Goal: Information Seeking & Learning: Learn about a topic

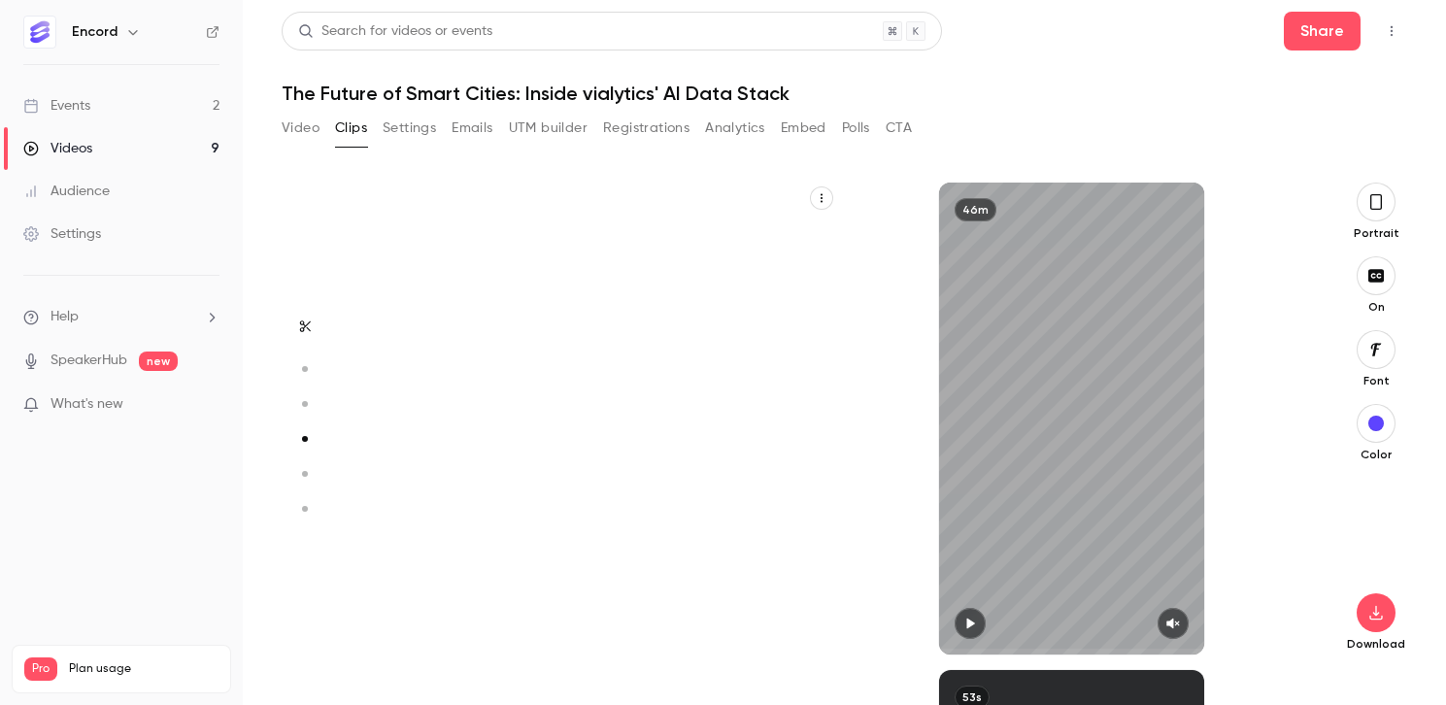
scroll to position [1463, 0]
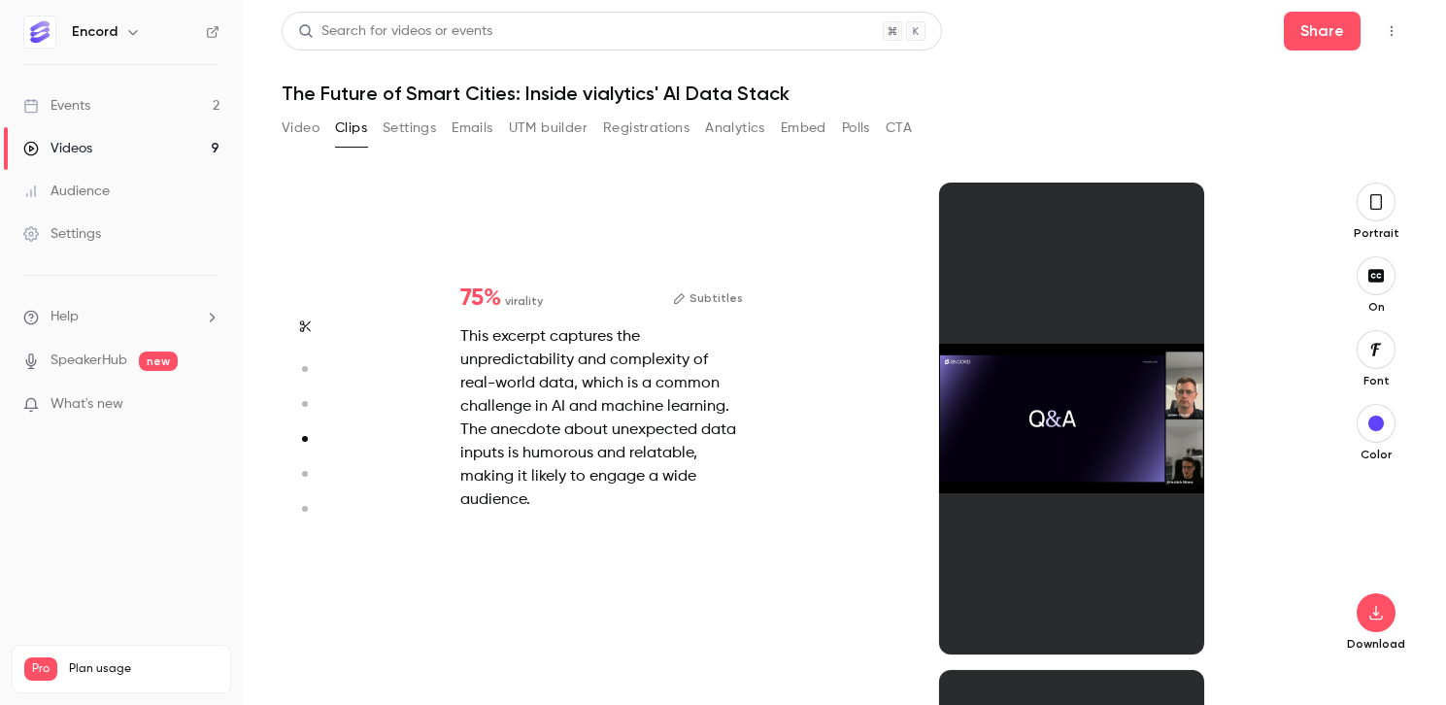
type input "*"
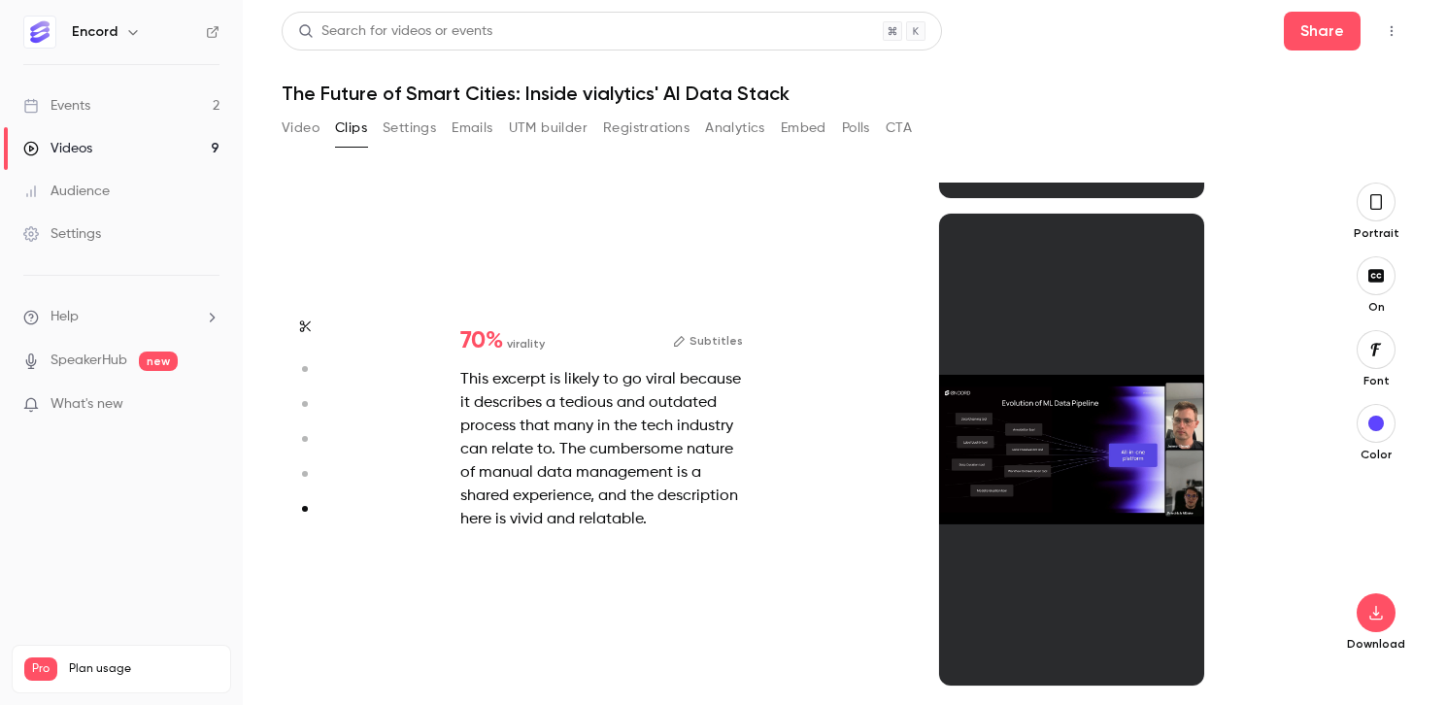
scroll to position [2407, 0]
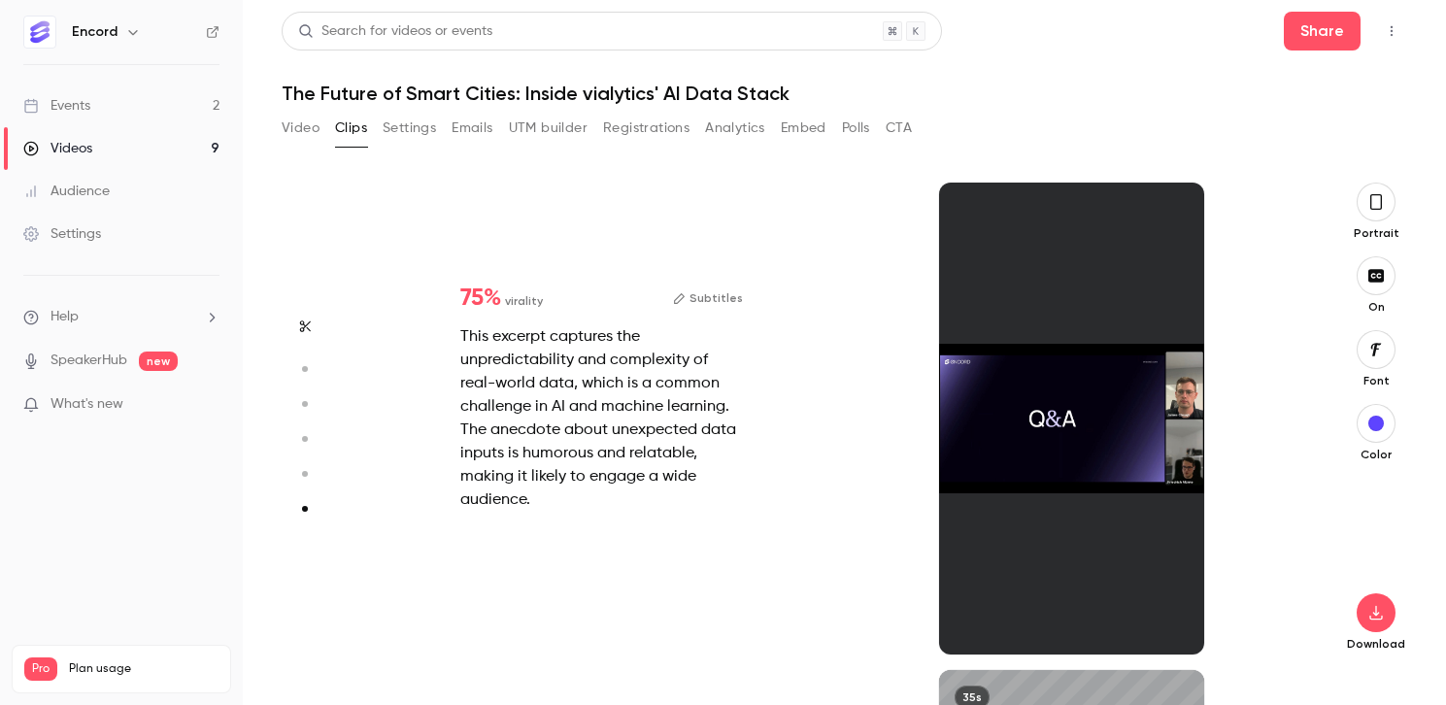
type input "*"
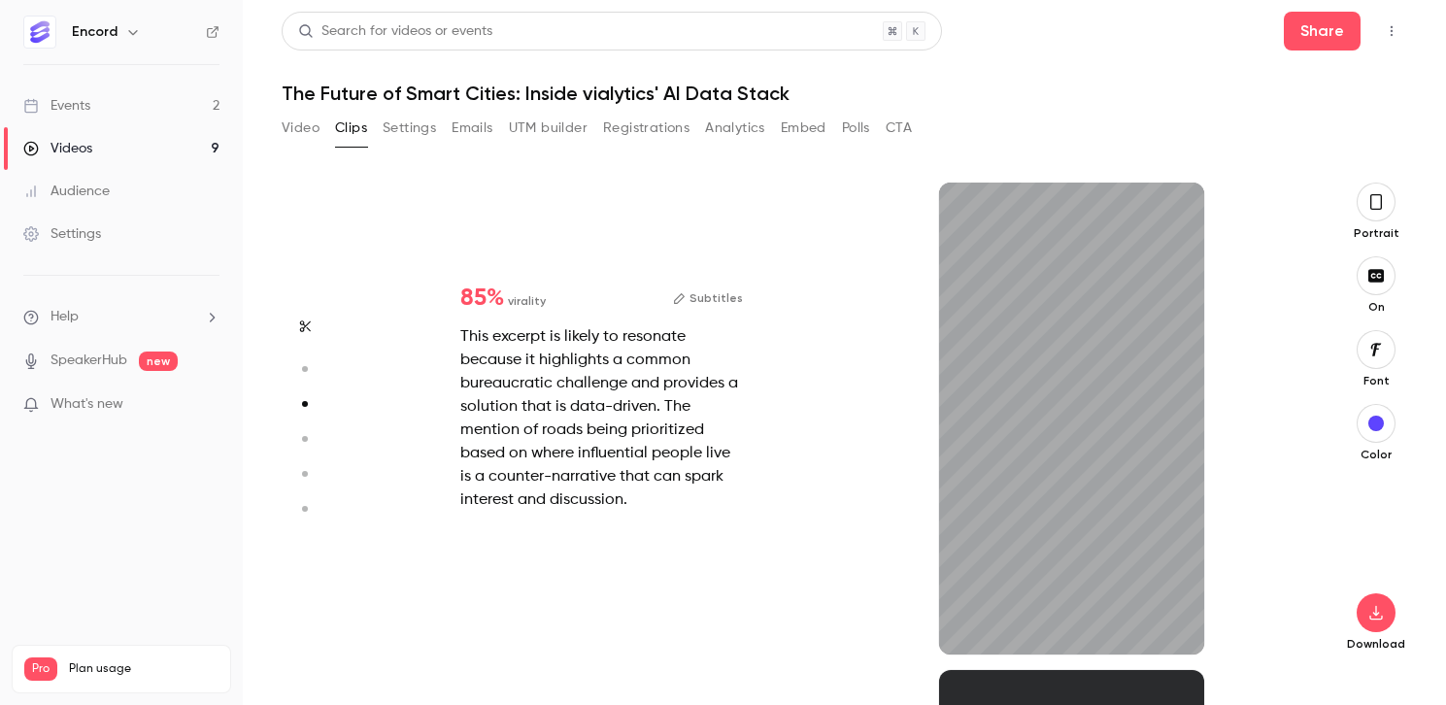
scroll to position [975, 0]
type input "*"
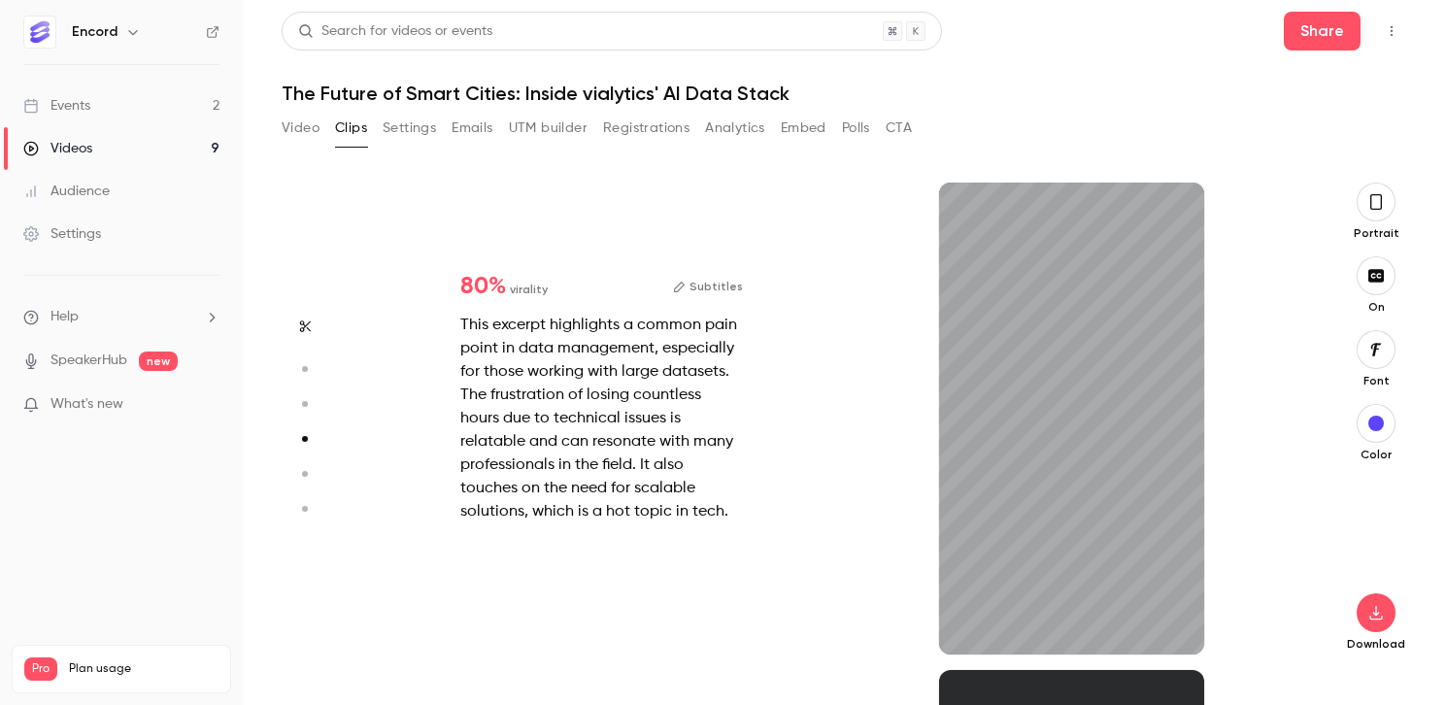
scroll to position [1463, 0]
click at [969, 619] on icon "button" at bounding box center [971, 624] width 16 height 14
click at [969, 618] on icon "button" at bounding box center [971, 624] width 16 height 14
click at [970, 621] on icon "button" at bounding box center [971, 624] width 16 height 14
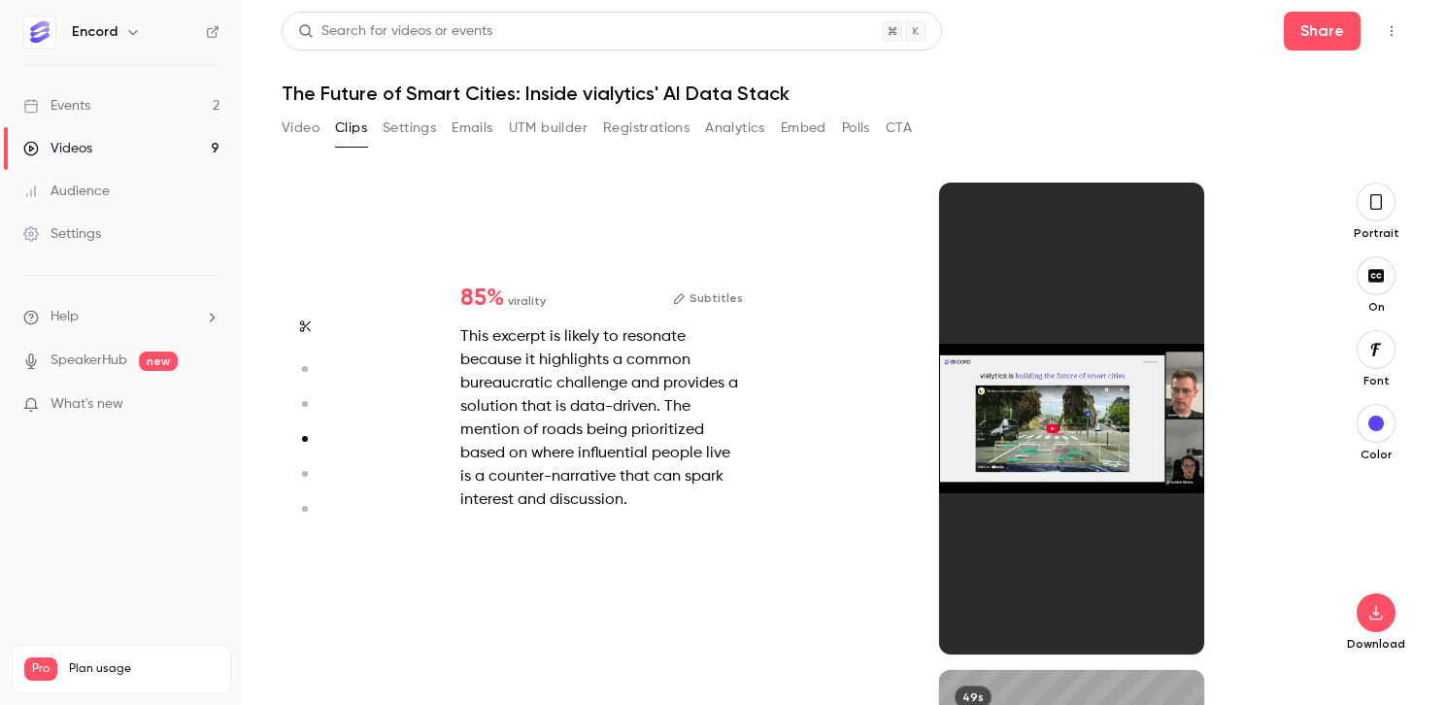
type input "*"
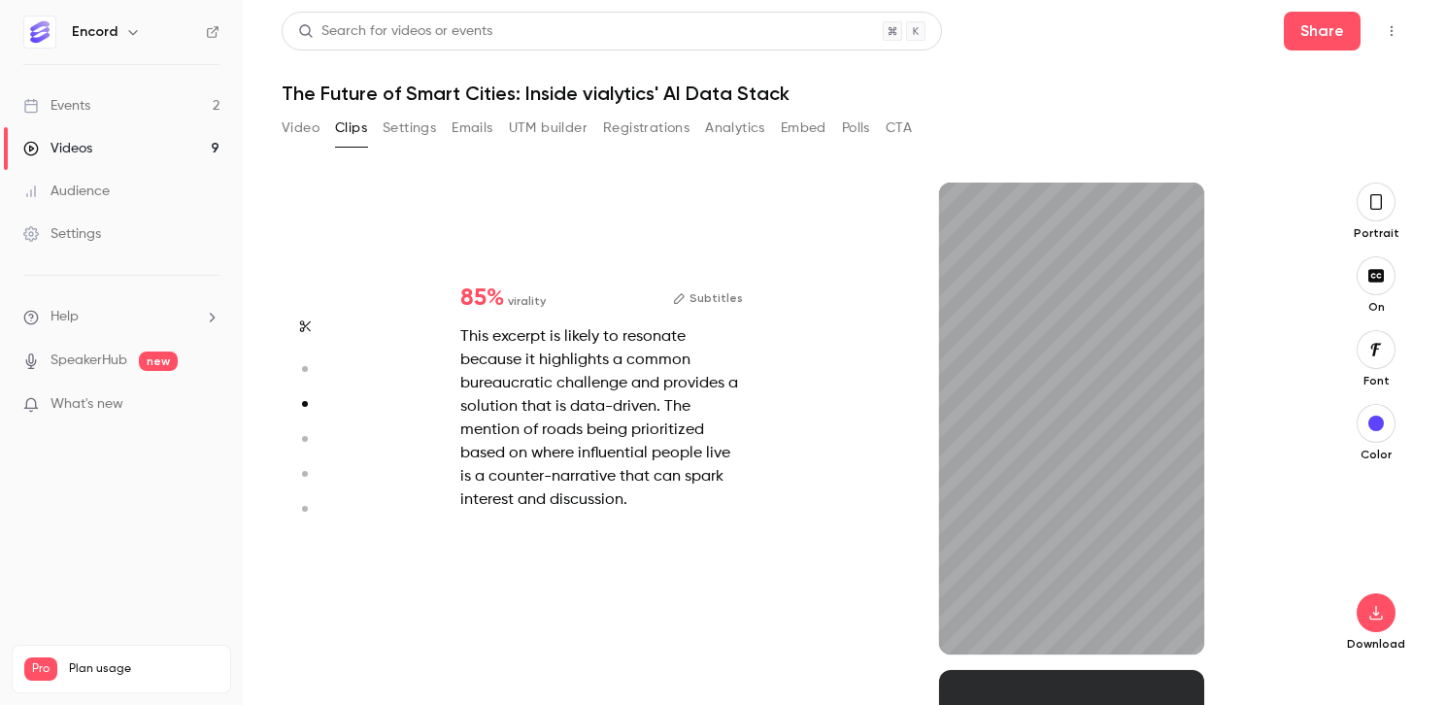
scroll to position [975, 0]
click at [970, 621] on icon "button" at bounding box center [969, 624] width 8 height 11
click at [968, 623] on icon "button" at bounding box center [970, 624] width 8 height 11
click at [972, 622] on icon "button" at bounding box center [969, 624] width 8 height 11
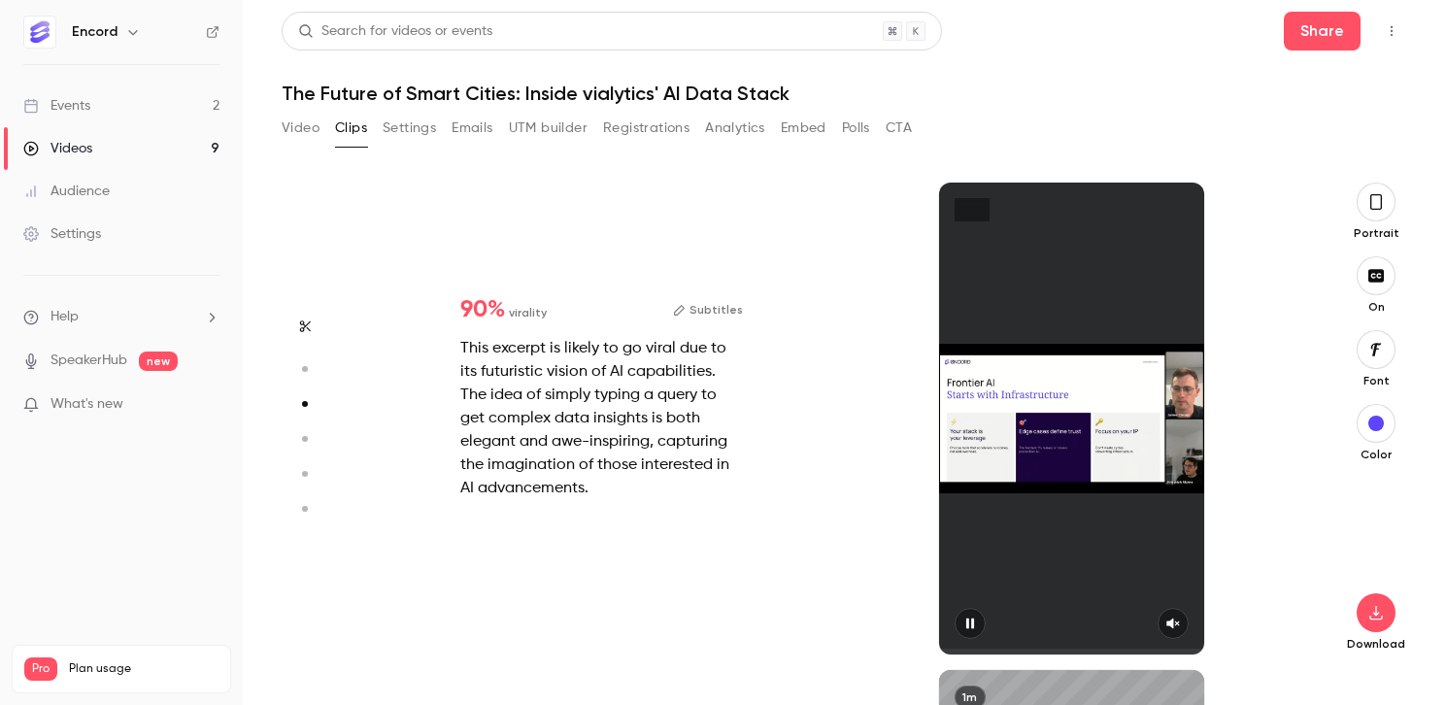
type input "*"
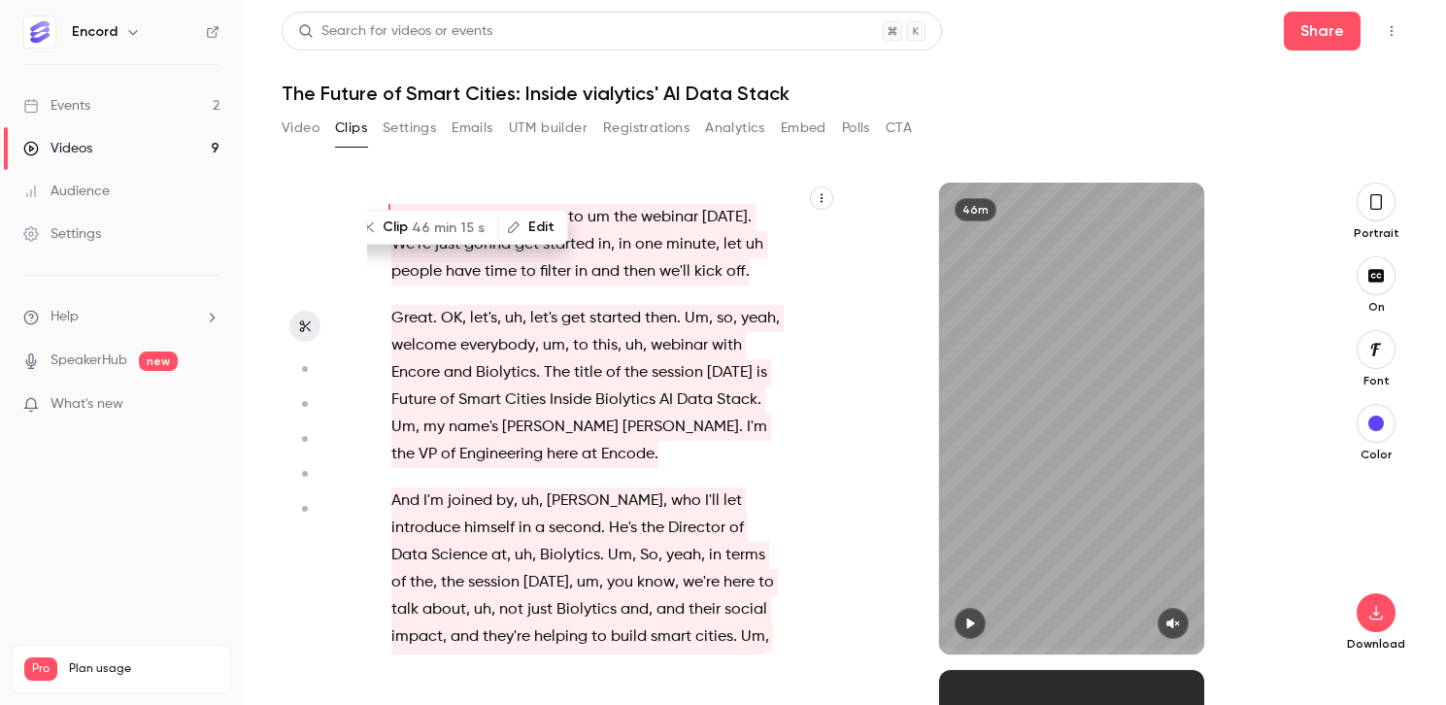
scroll to position [0, 0]
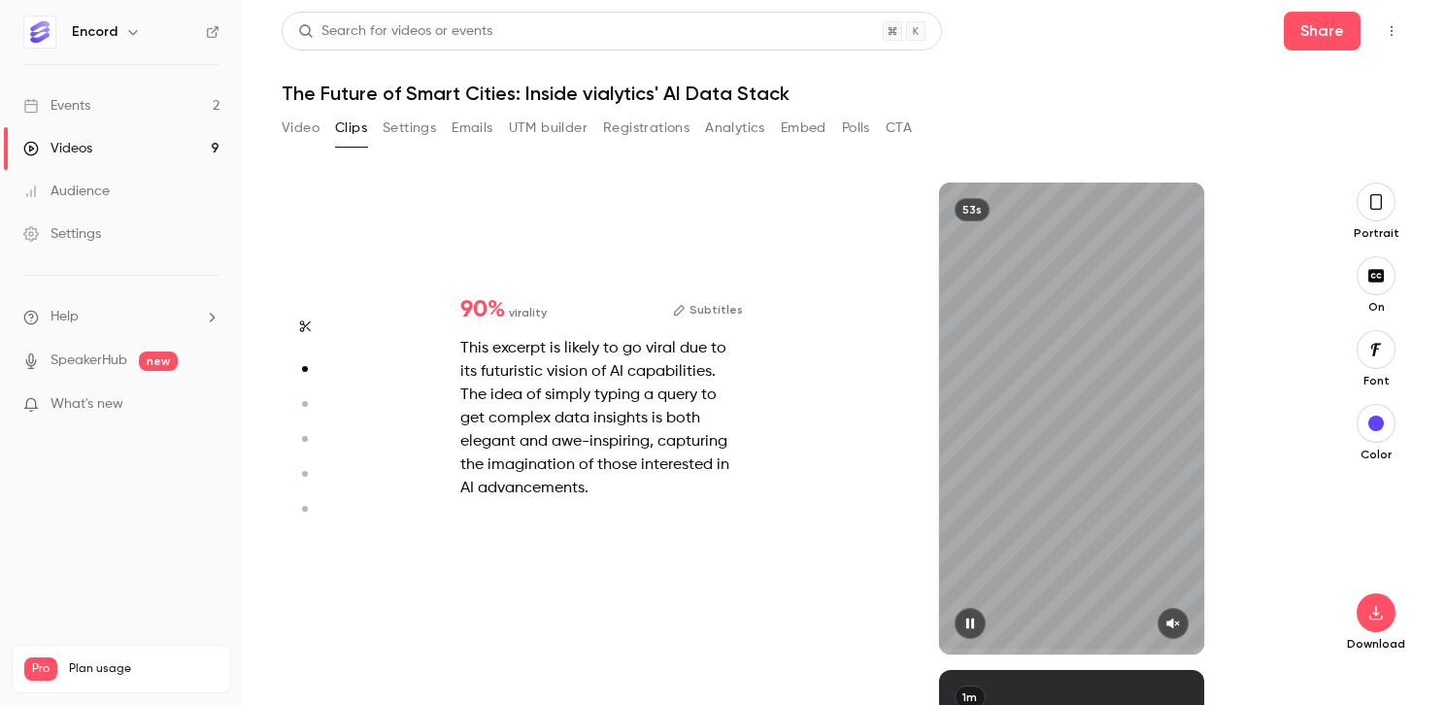
type input "*"
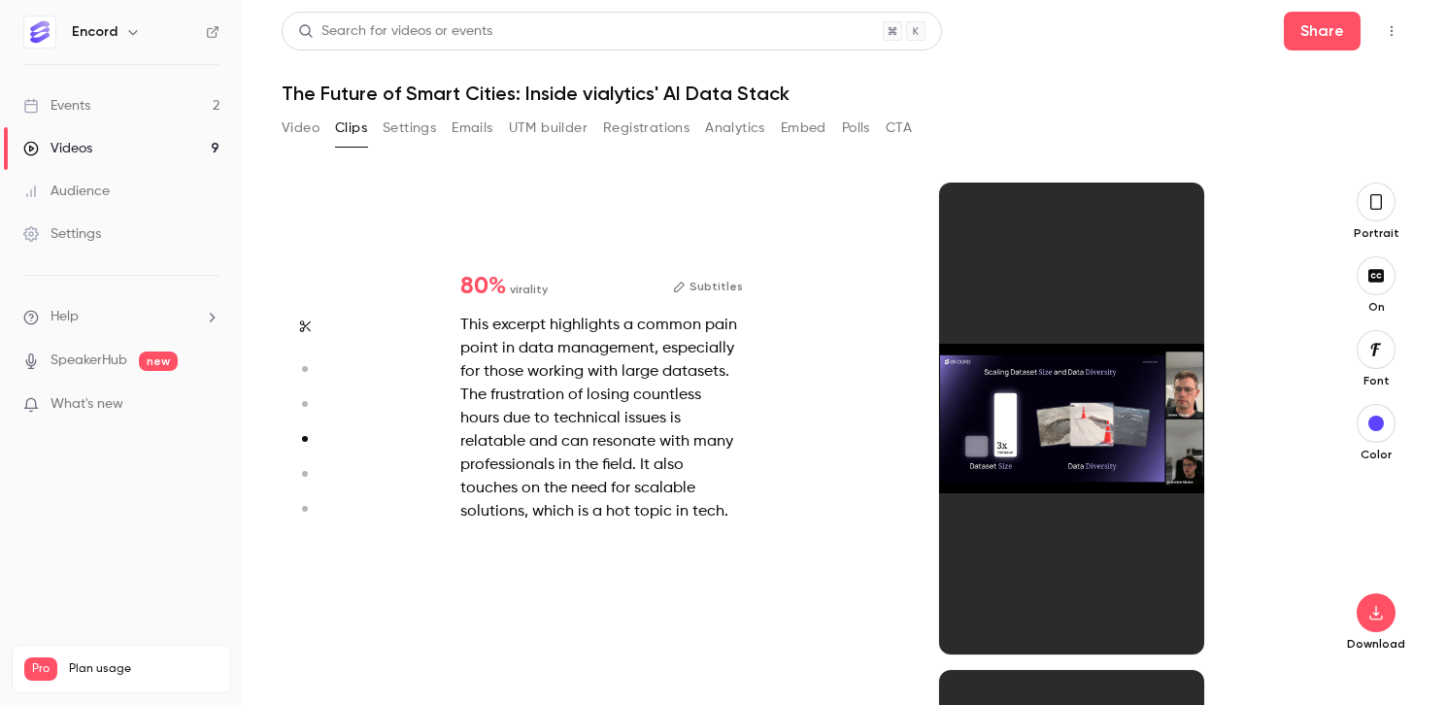
type input "*"
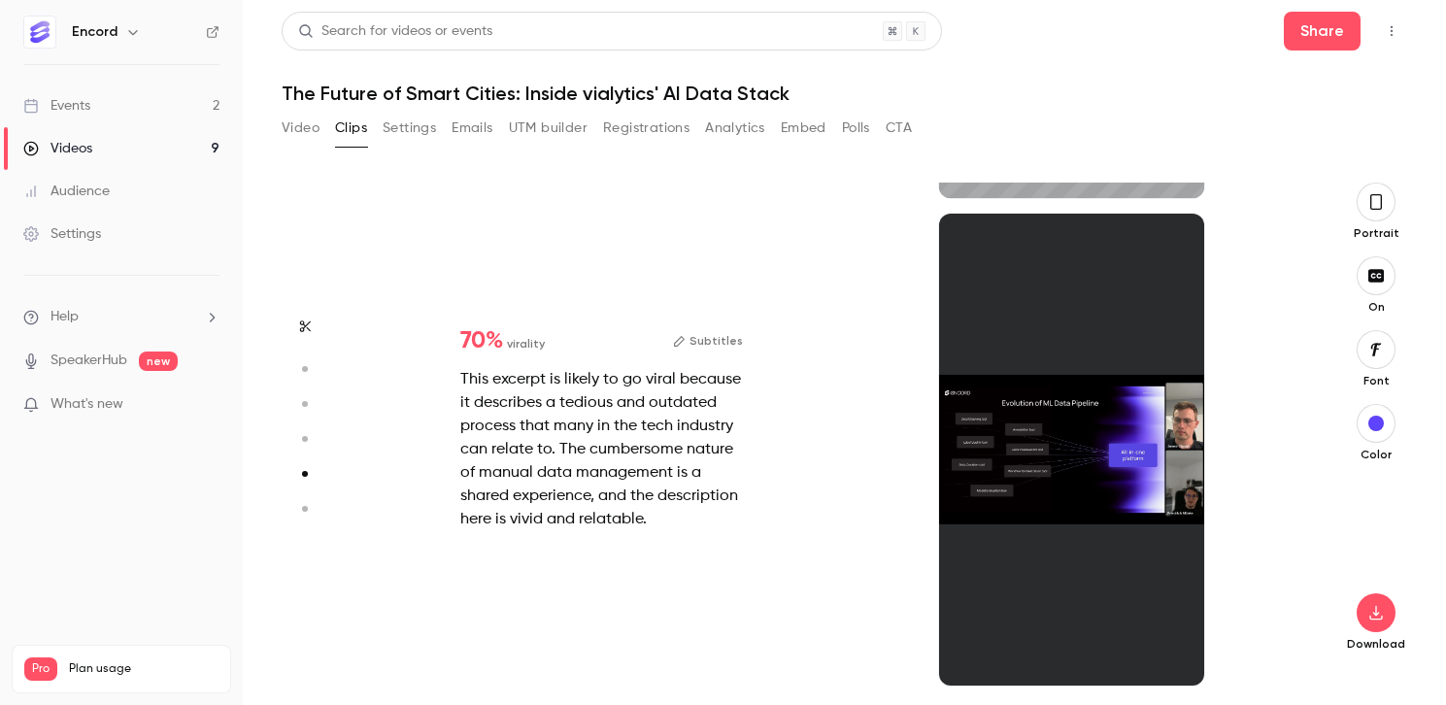
type input "*"
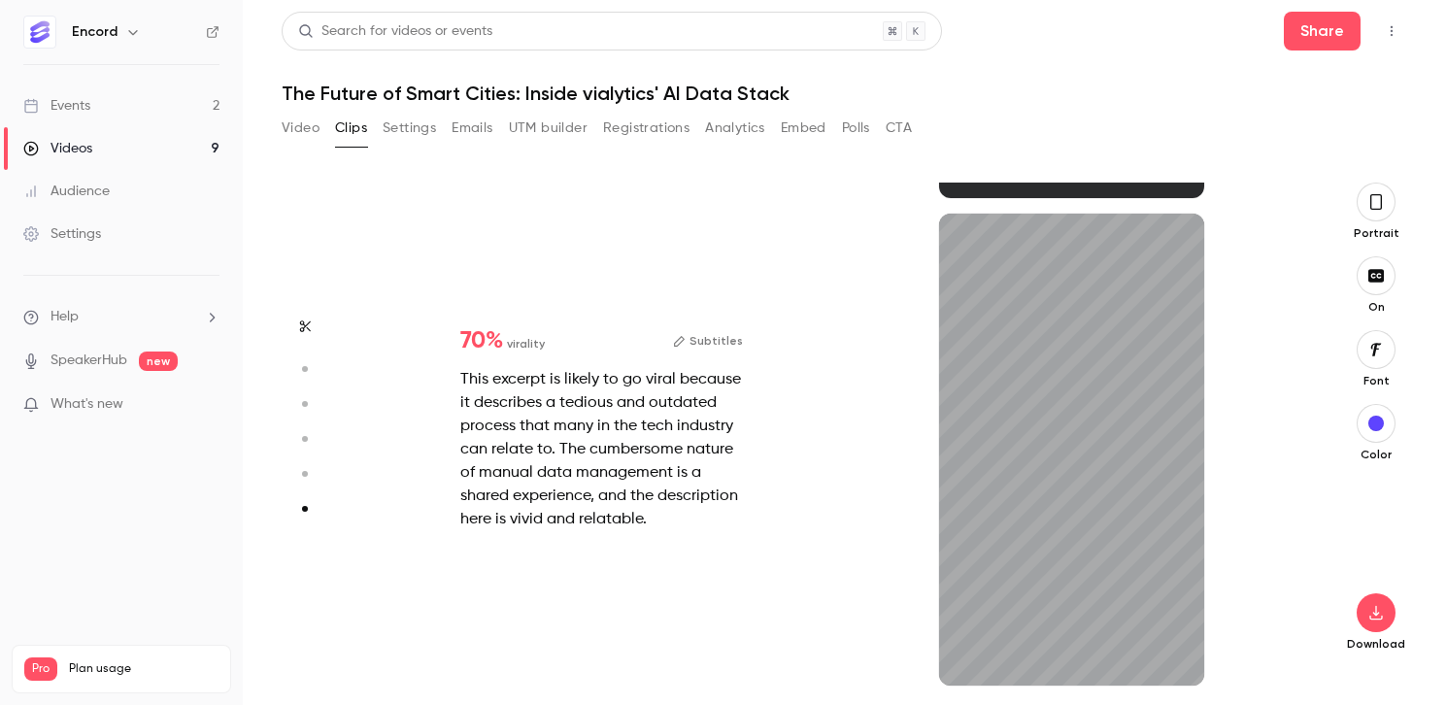
scroll to position [2407, 0]
click at [966, 657] on icon "button" at bounding box center [969, 655] width 8 height 11
click at [970, 656] on icon "button" at bounding box center [970, 655] width 8 height 11
click at [1177, 655] on icon "button" at bounding box center [1174, 655] width 16 height 14
type input "*"
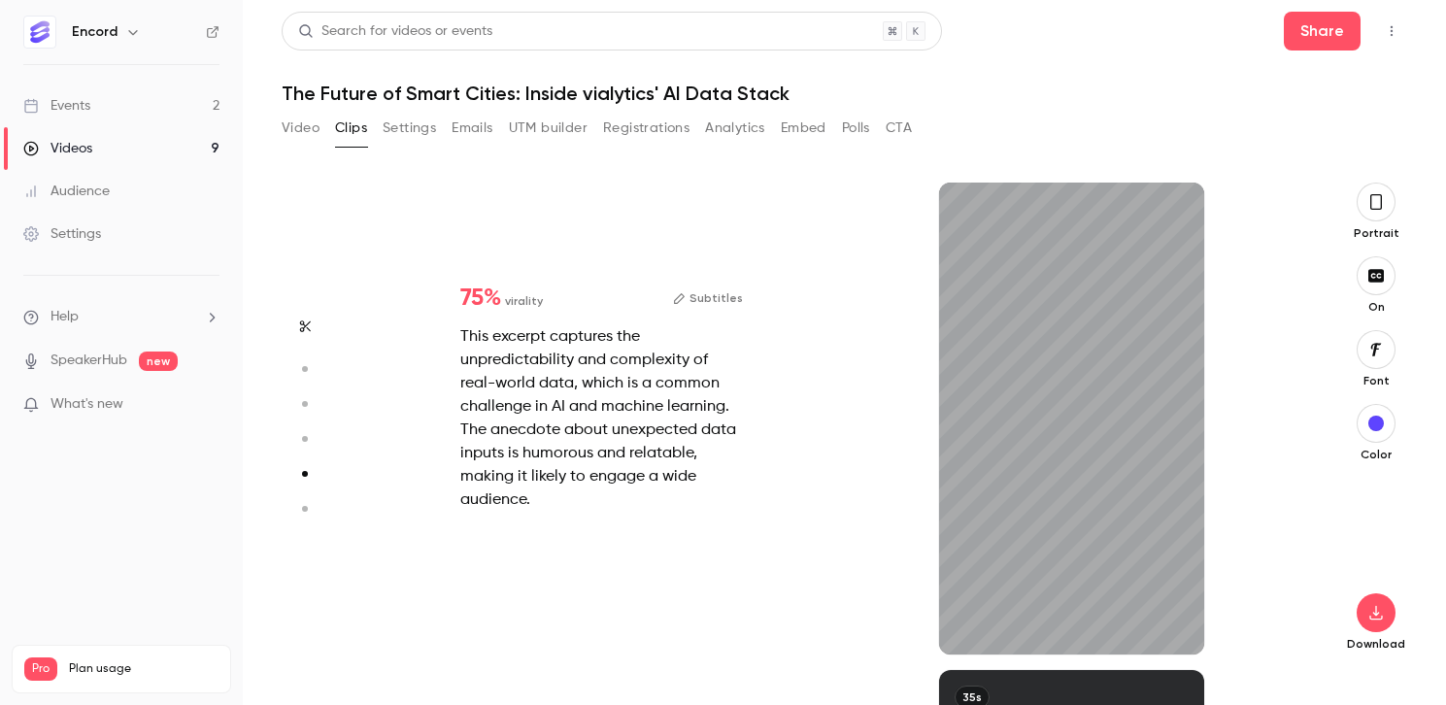
scroll to position [1950, 0]
click at [969, 621] on icon "button" at bounding box center [971, 624] width 16 height 14
click at [302, 321] on icon "button" at bounding box center [305, 327] width 16 height 14
type input "*"
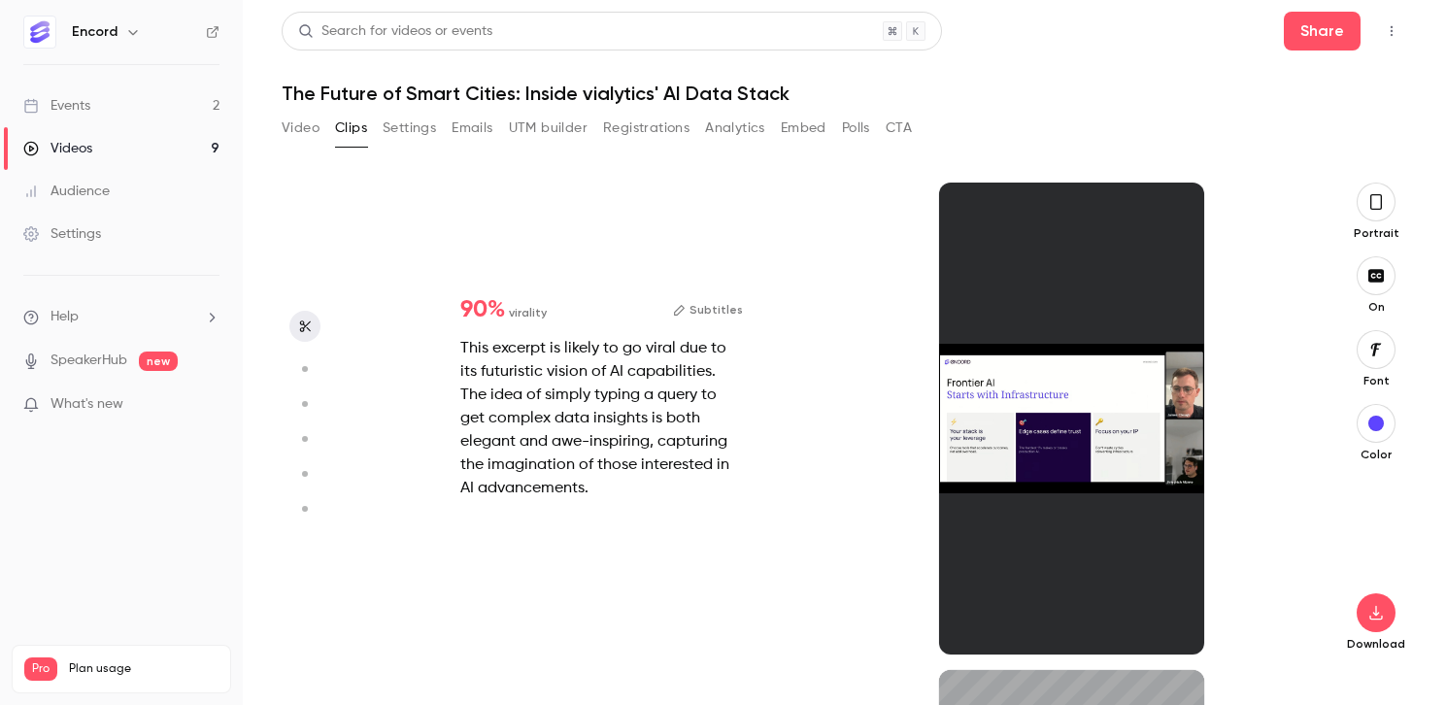
type input "*"
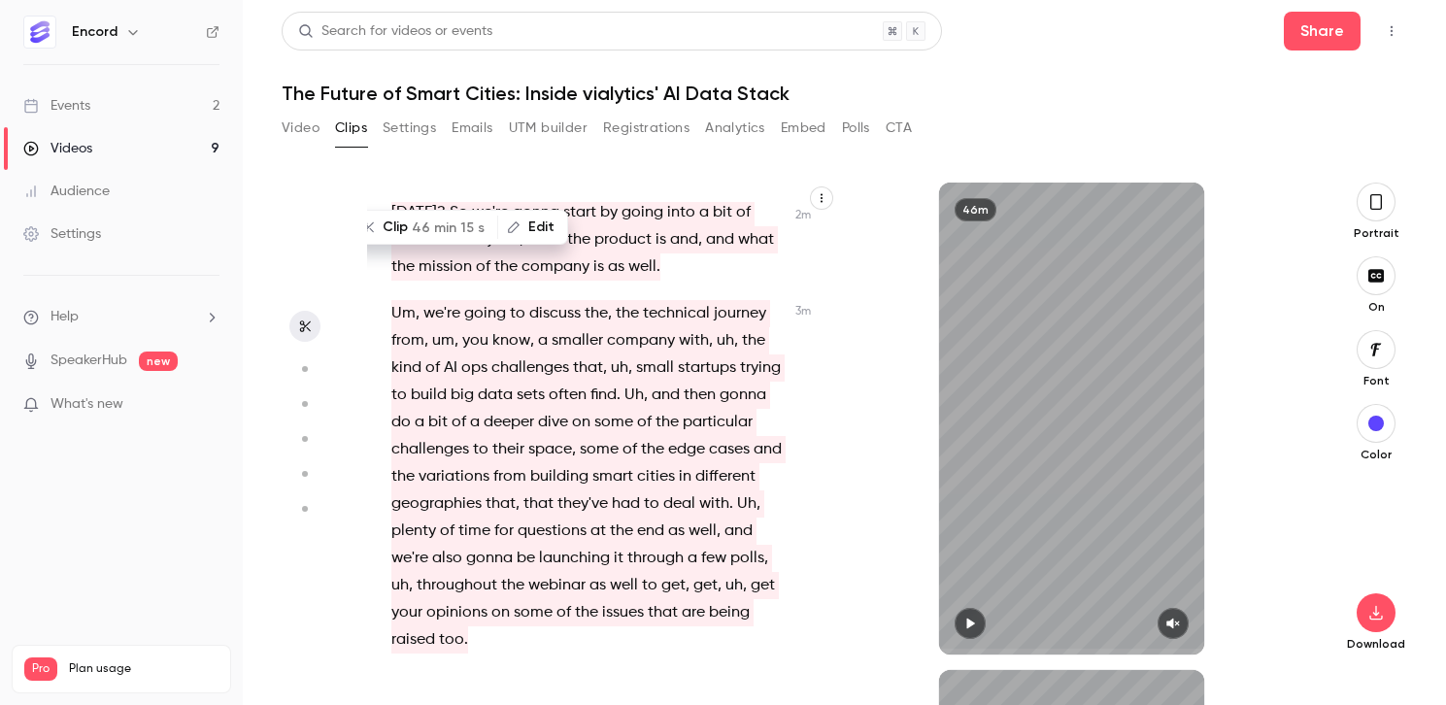
scroll to position [1338, 0]
click at [529, 225] on button "Edit" at bounding box center [532, 227] width 67 height 31
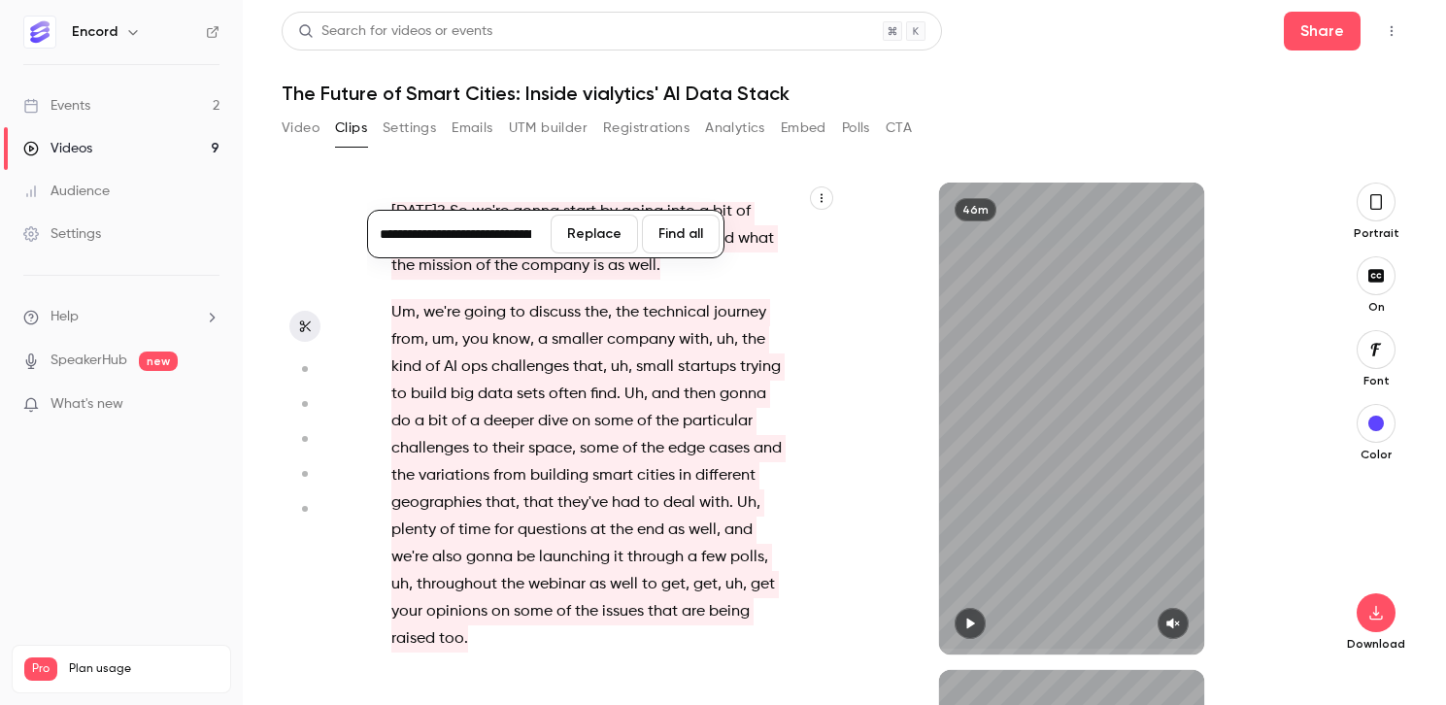
click at [538, 326] on span "a" at bounding box center [543, 339] width 10 height 27
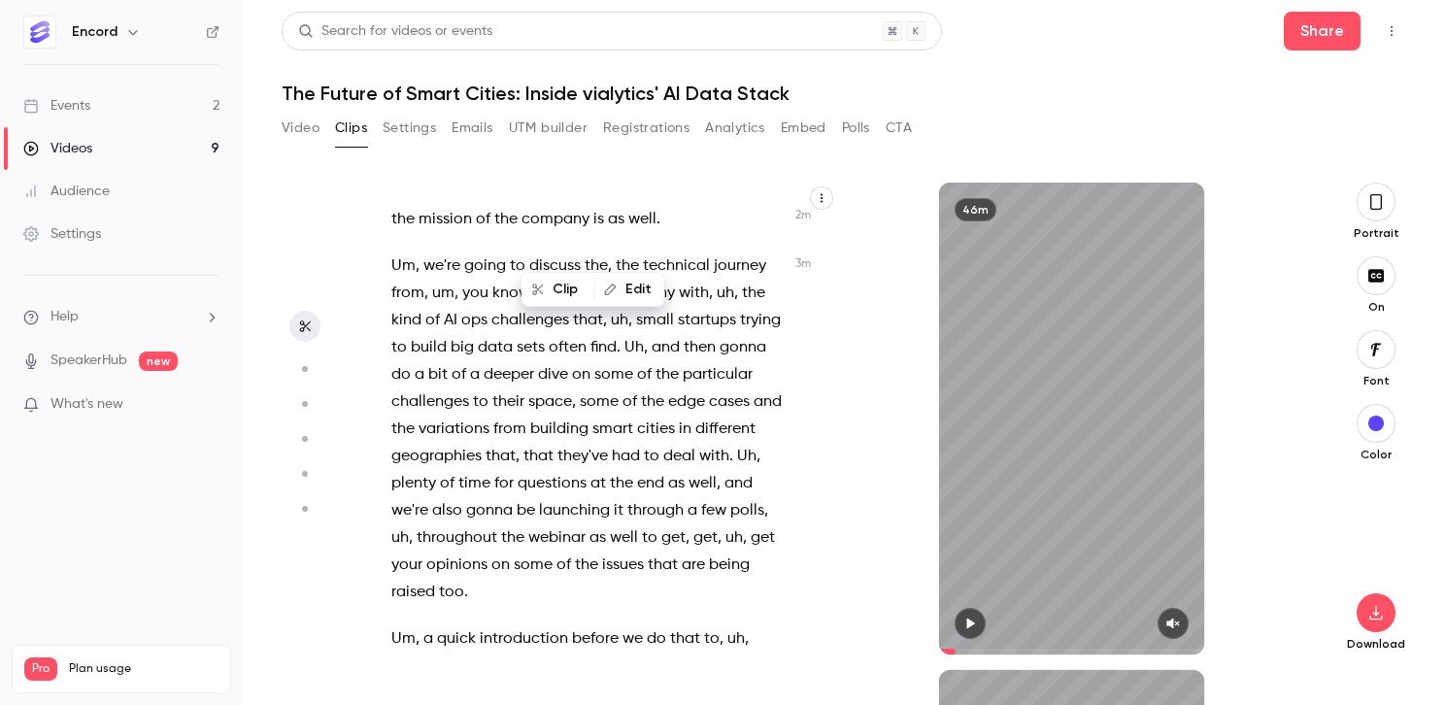
scroll to position [1380, 0]
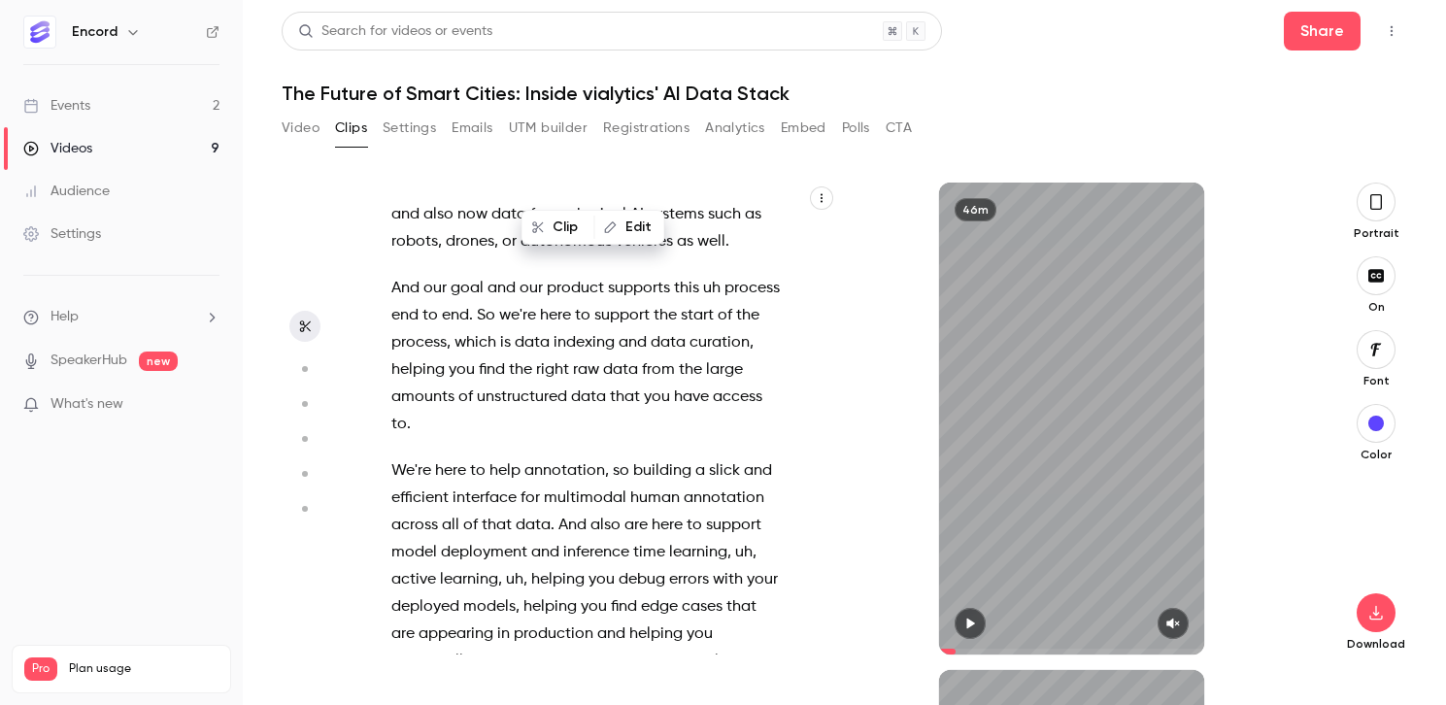
click at [664, 512] on span "here" at bounding box center [667, 525] width 31 height 27
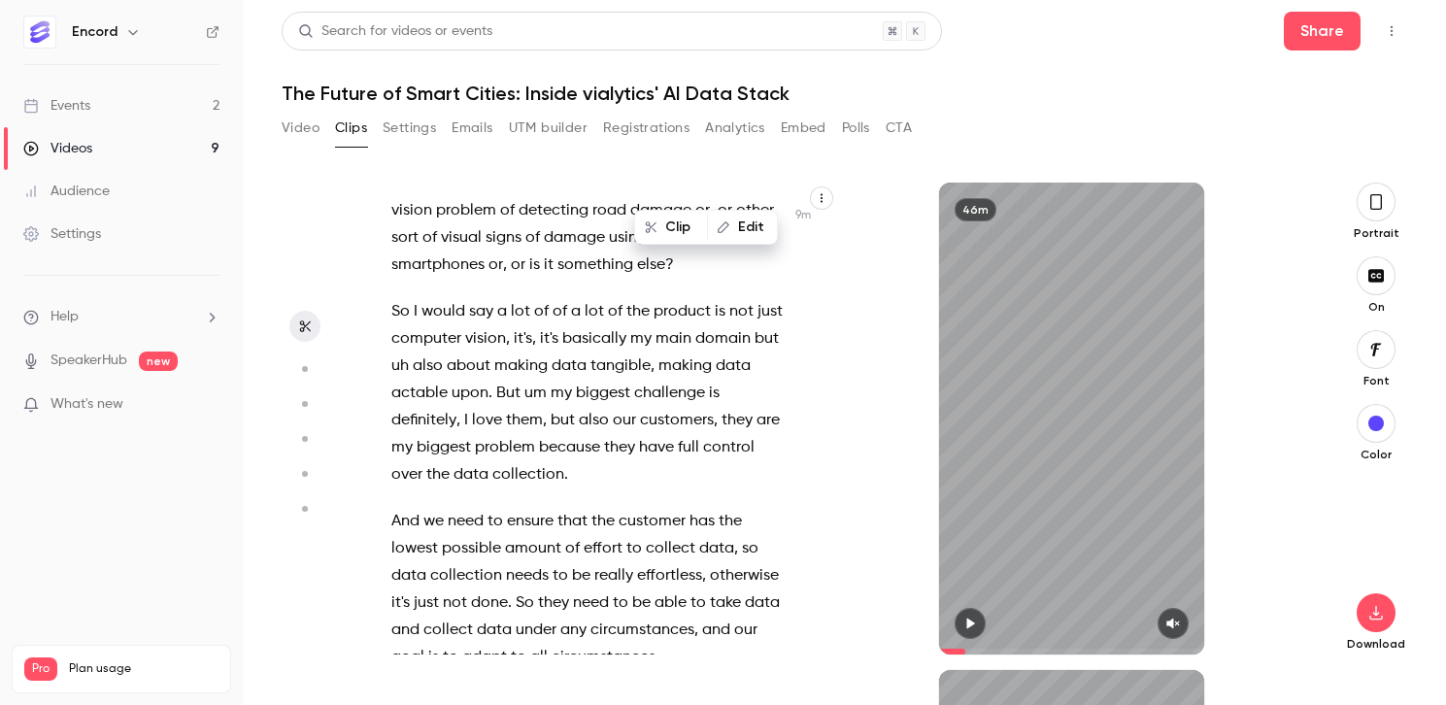
scroll to position [4787, 0]
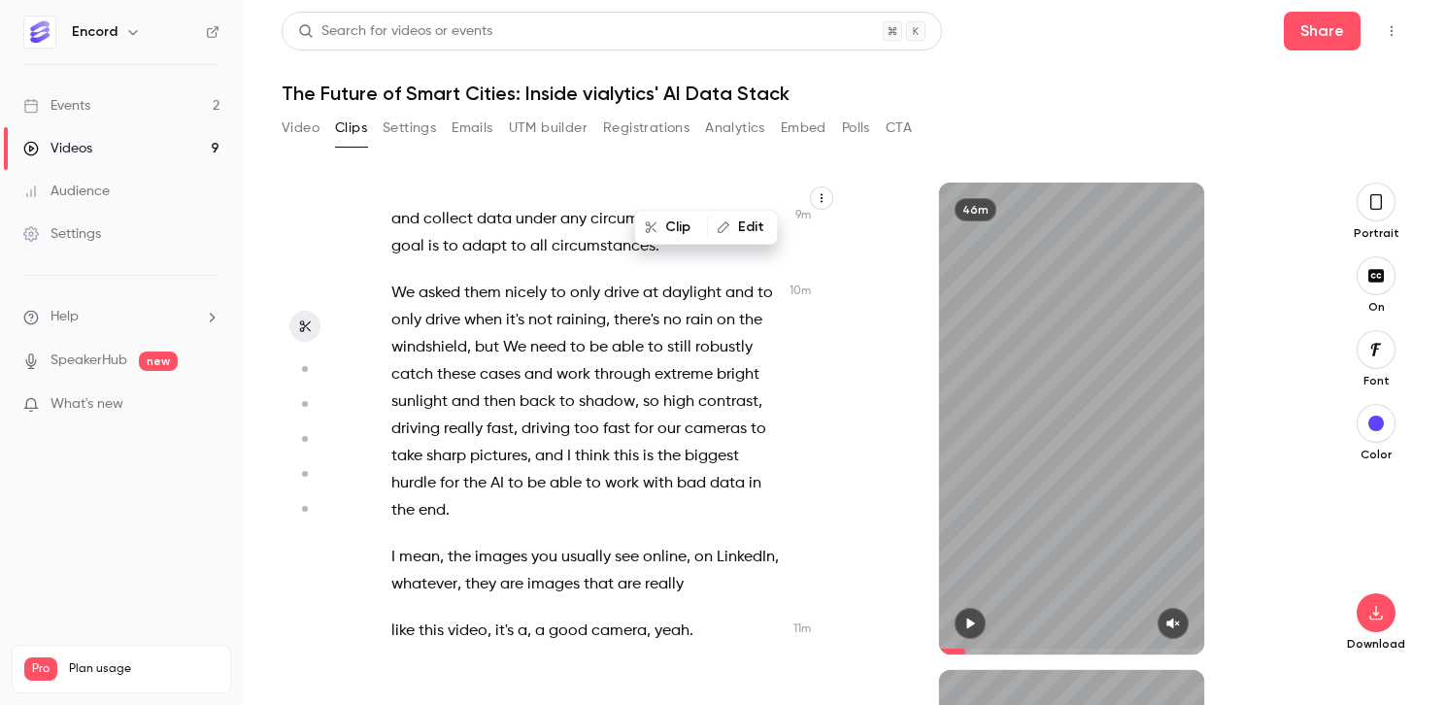
click at [528, 389] on span "back" at bounding box center [538, 402] width 36 height 27
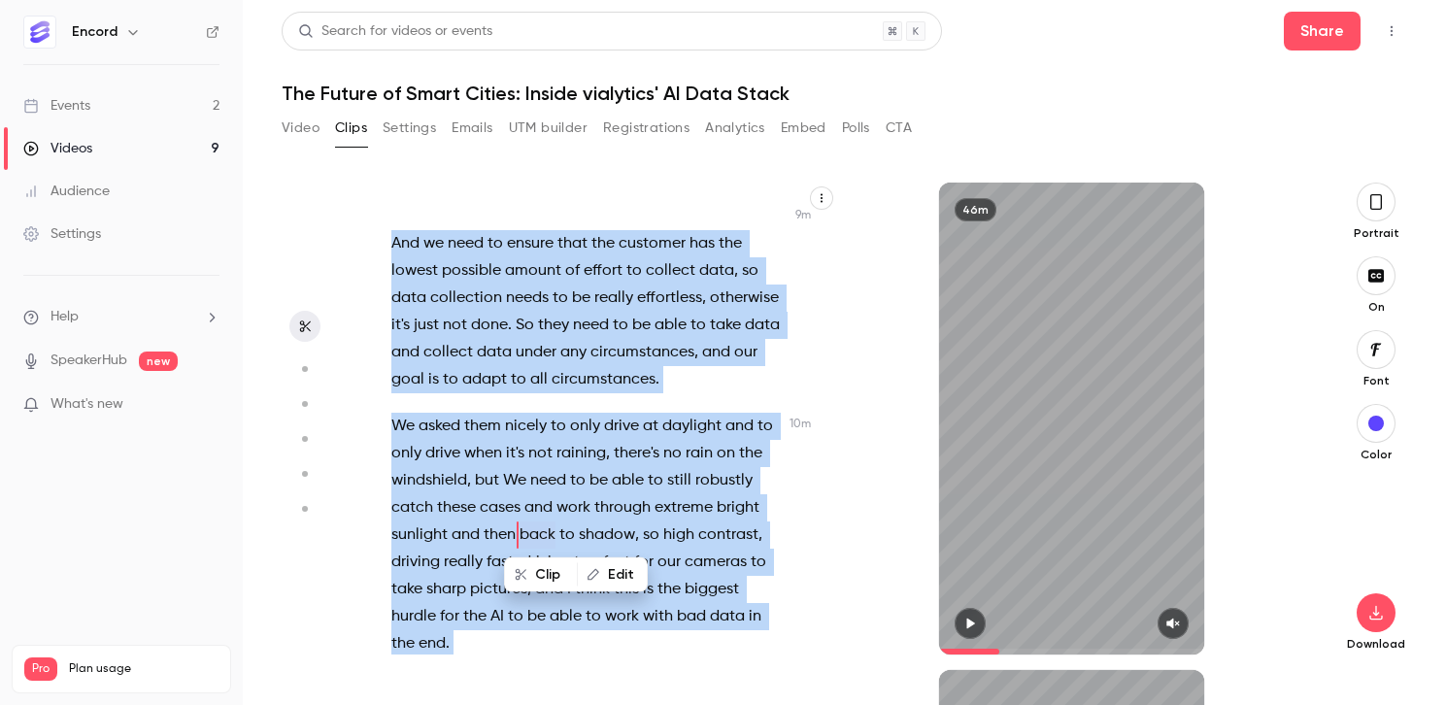
scroll to position [5033, 0]
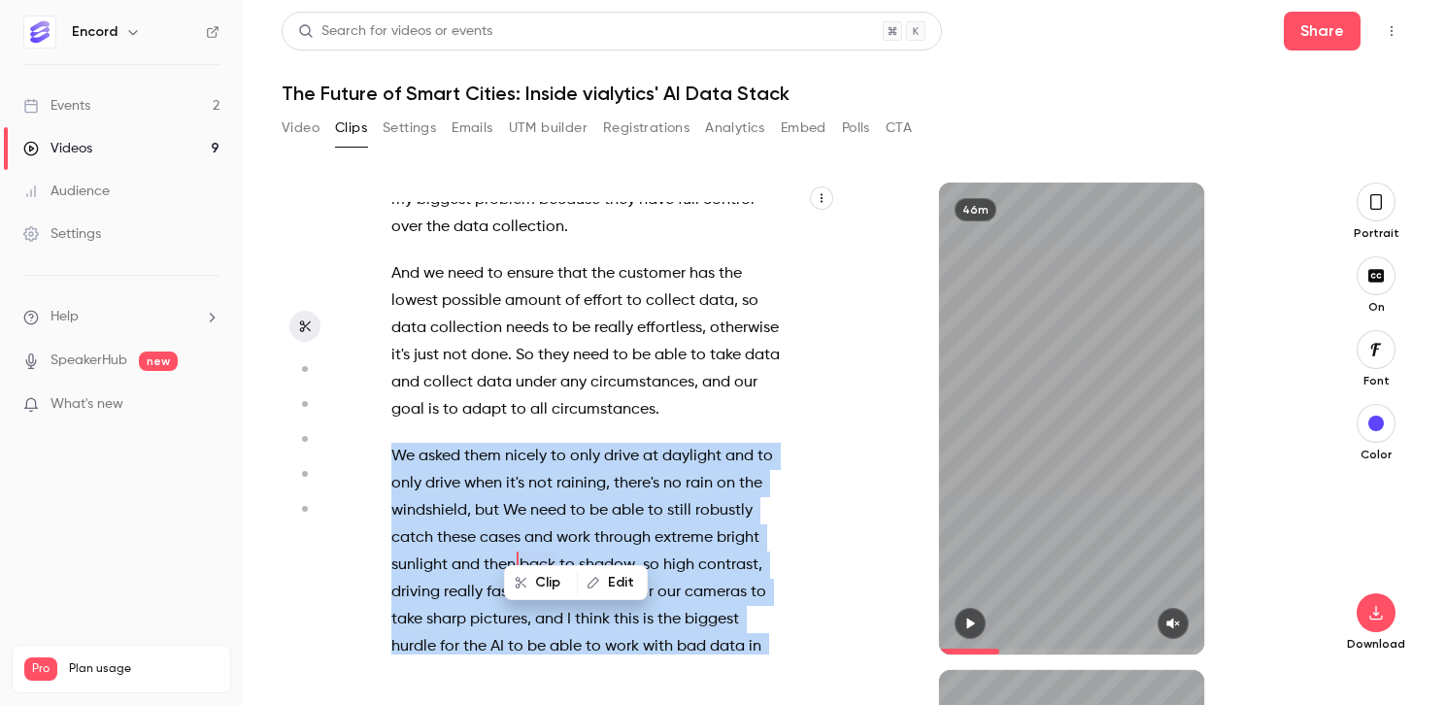
drag, startPoint x: 470, startPoint y: 595, endPoint x: 390, endPoint y: 417, distance: 195.7
click at [389, 417] on div "OK , welcome everybody to um the webinar [DATE] . We're just gonna get started …" at bounding box center [597, 428] width 460 height 453
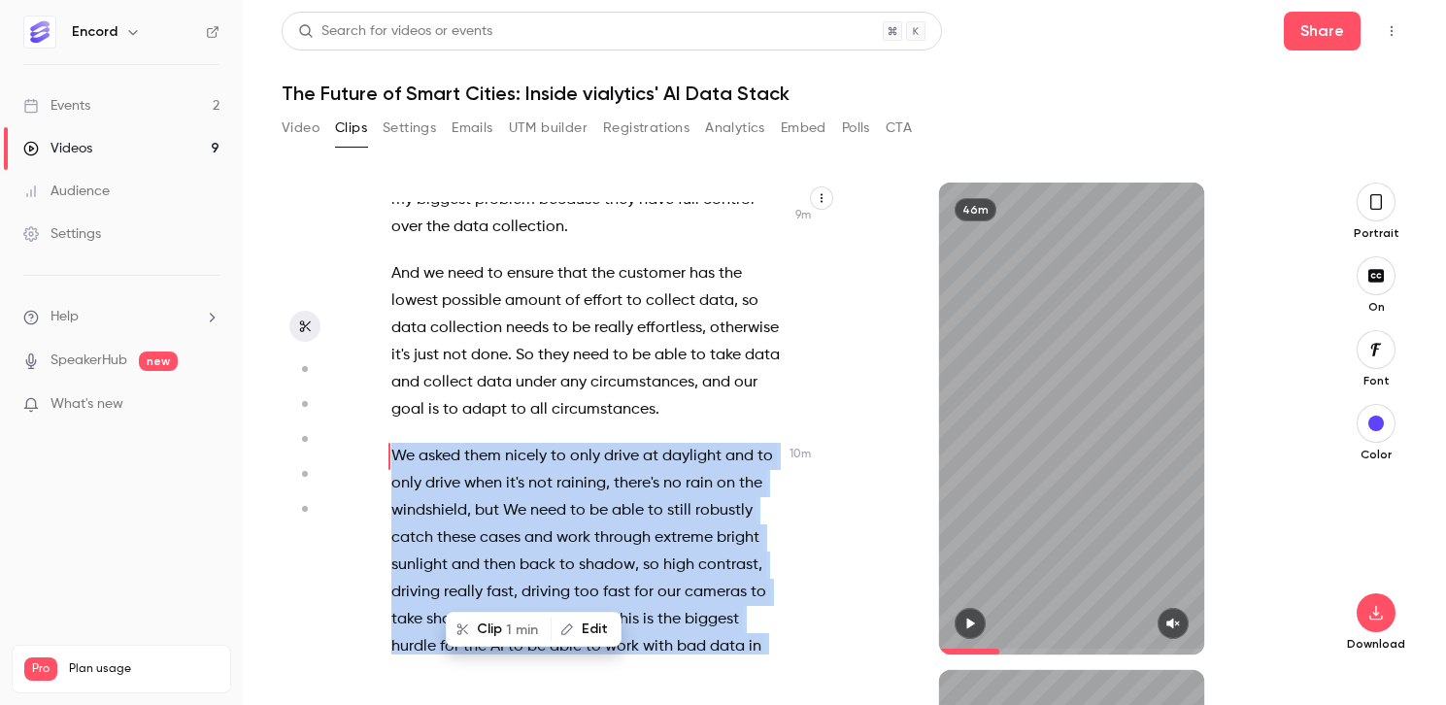
scroll to position [5034, 0]
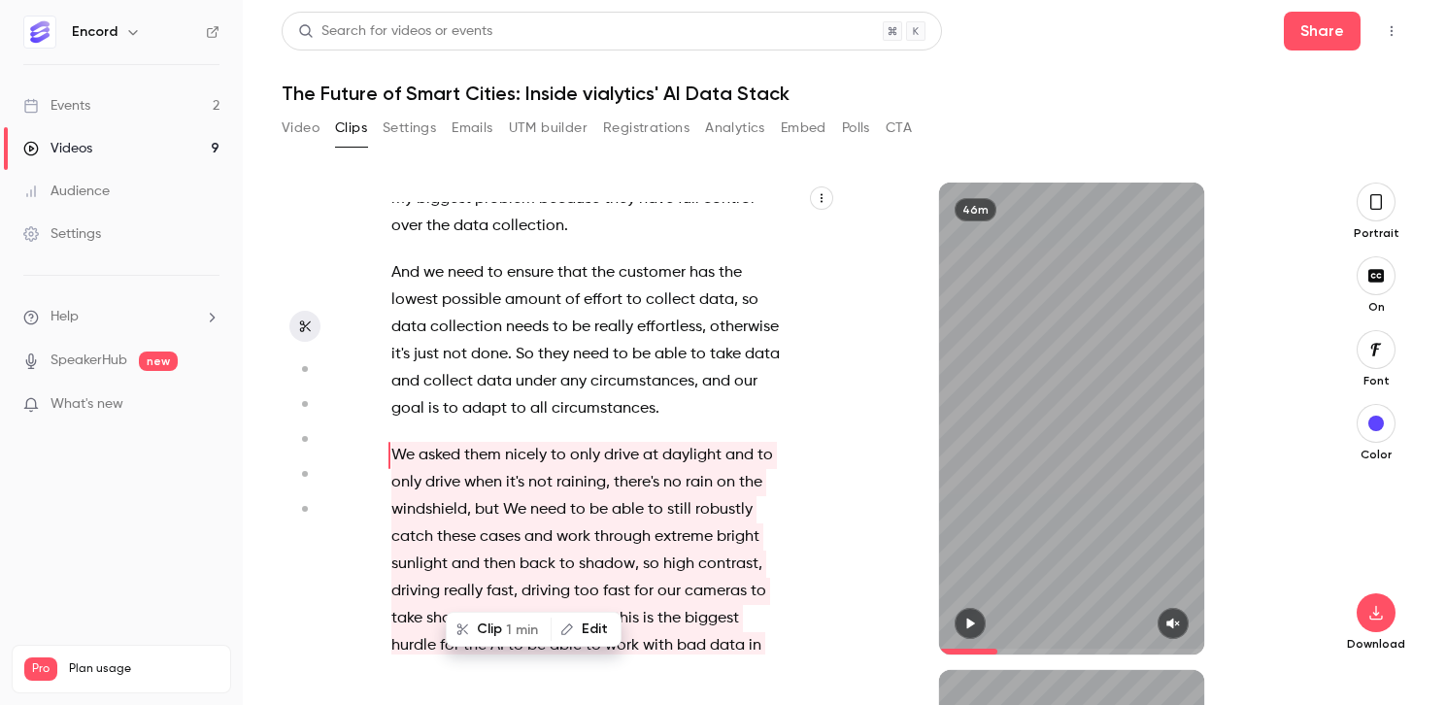
click at [973, 623] on icon "button" at bounding box center [970, 624] width 8 height 11
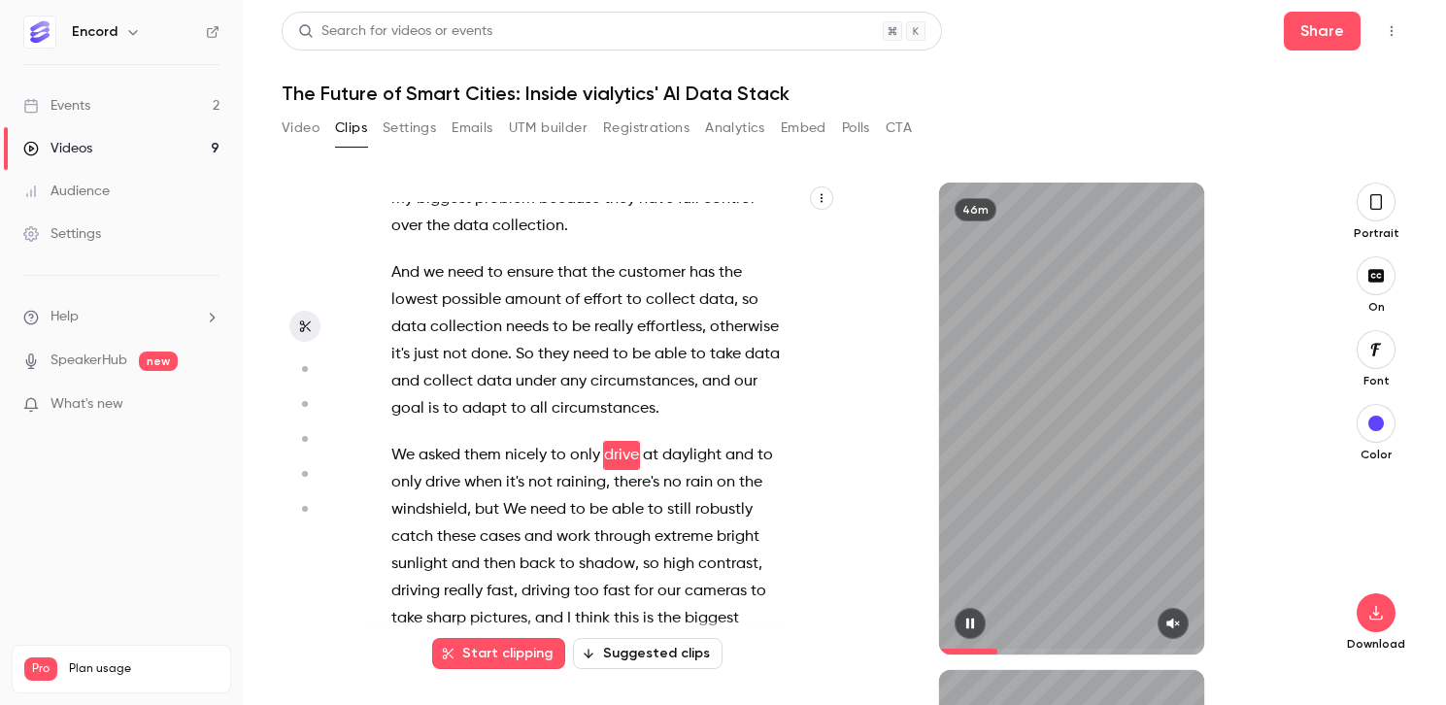
click at [1175, 625] on icon "button" at bounding box center [1174, 624] width 16 height 14
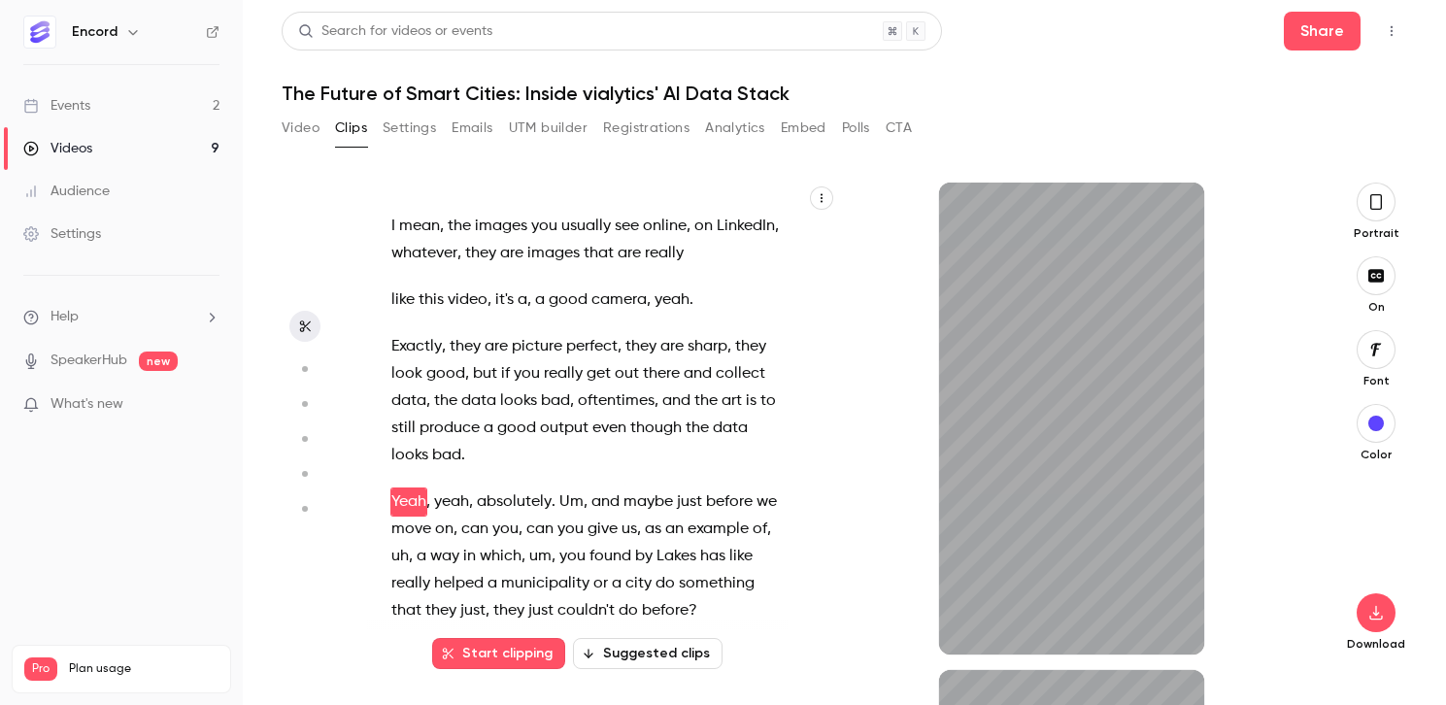
scroll to position [5574, 0]
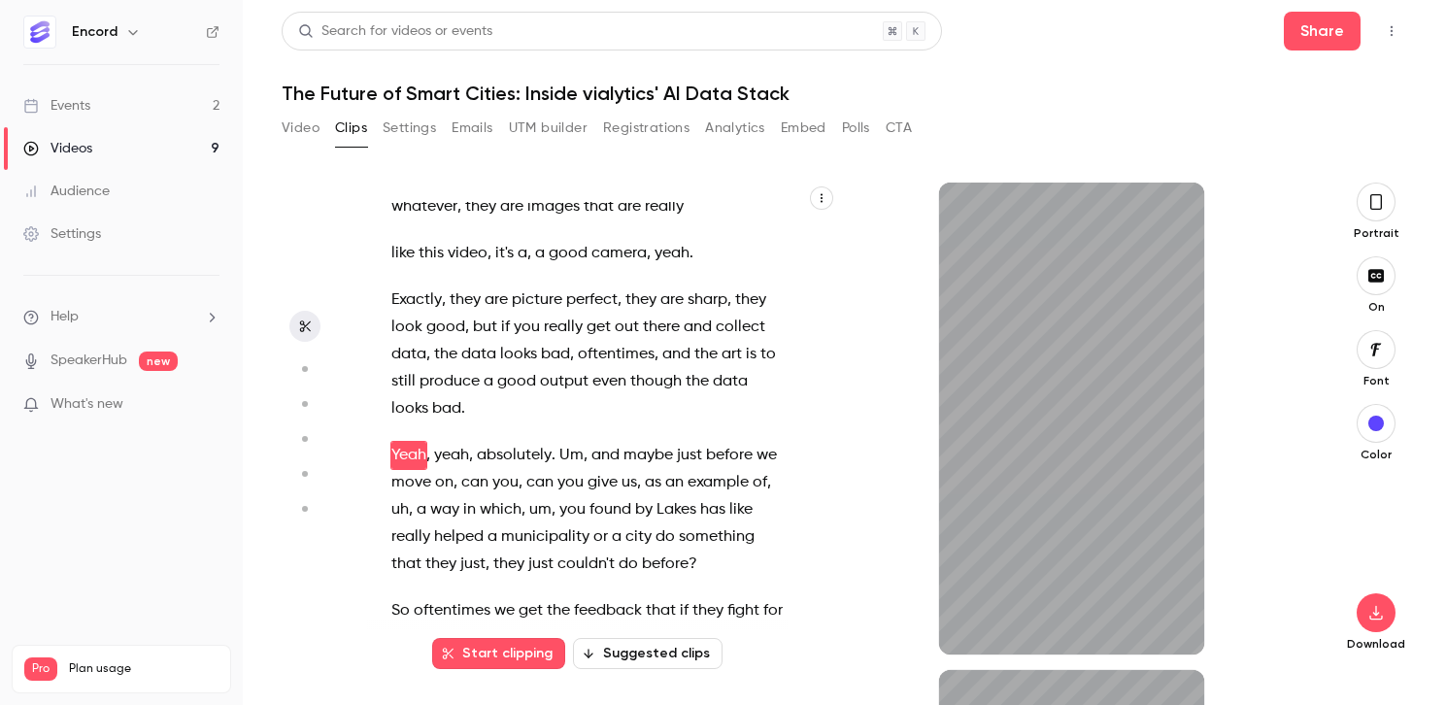
click at [463, 395] on span "." at bounding box center [463, 408] width 4 height 27
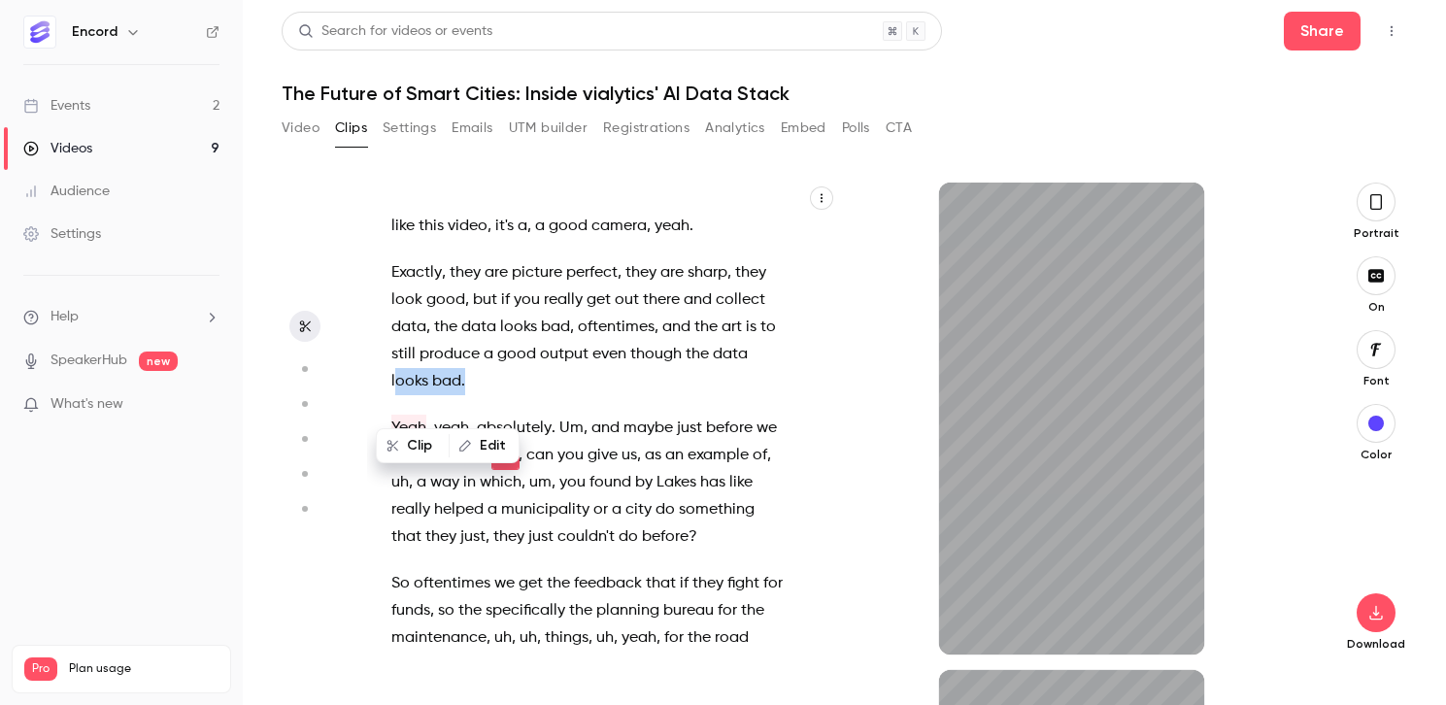
drag, startPoint x: 471, startPoint y: 380, endPoint x: 398, endPoint y: 349, distance: 79.2
click at [398, 349] on p "Exactly , they are picture perfect , they are sharp , they look good , but if y…" at bounding box center [587, 327] width 392 height 136
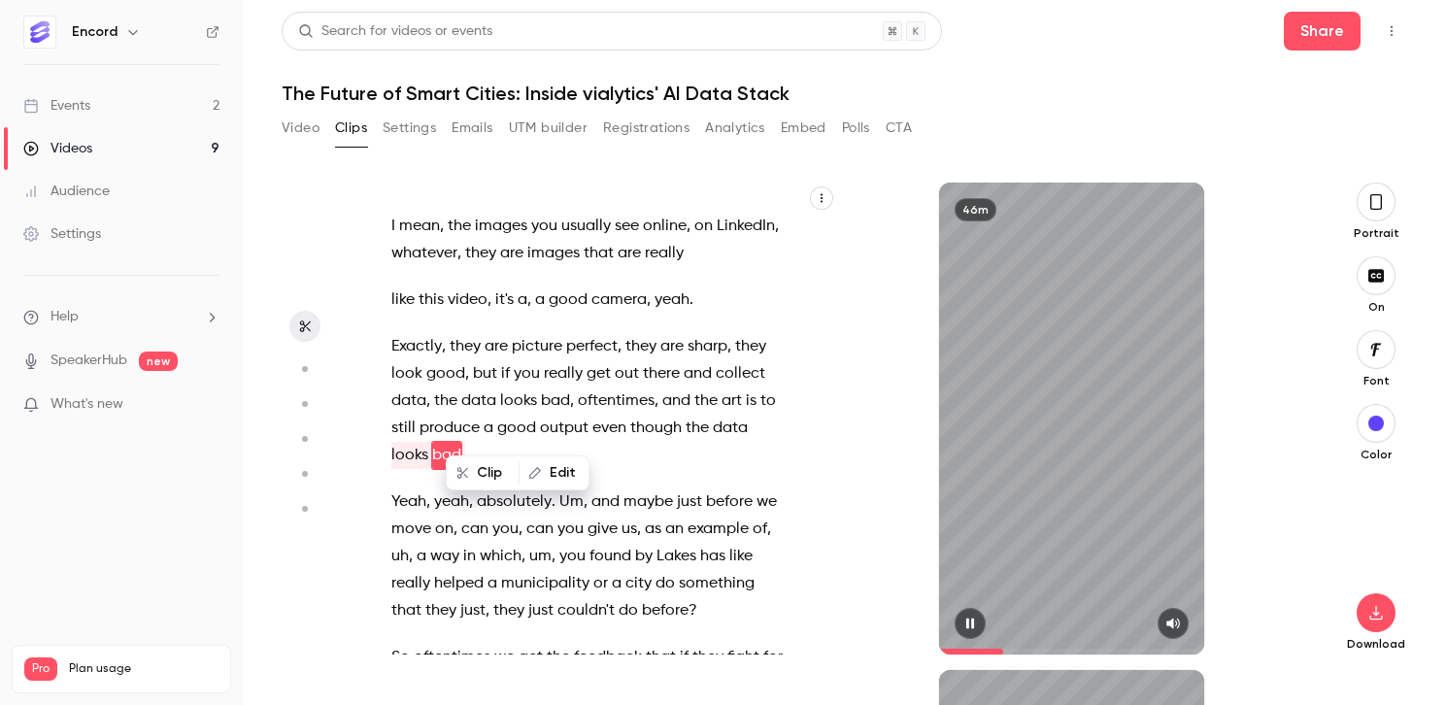
click at [976, 622] on icon "button" at bounding box center [971, 624] width 16 height 14
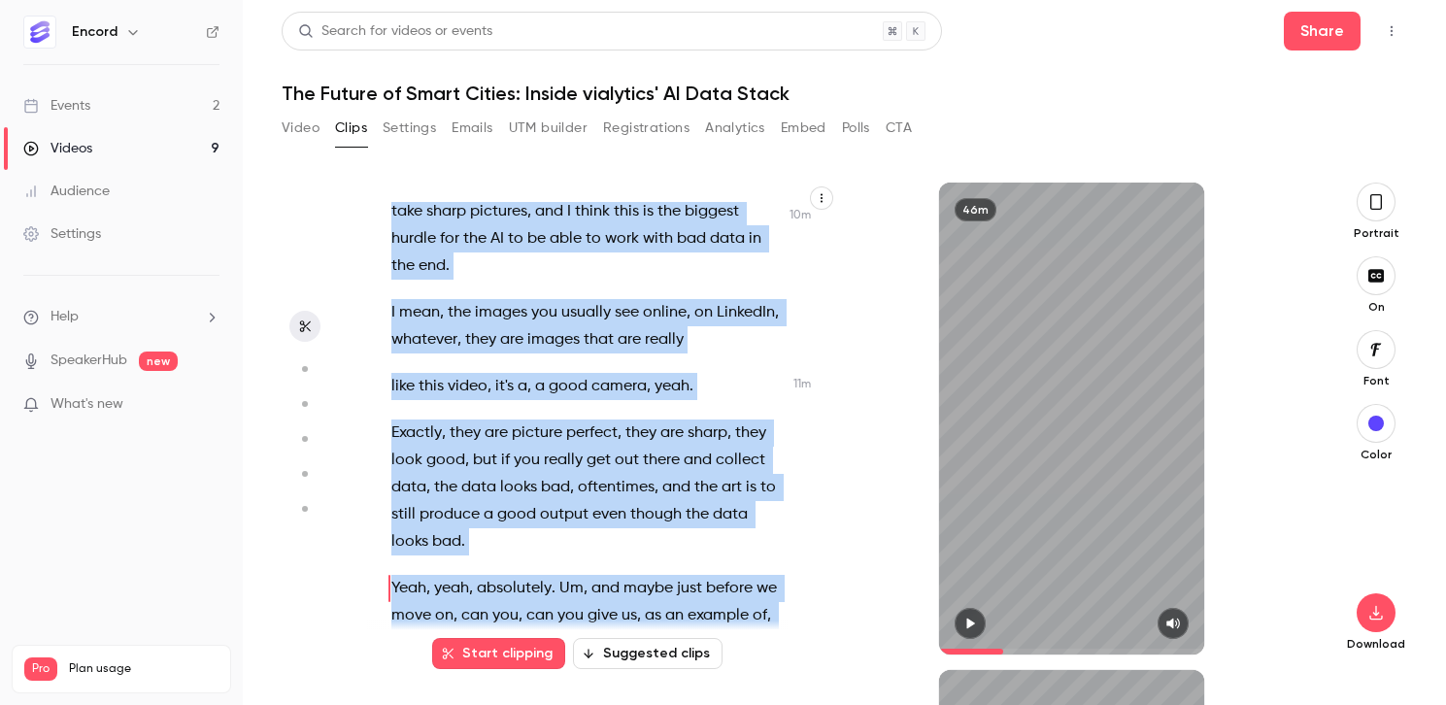
scroll to position [5559, 0]
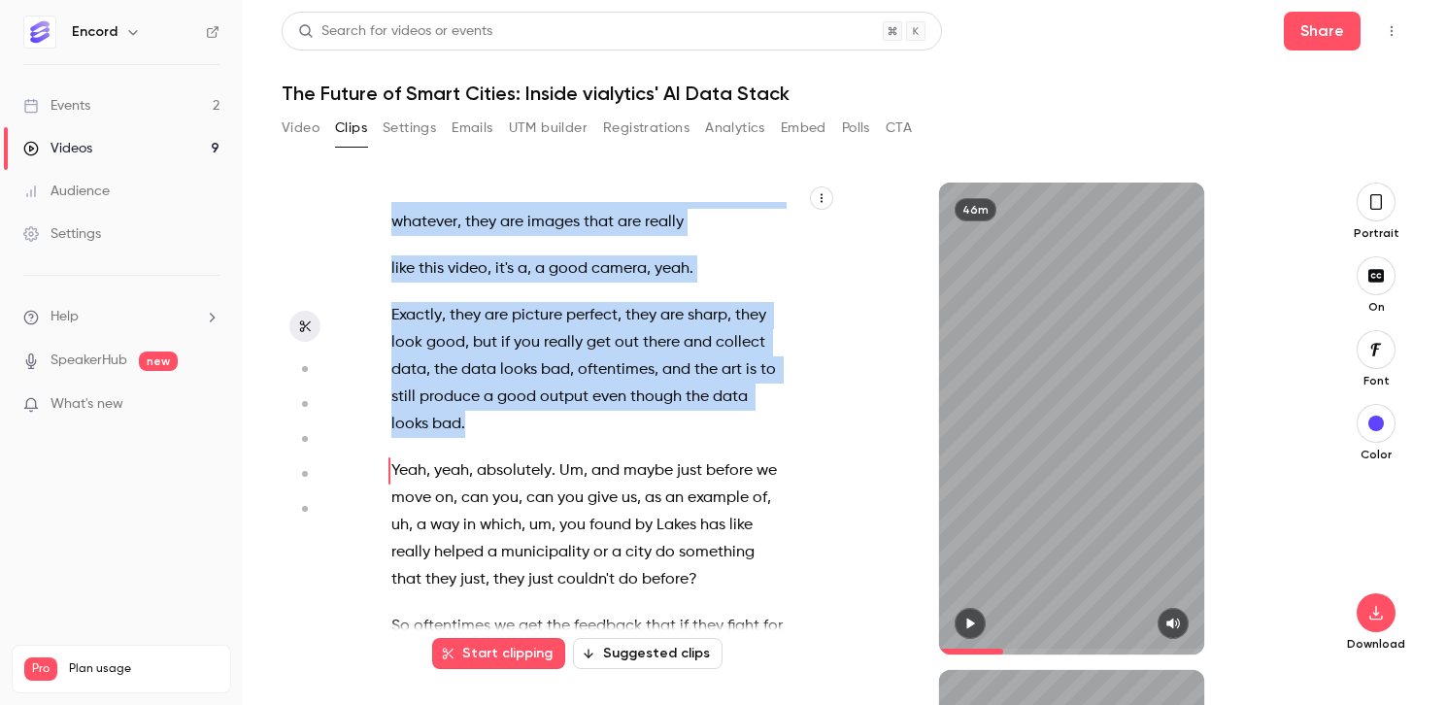
drag, startPoint x: 422, startPoint y: 238, endPoint x: 476, endPoint y: 396, distance: 167.1
click at [476, 396] on div "OK , welcome everybody to um the webinar [DATE] . We're just gonna get started …" at bounding box center [597, 428] width 460 height 453
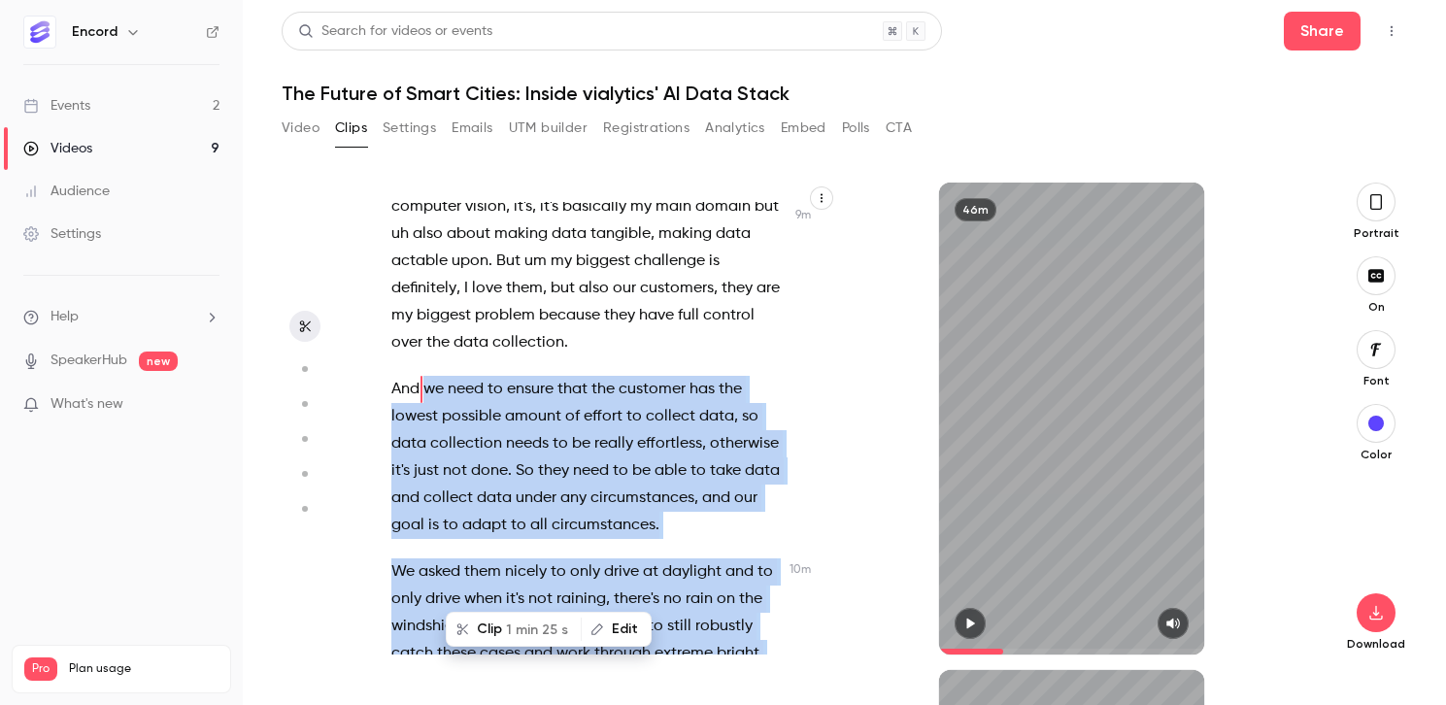
scroll to position [4851, 0]
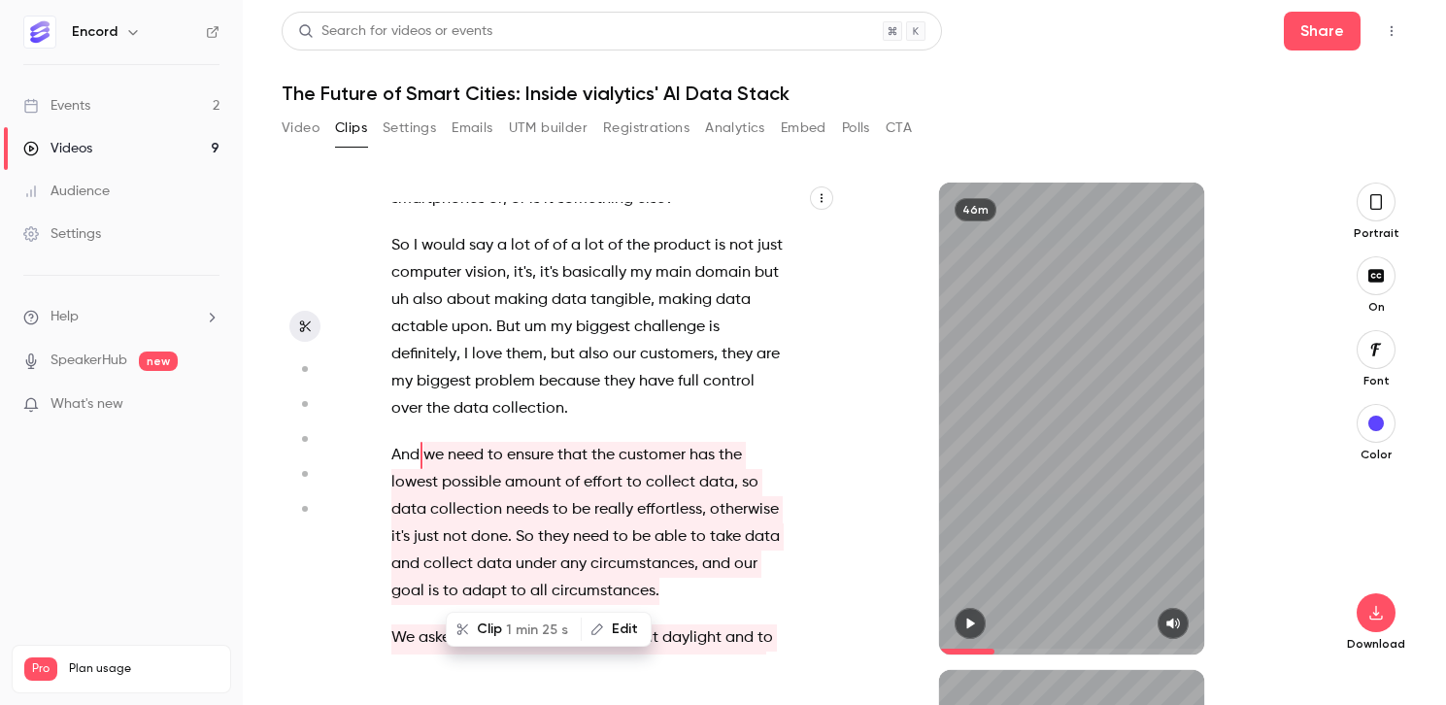
click at [502, 627] on button "Clip 1 min 25 s" at bounding box center [514, 629] width 132 height 31
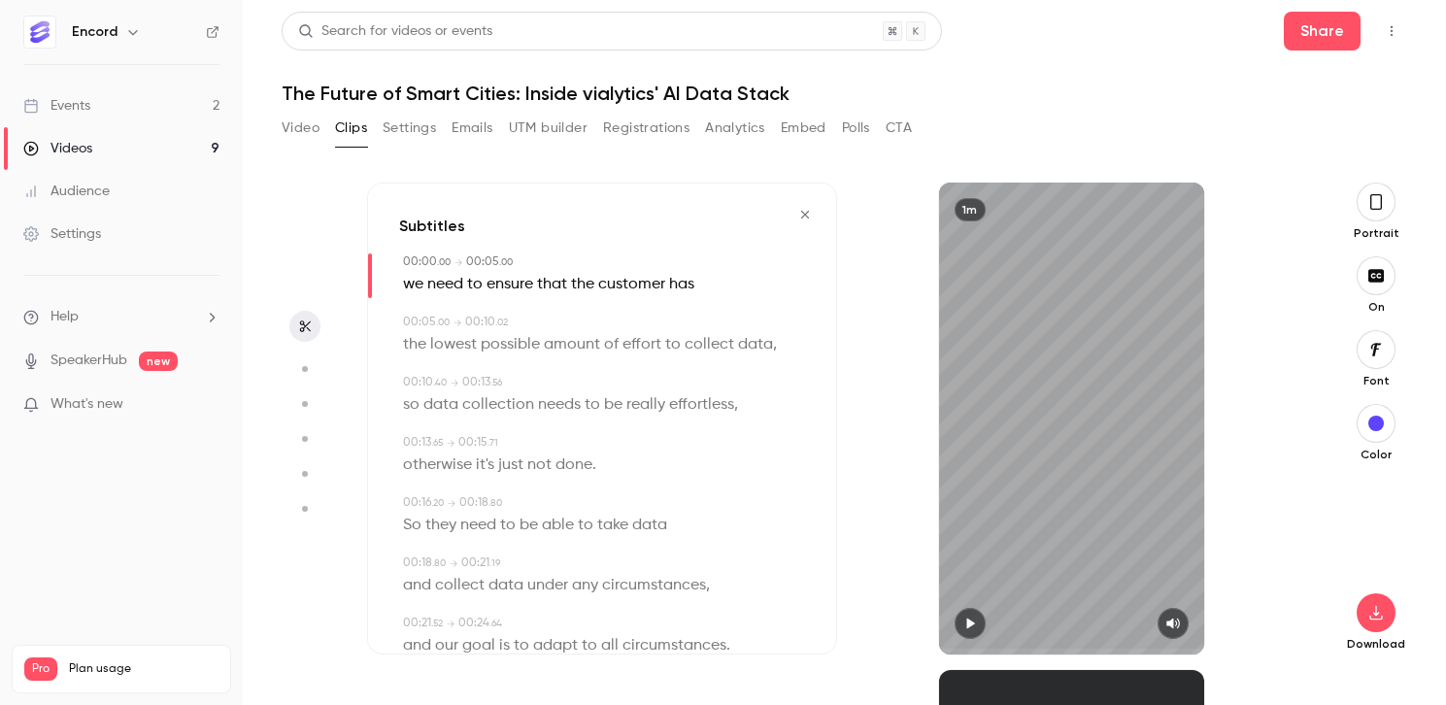
click at [972, 624] on icon "button" at bounding box center [970, 624] width 8 height 11
click at [970, 622] on icon "button" at bounding box center [969, 624] width 8 height 11
click at [1373, 616] on icon "button" at bounding box center [1376, 613] width 23 height 16
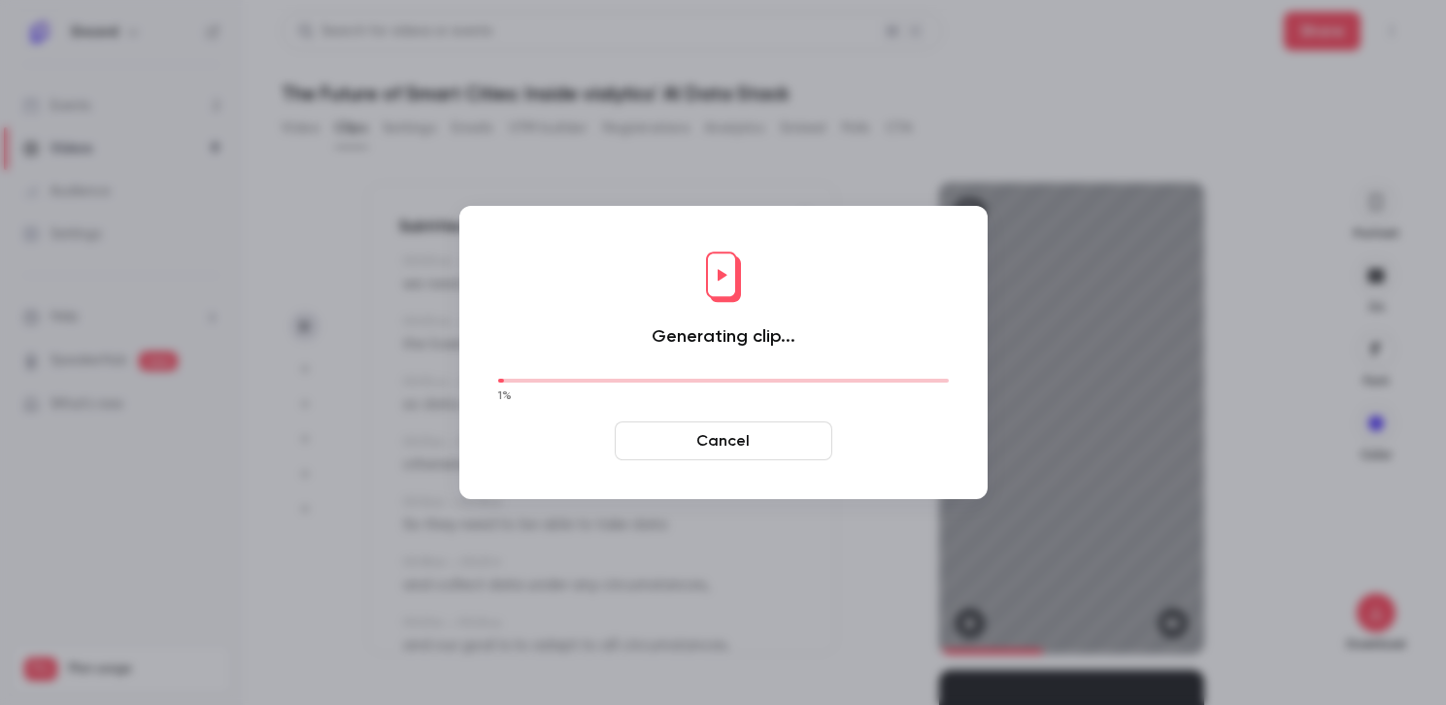
click at [694, 441] on button "Cancel" at bounding box center [724, 441] width 218 height 39
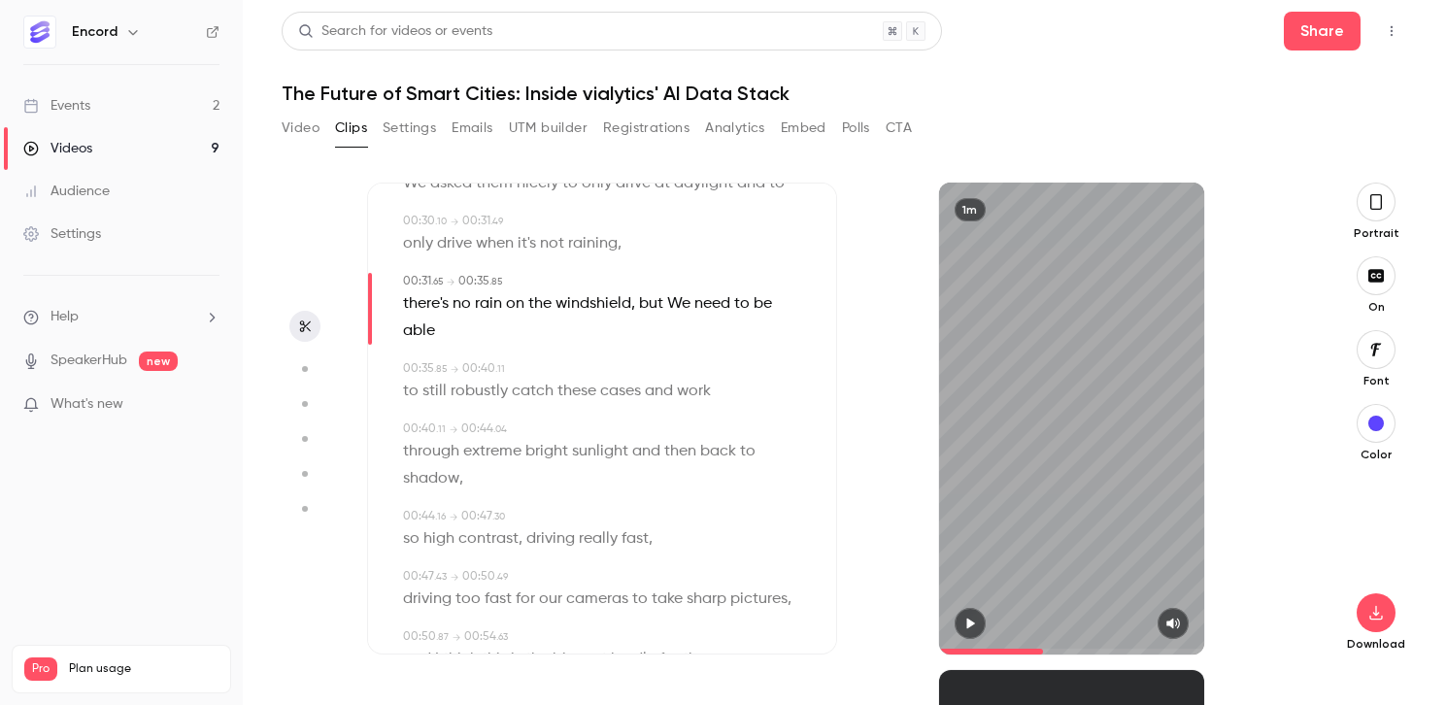
scroll to position [524, 0]
click at [678, 298] on span "We" at bounding box center [678, 301] width 23 height 27
type input "****"
click at [680, 336] on button "Edit" at bounding box center [672, 336] width 67 height 31
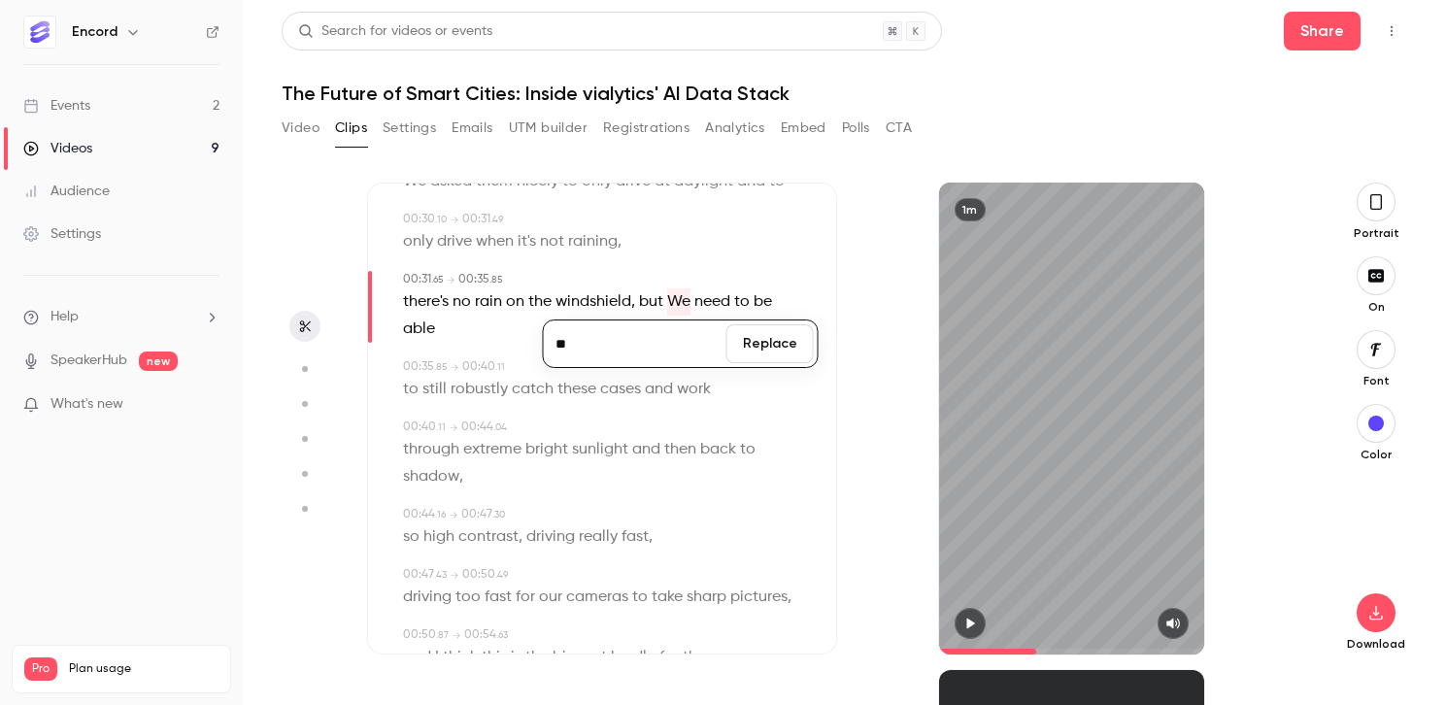
click at [568, 345] on input "**" at bounding box center [635, 343] width 175 height 39
type input "**"
click at [773, 343] on button "Replace" at bounding box center [770, 343] width 87 height 39
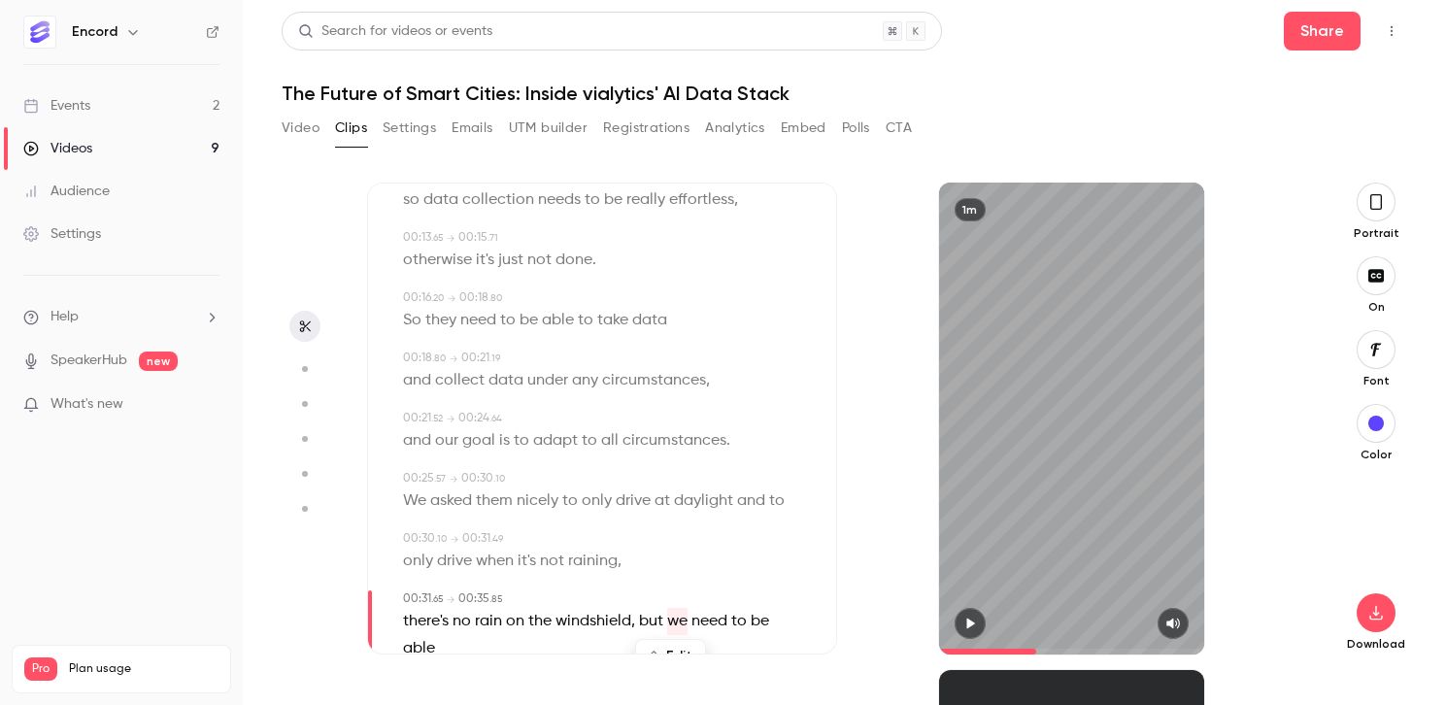
scroll to position [273, 0]
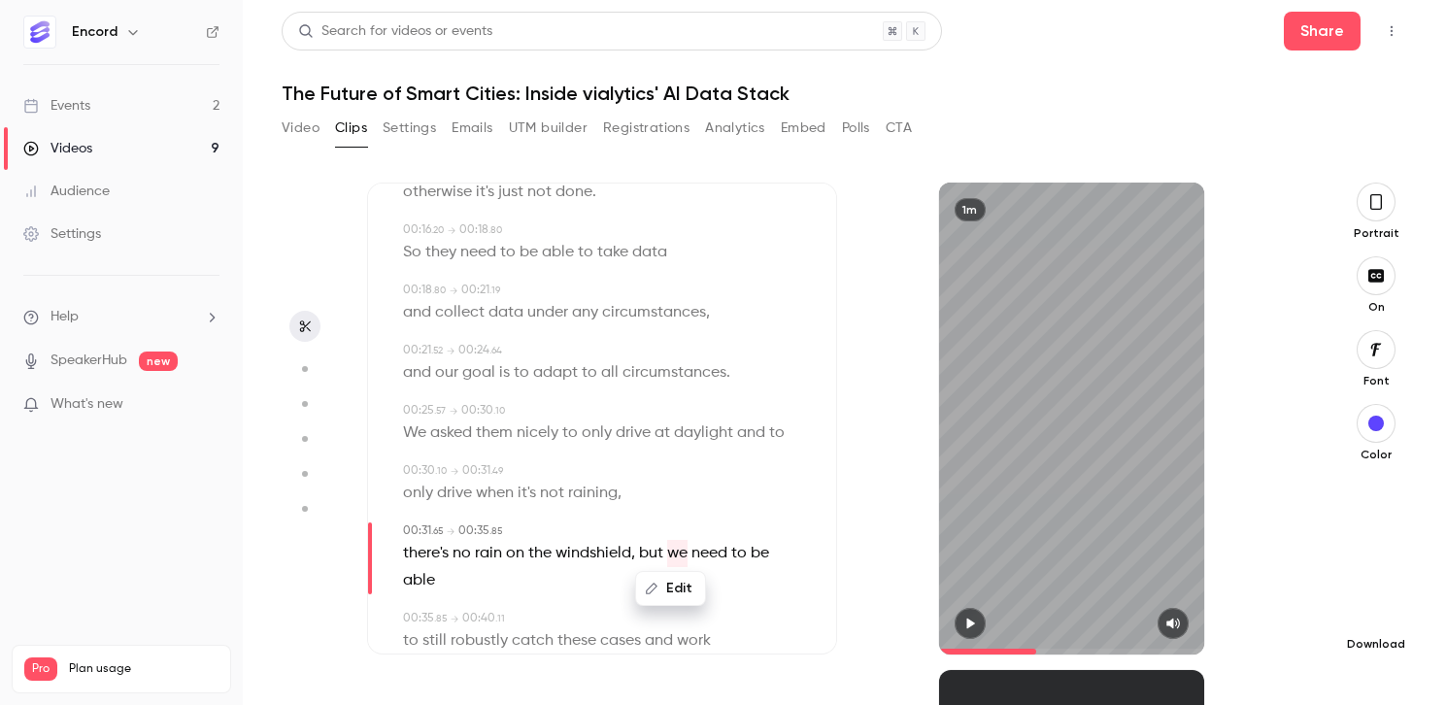
click at [1375, 615] on icon "button" at bounding box center [1375, 613] width 13 height 15
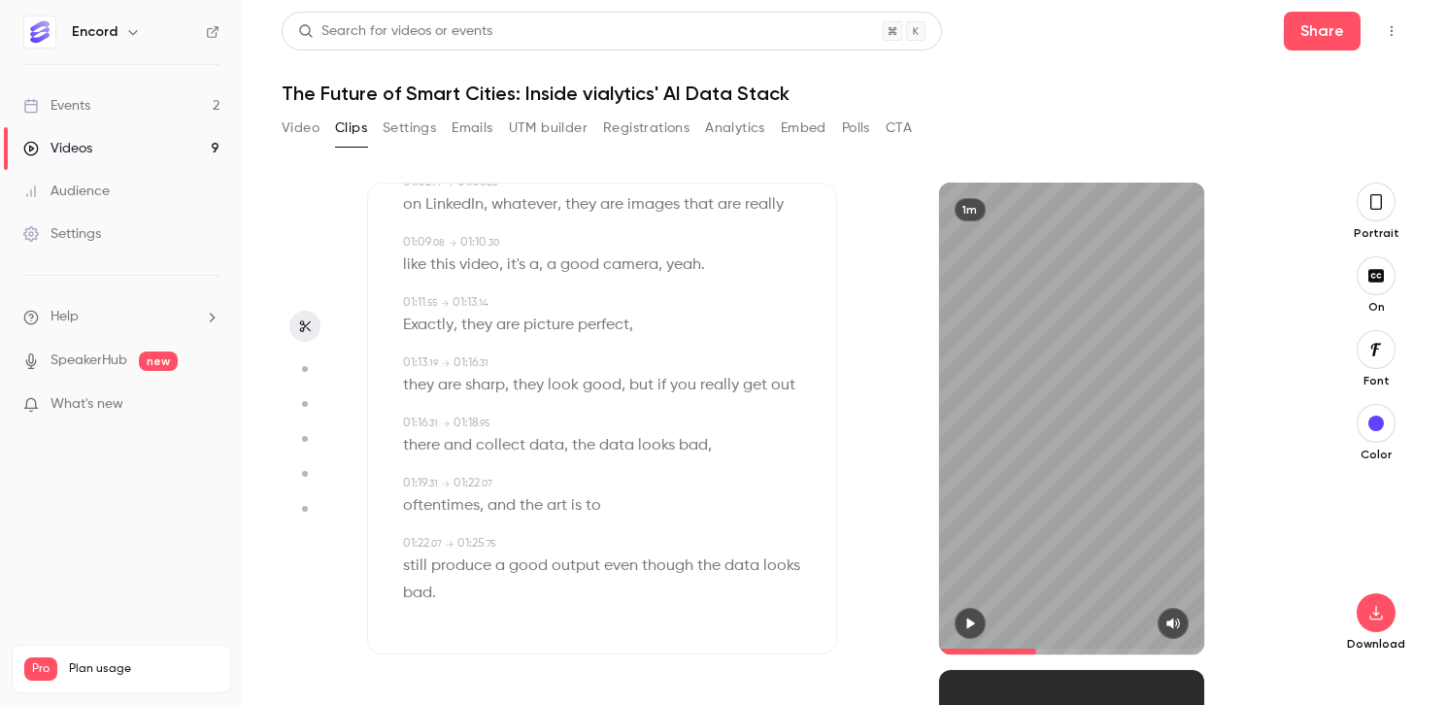
scroll to position [1157, 0]
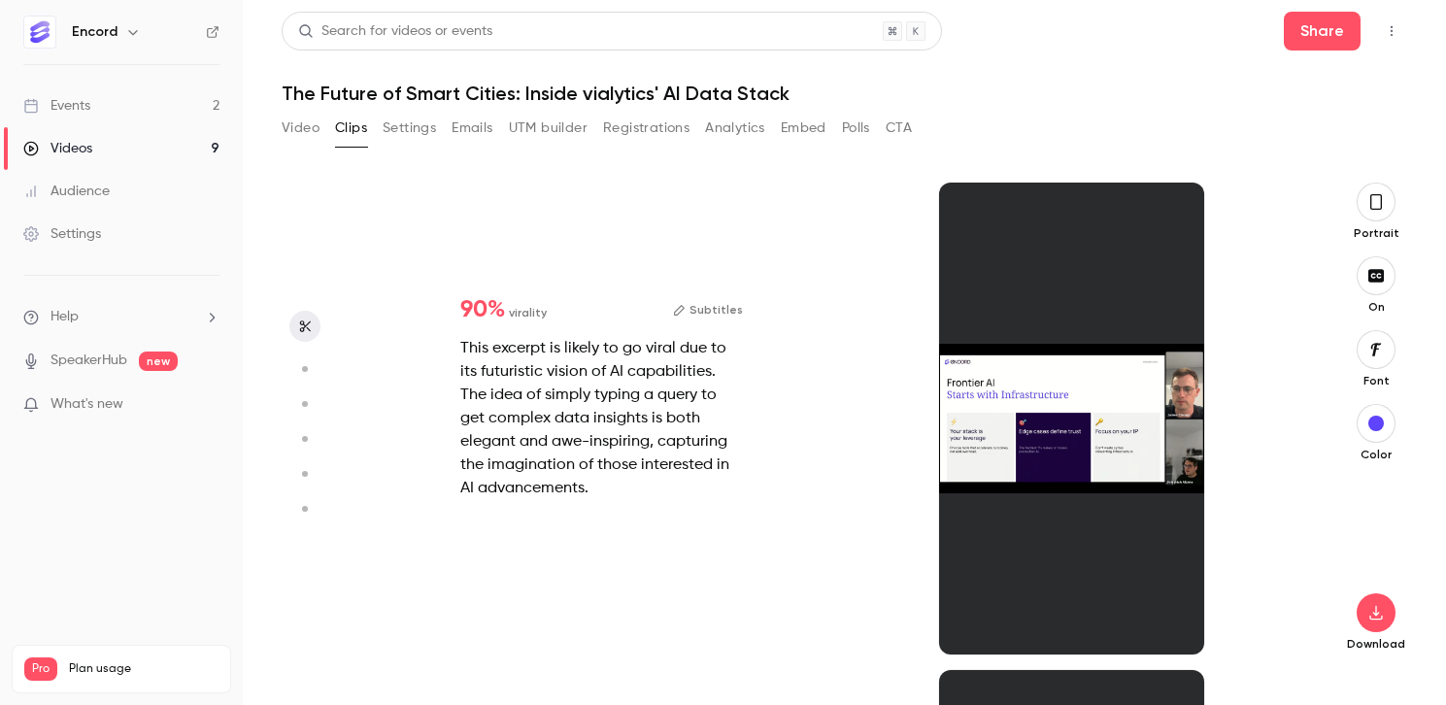
type input "****"
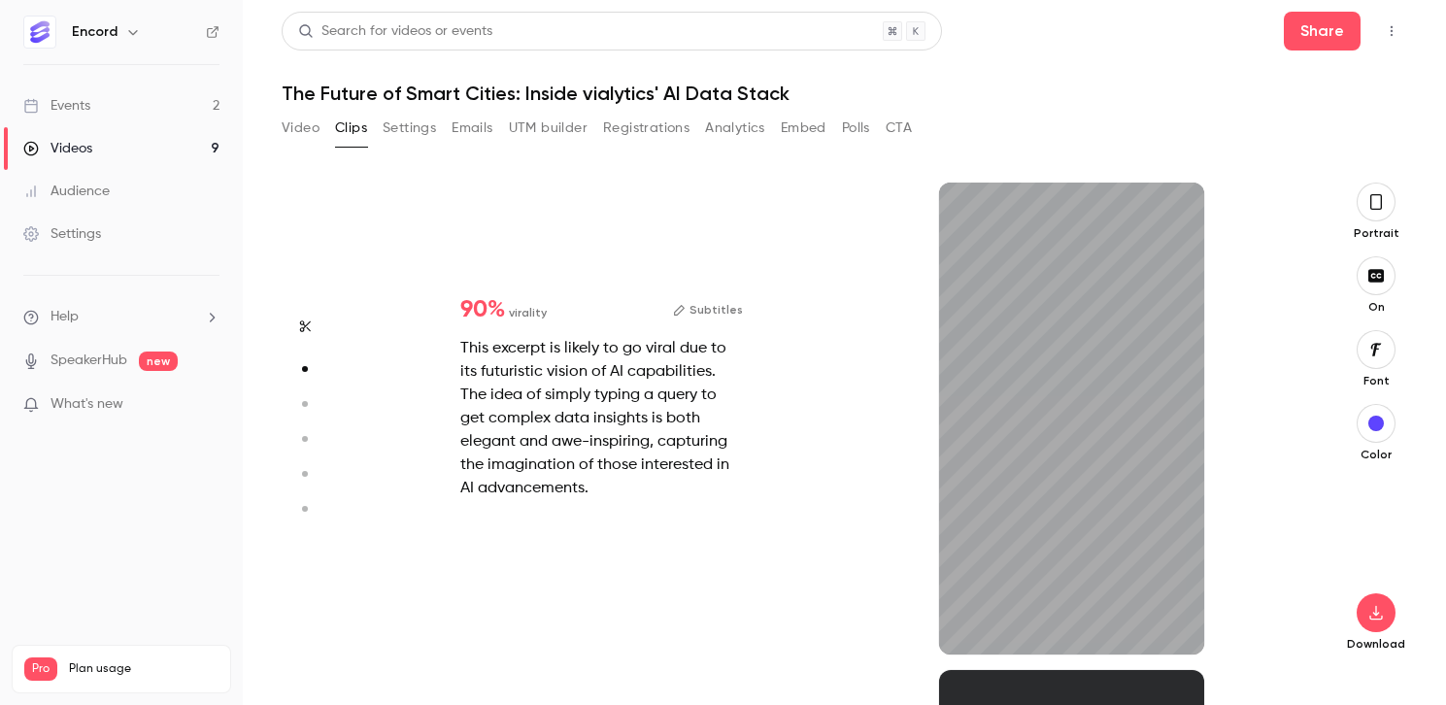
scroll to position [488, 0]
click at [355, 127] on button "Clips" at bounding box center [351, 128] width 32 height 31
type input "***"
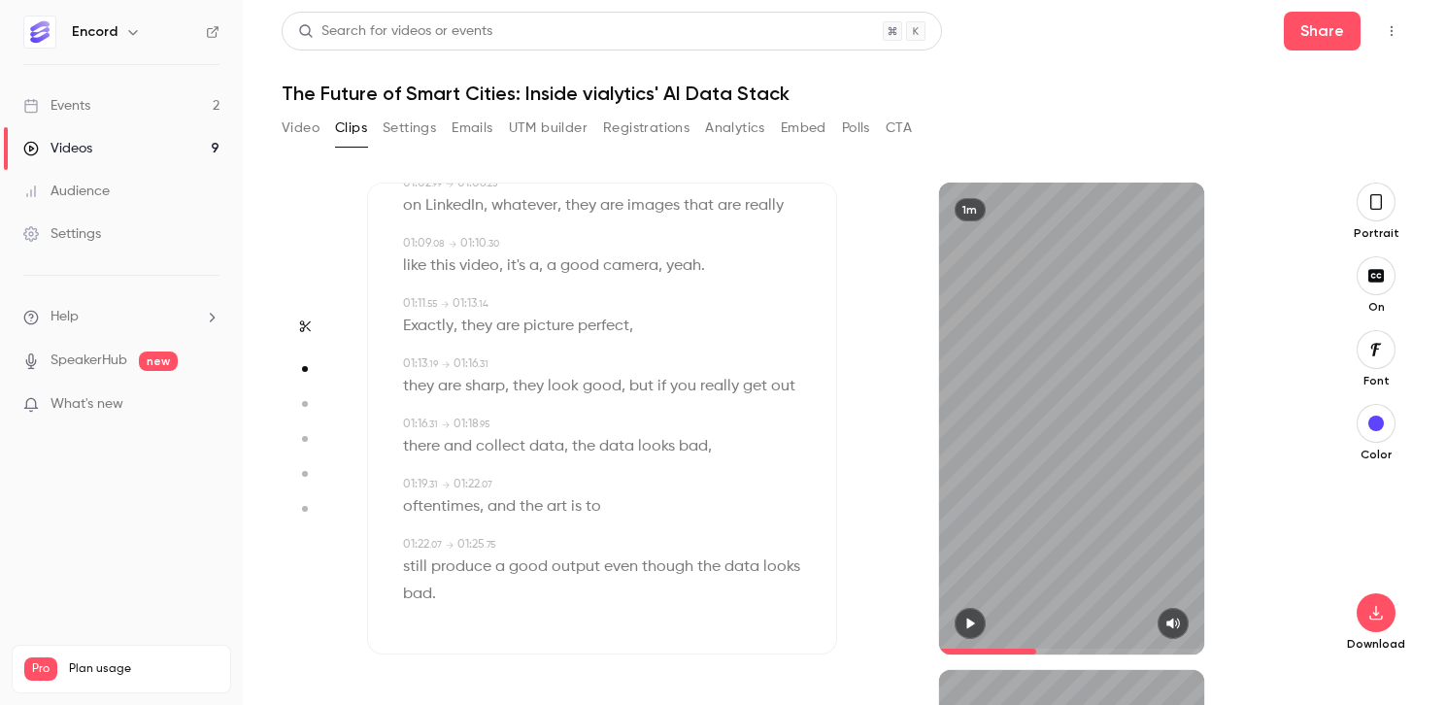
type input "****"
type input "***"
type input "****"
type input "*"
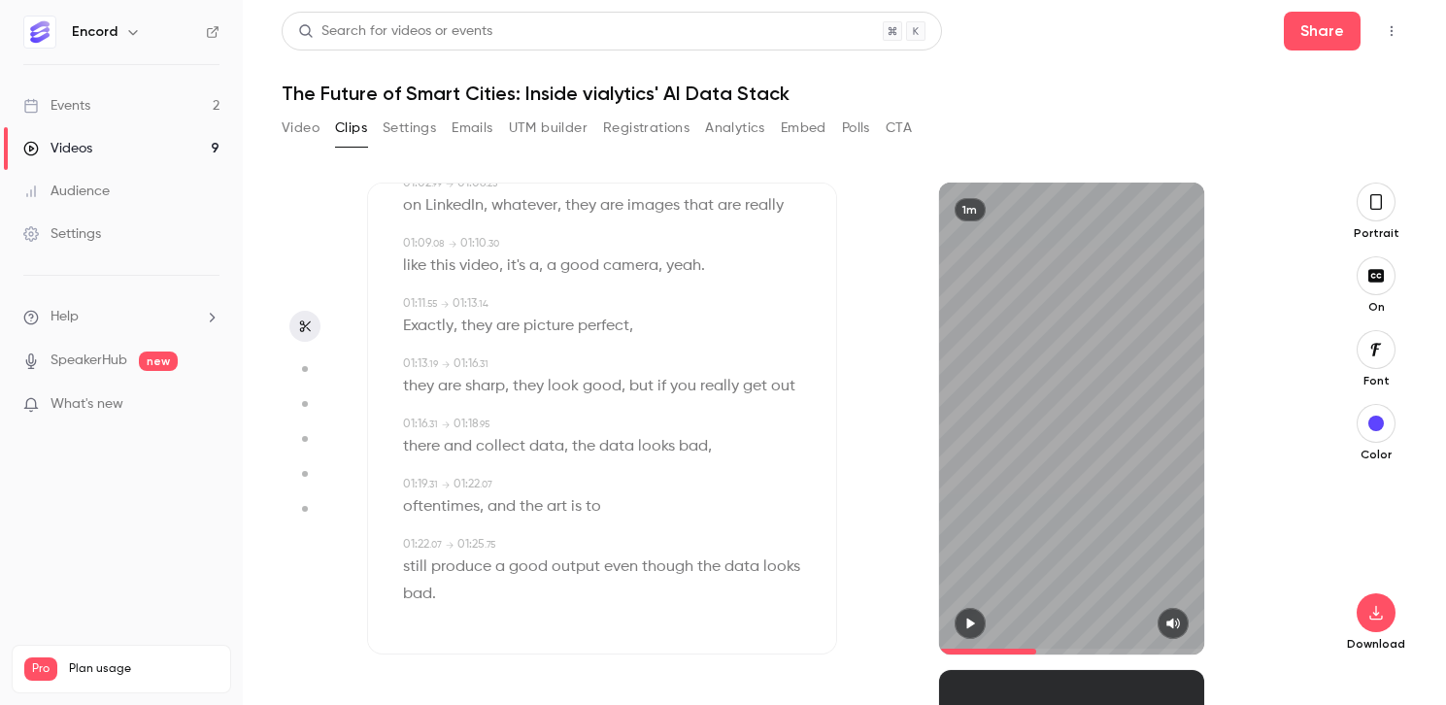
click at [291, 326] on button "button" at bounding box center [304, 326] width 31 height 31
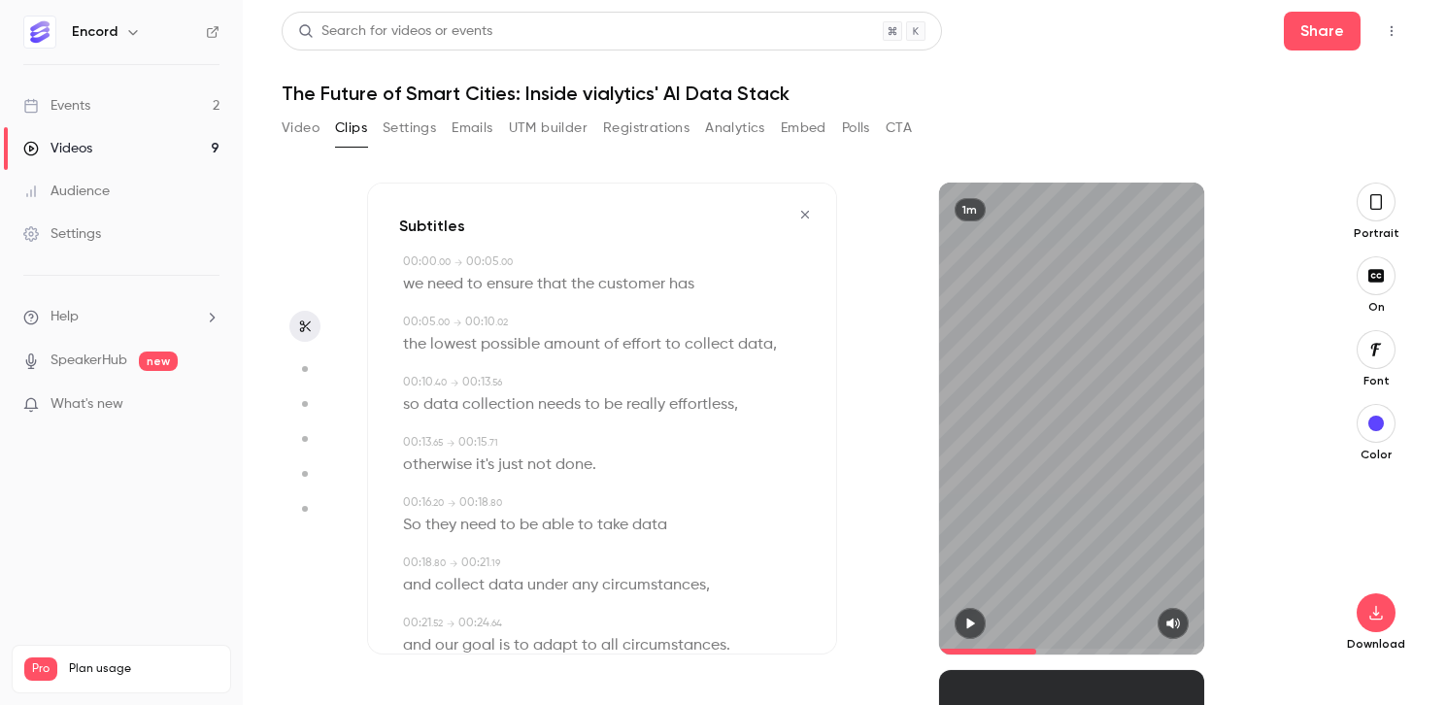
click at [806, 215] on icon "button" at bounding box center [805, 215] width 16 height 14
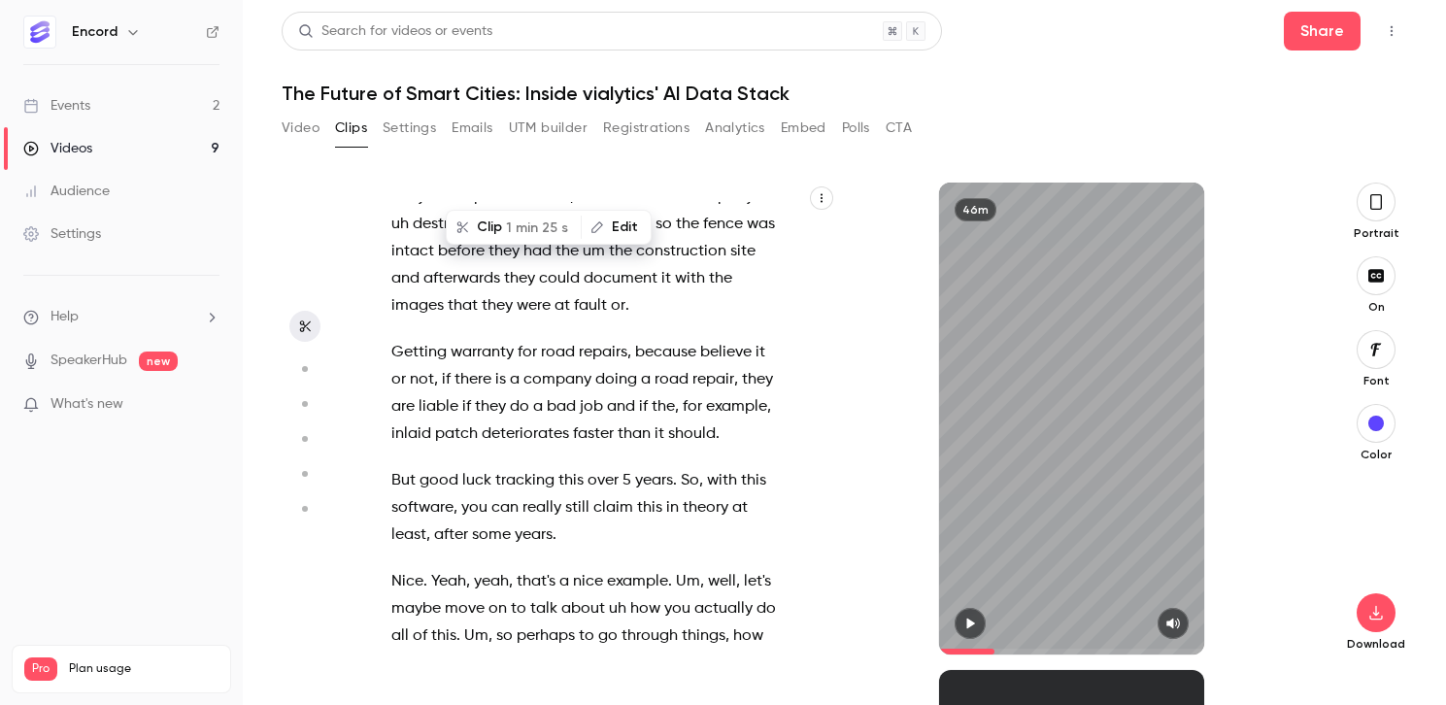
click at [607, 393] on span "and" at bounding box center [621, 406] width 28 height 27
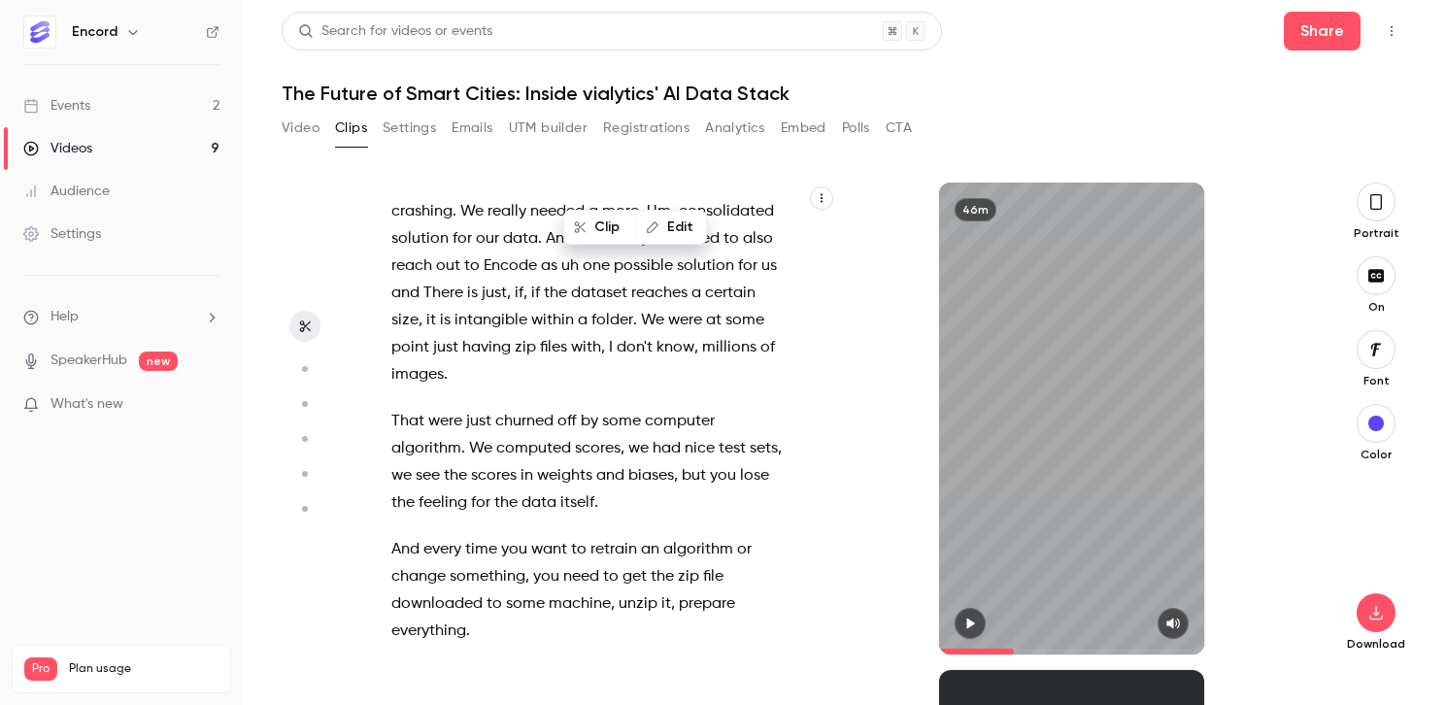
click at [487, 307] on span "intangible" at bounding box center [491, 320] width 73 height 27
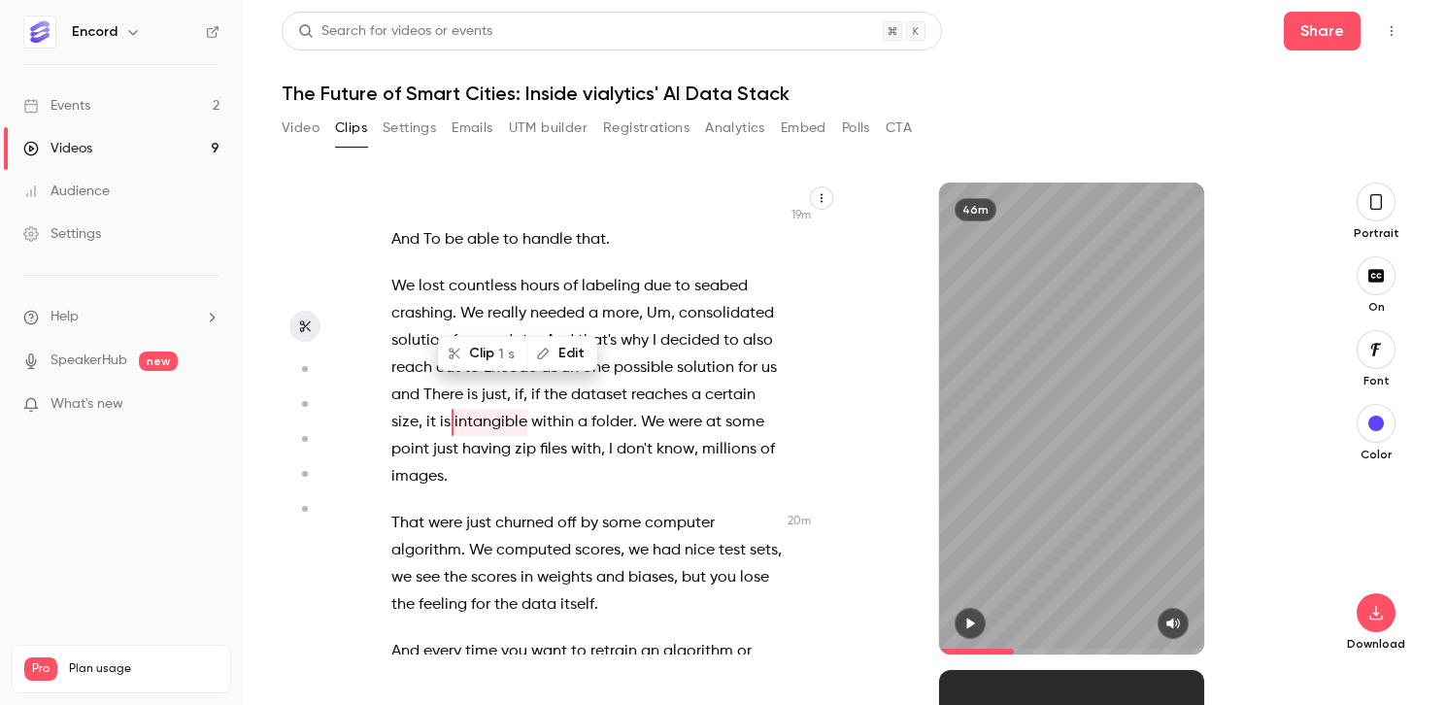
scroll to position [9960, 0]
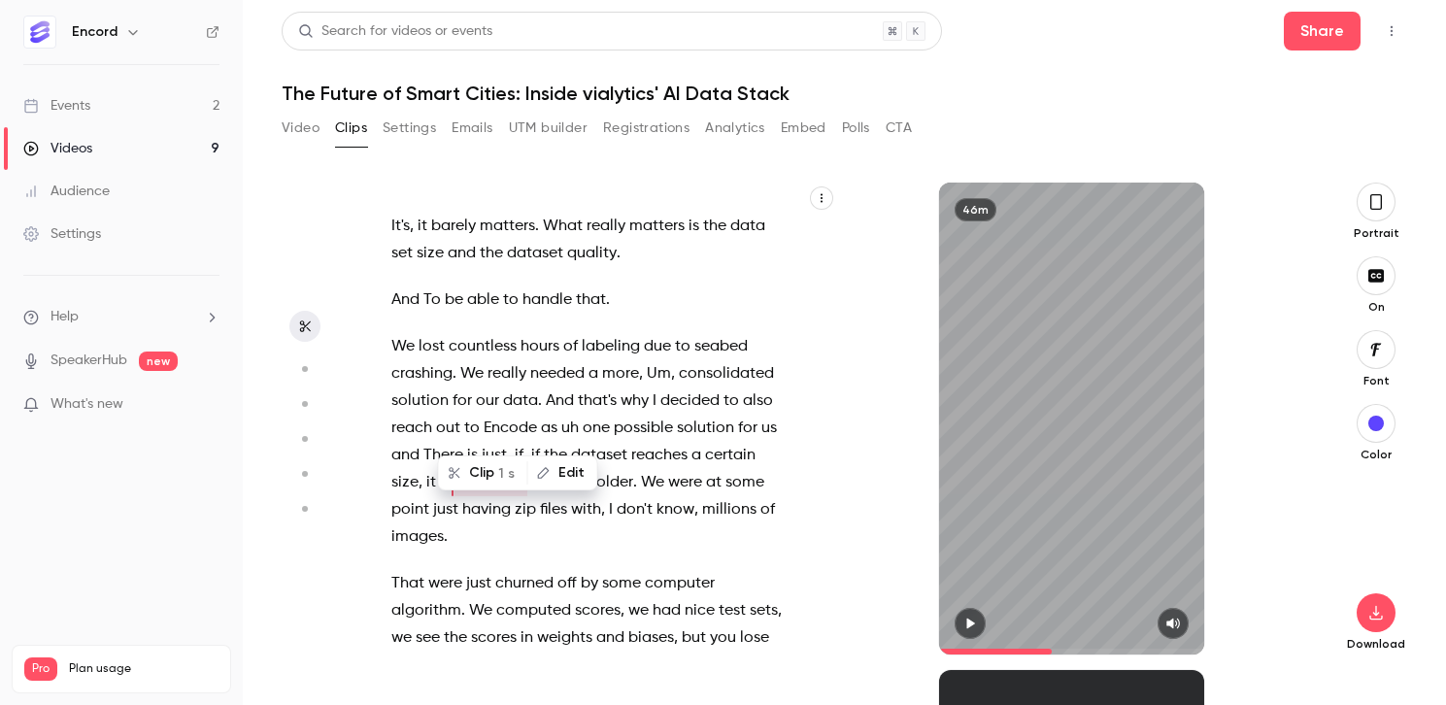
click at [523, 360] on span "really" at bounding box center [507, 373] width 39 height 27
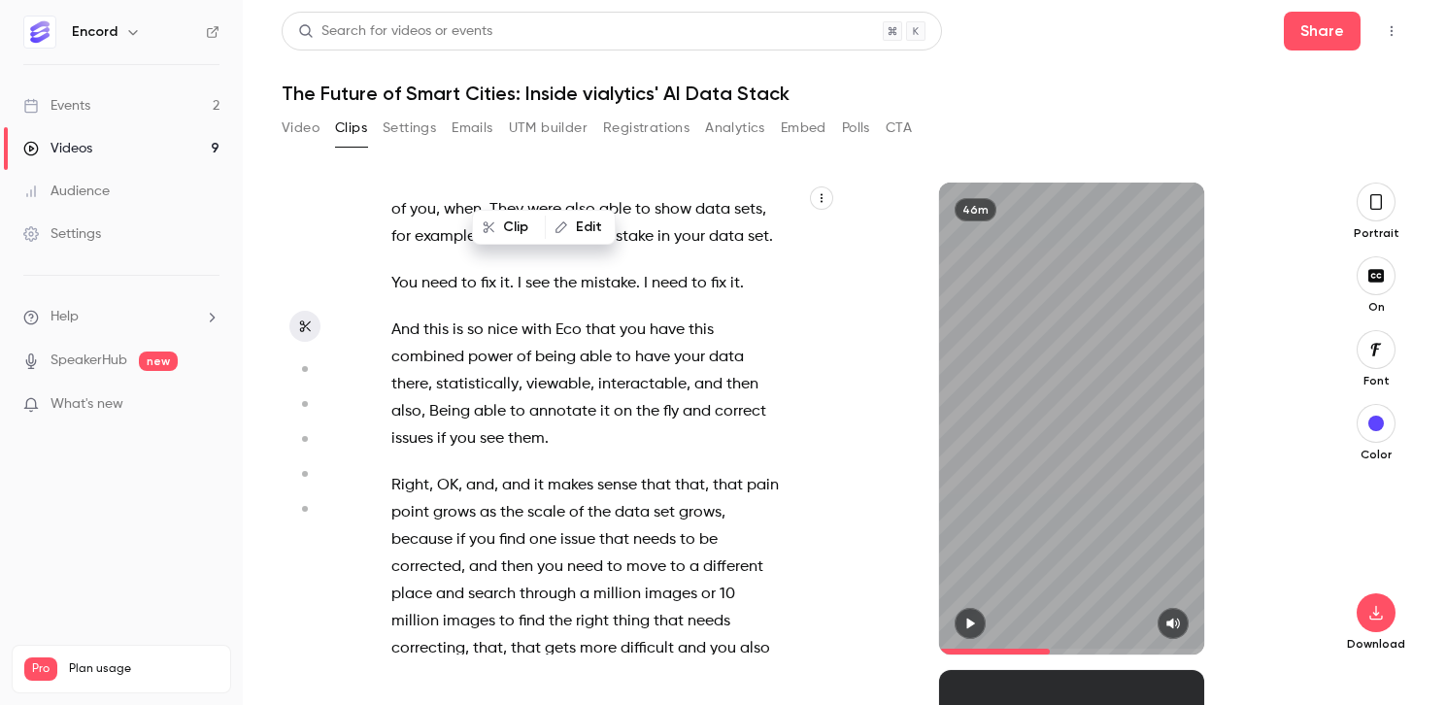
scroll to position [0, 0]
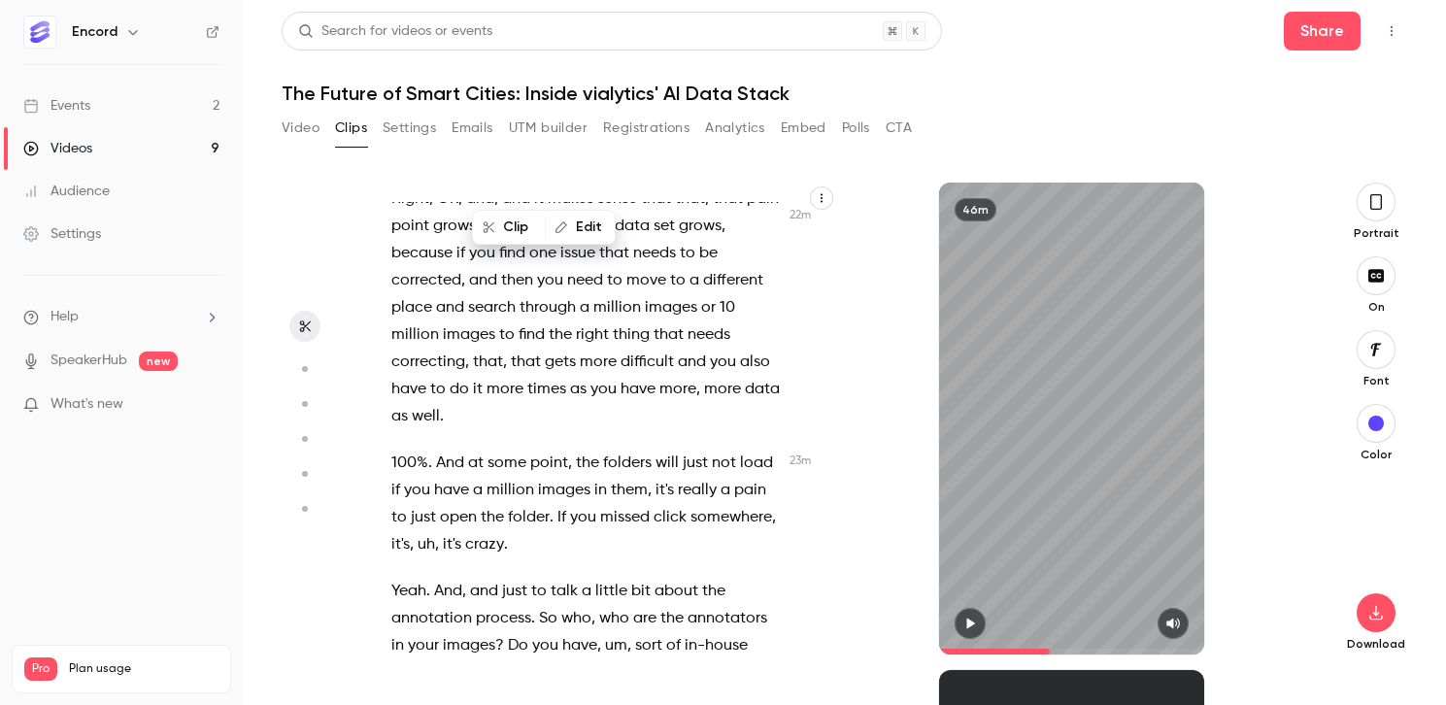
click at [594, 477] on span "in" at bounding box center [600, 490] width 13 height 27
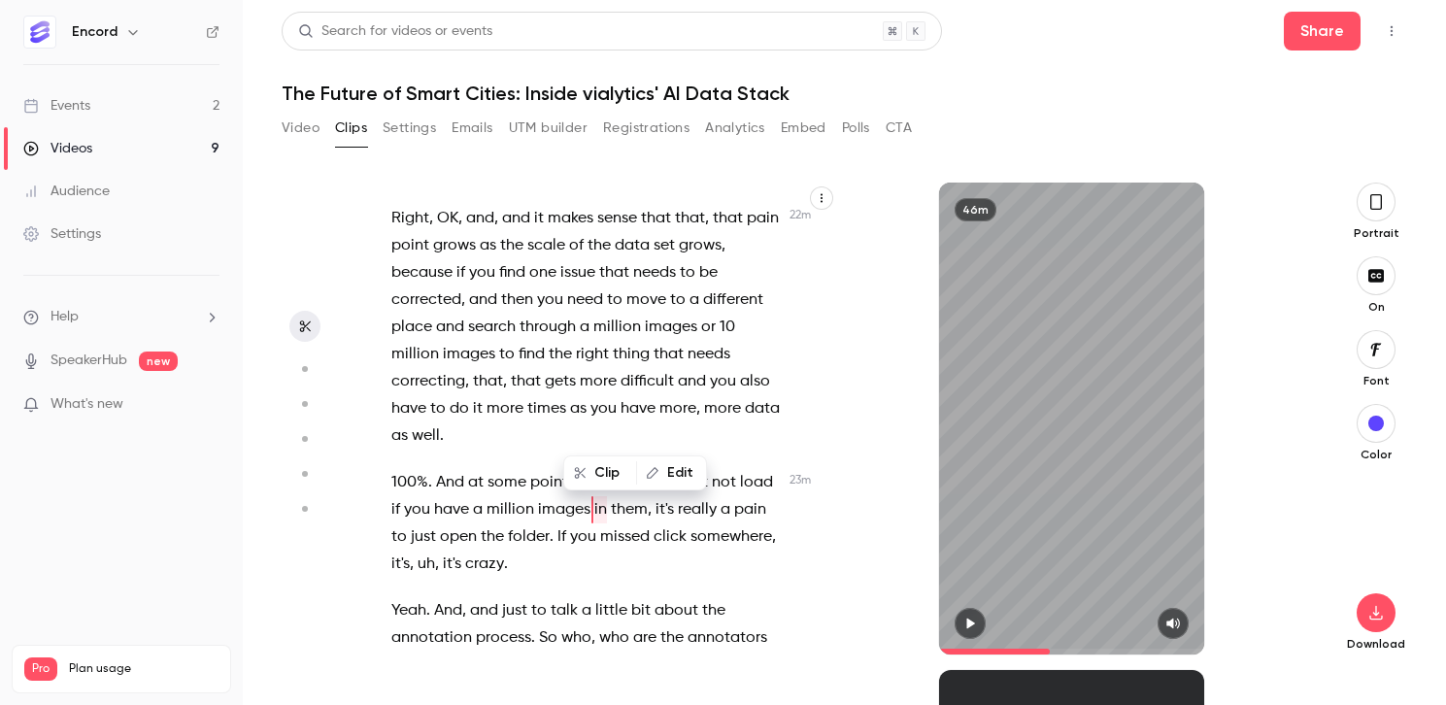
scroll to position [11740, 0]
click at [531, 625] on span "." at bounding box center [533, 638] width 4 height 27
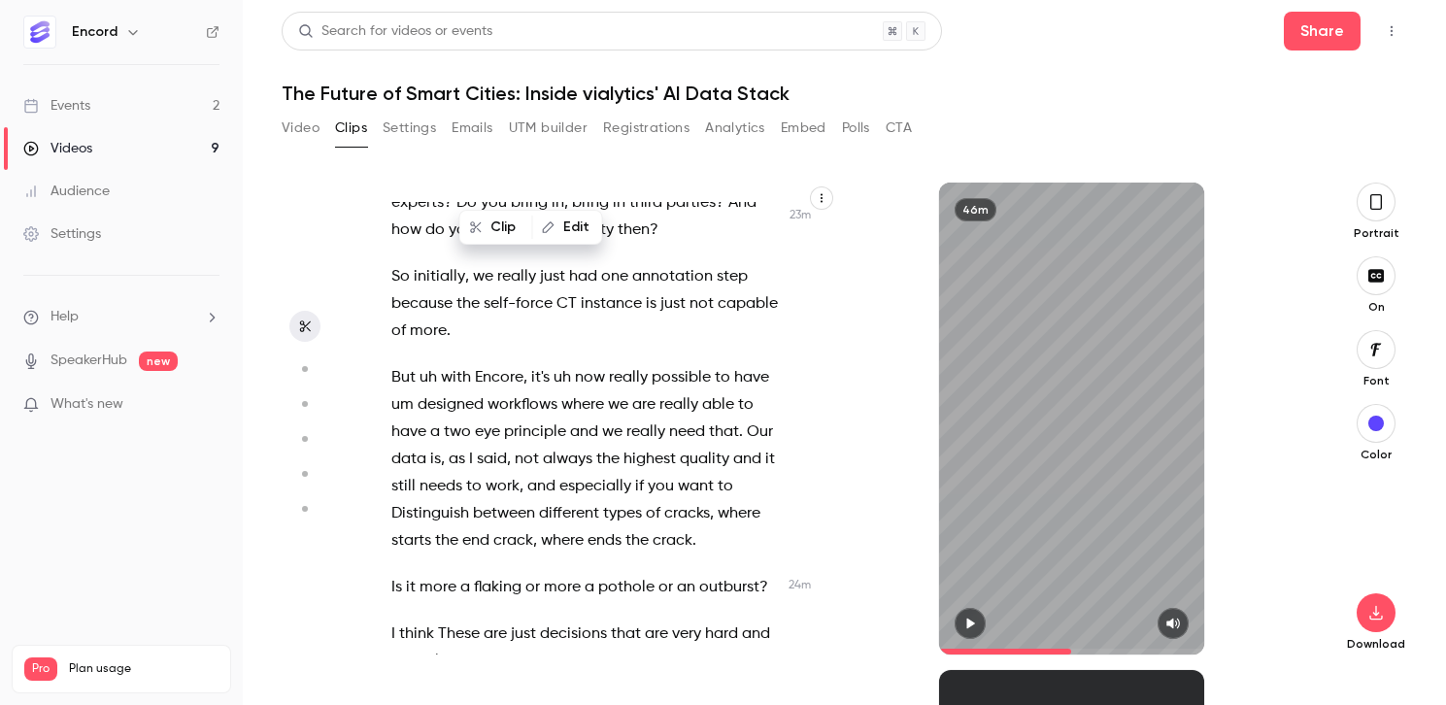
scroll to position [12241, 0]
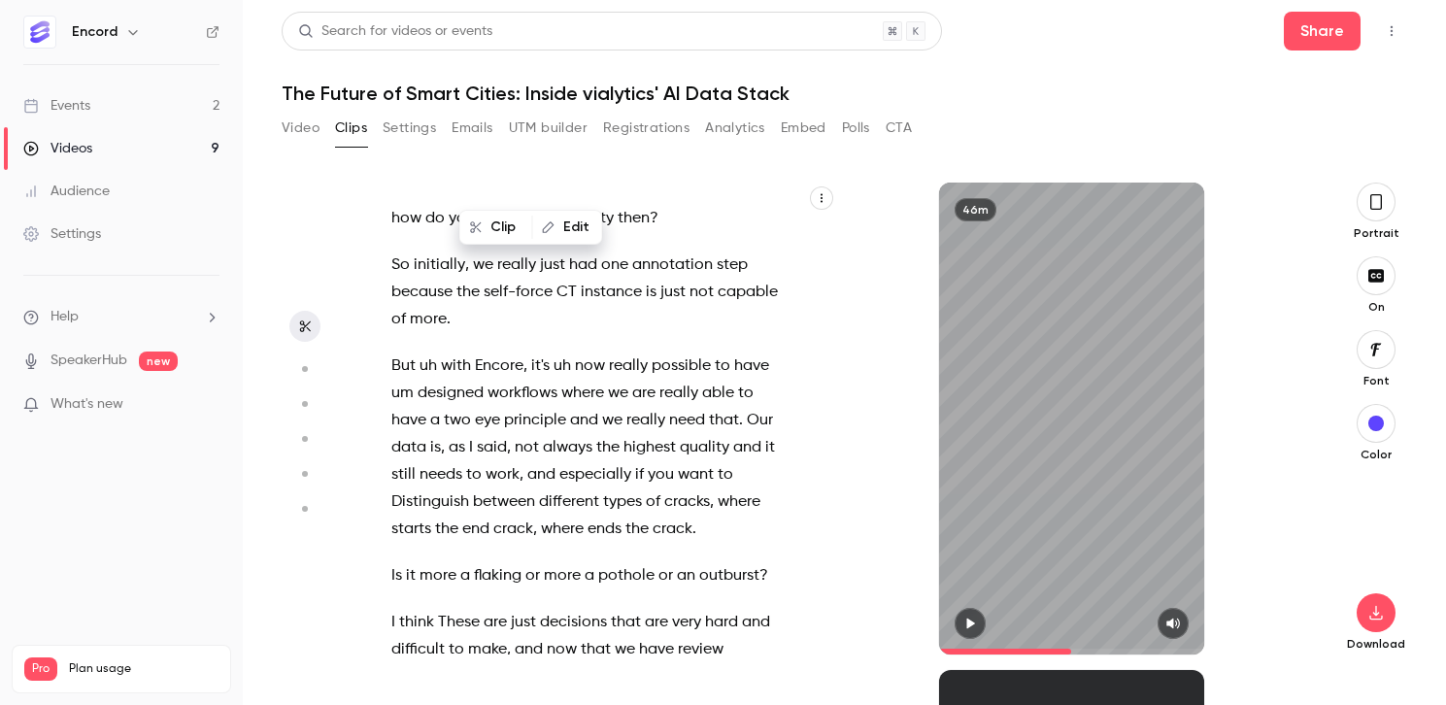
click at [574, 380] on span "where" at bounding box center [582, 393] width 43 height 27
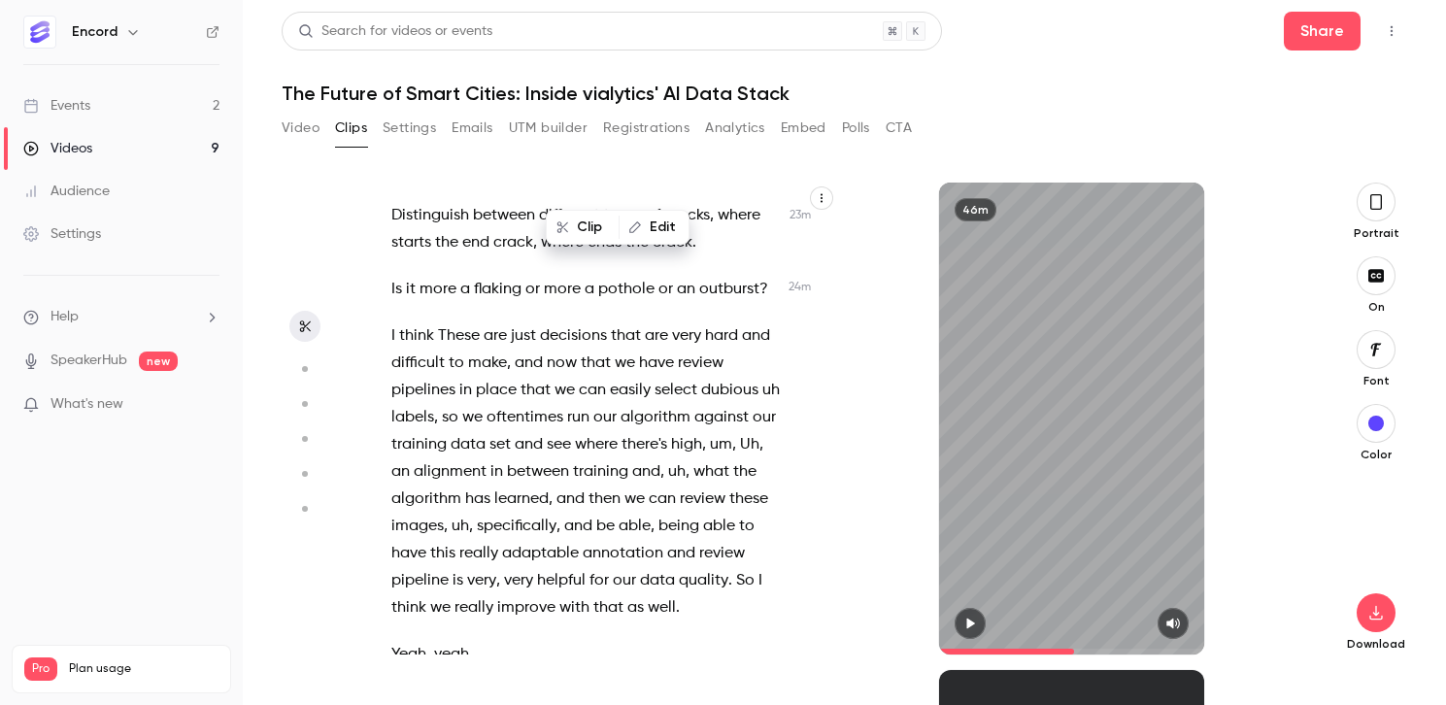
scroll to position [12525, 0]
click at [570, 488] on span "and" at bounding box center [571, 501] width 28 height 27
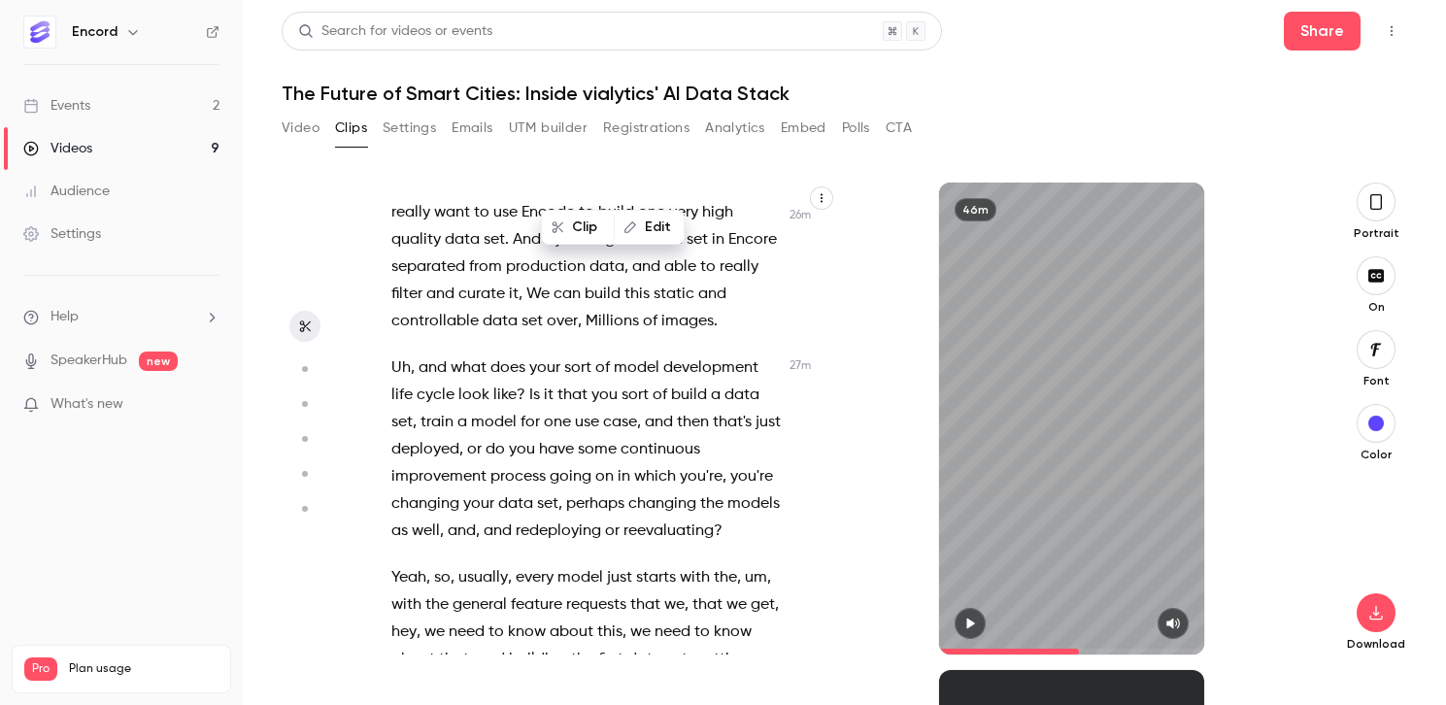
scroll to position [14012, 0]
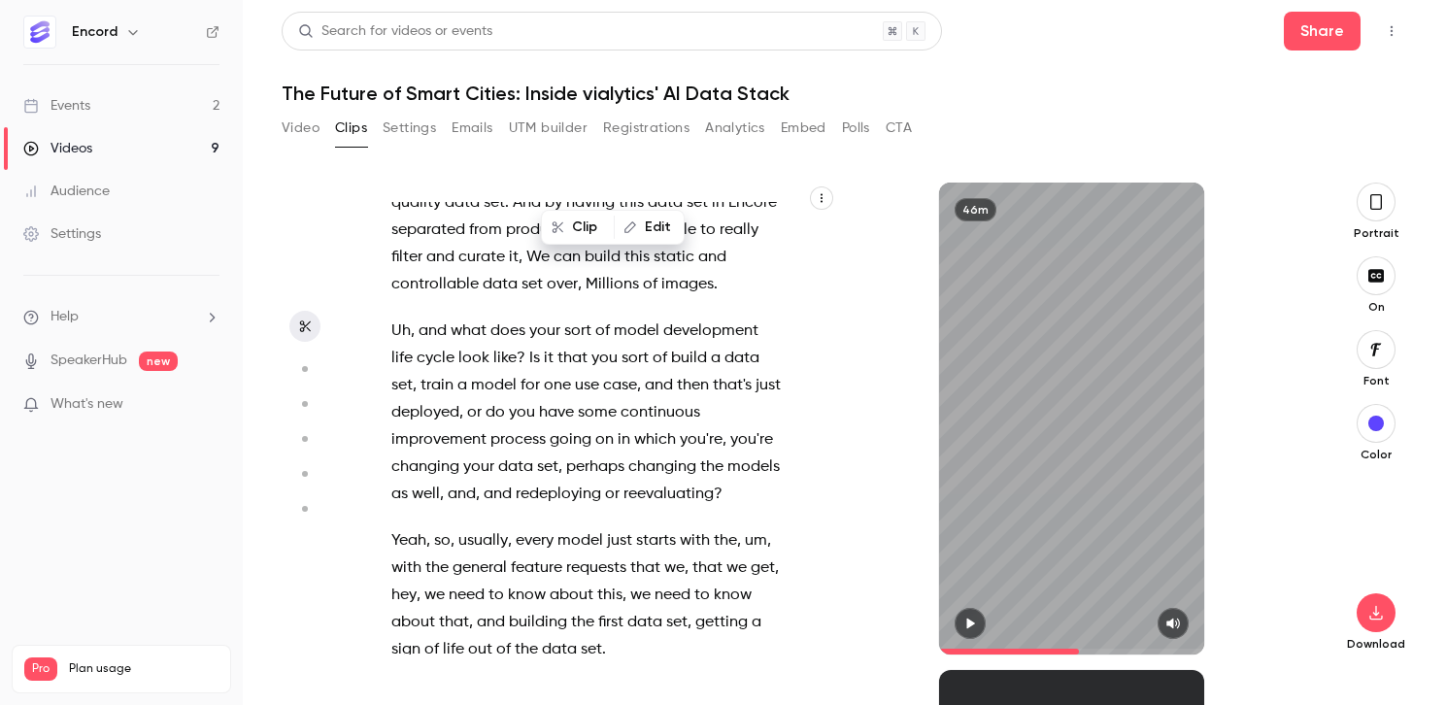
click at [592, 609] on span "the" at bounding box center [582, 622] width 23 height 27
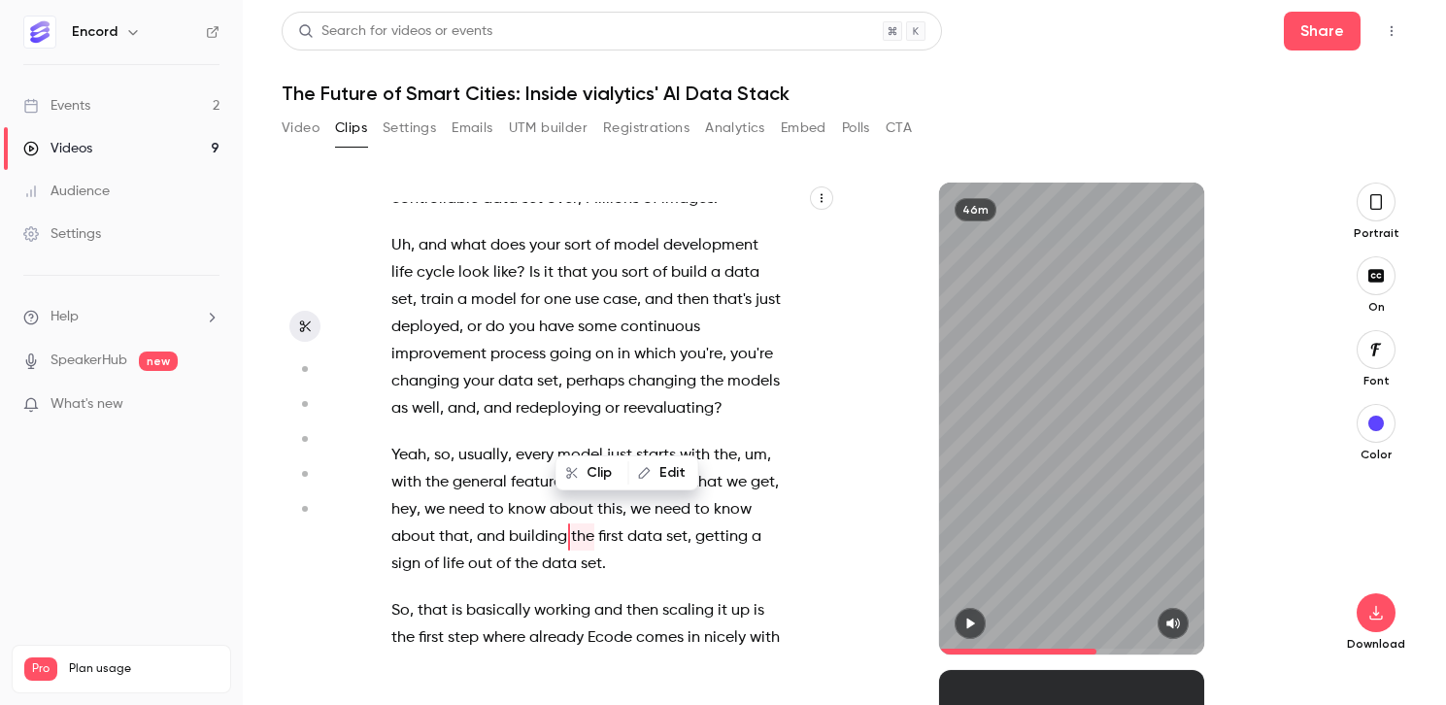
click at [498, 679] on span "and" at bounding box center [502, 692] width 28 height 27
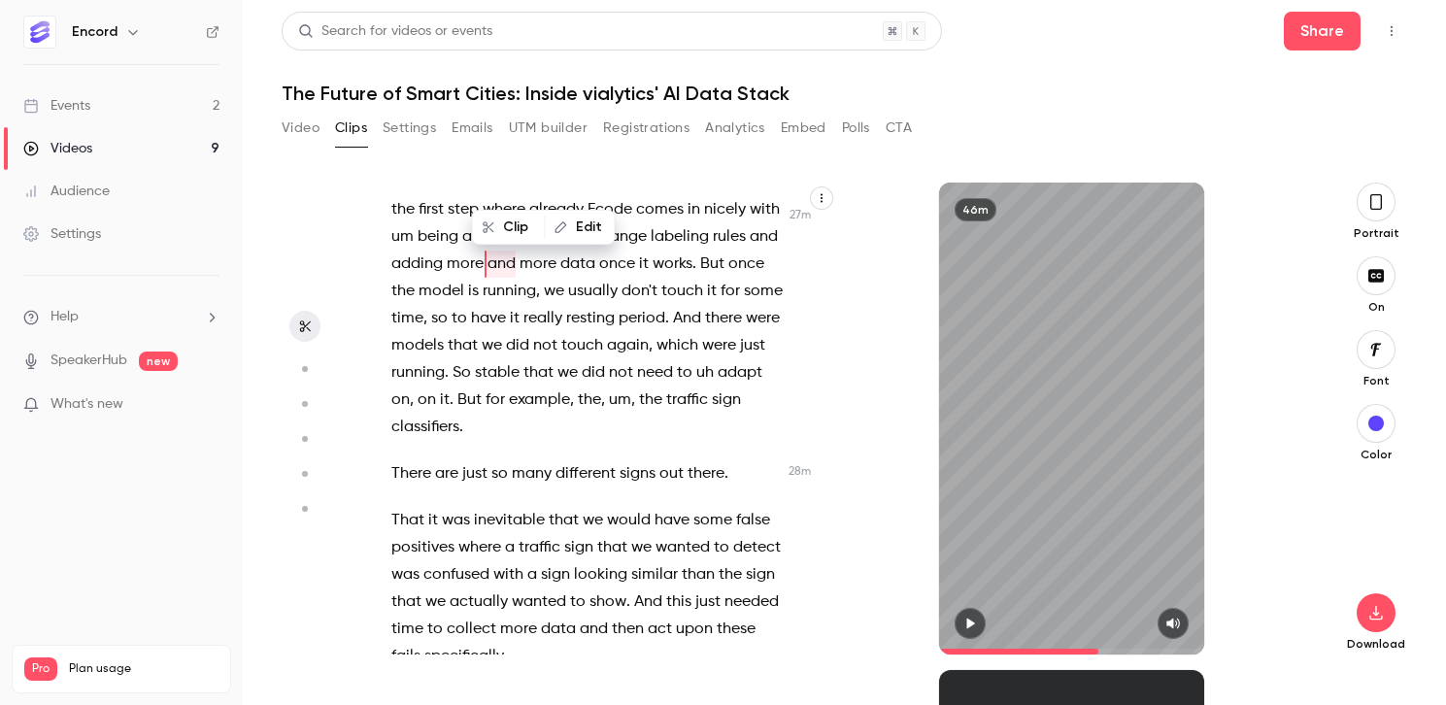
click at [493, 534] on span "where" at bounding box center [479, 547] width 43 height 27
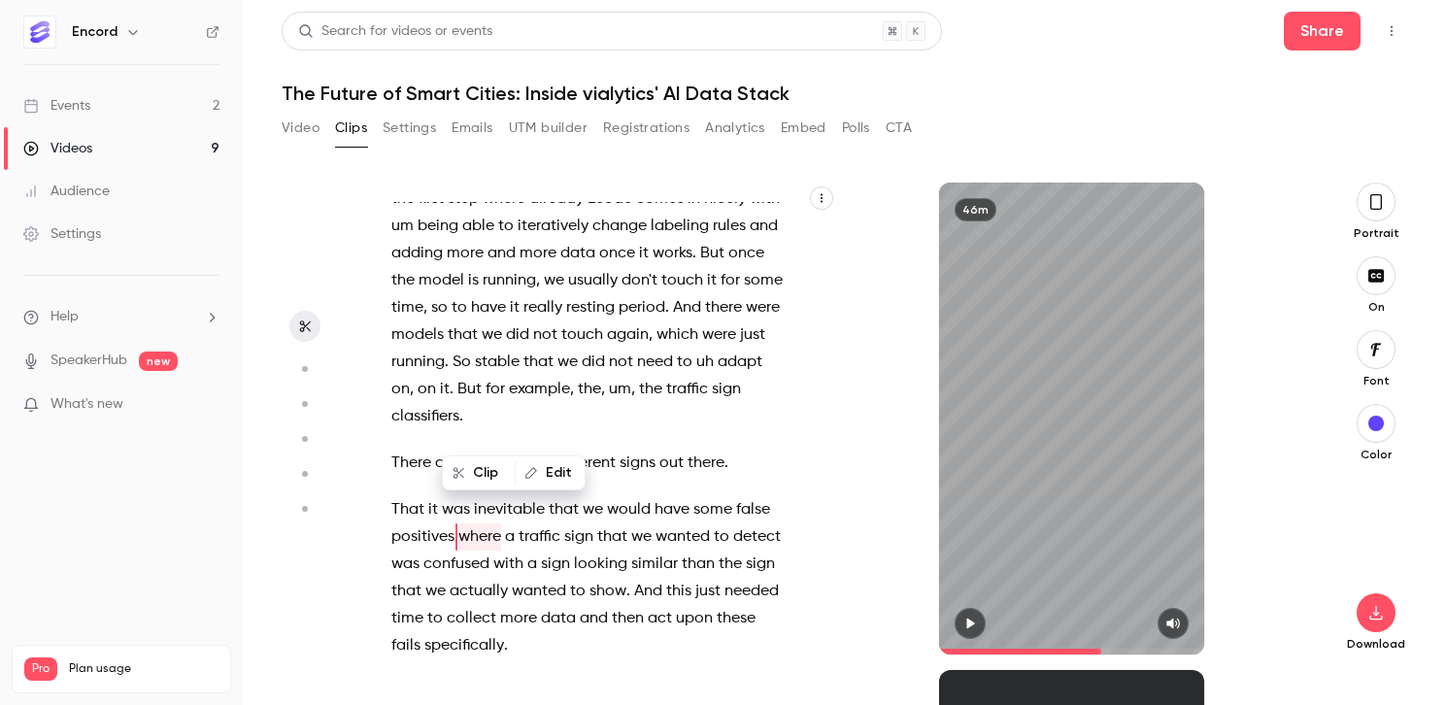
scroll to position [0, 0]
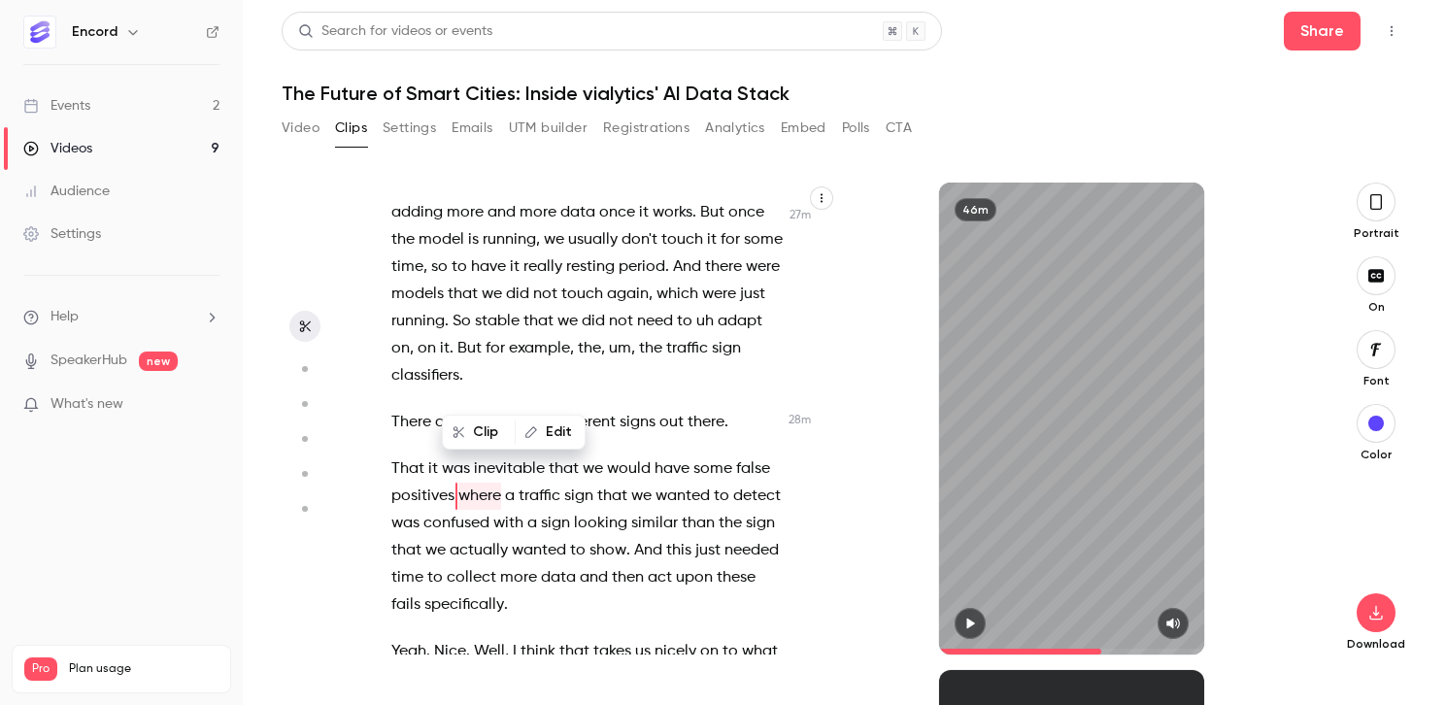
click at [704, 564] on span "upon" at bounding box center [694, 577] width 37 height 27
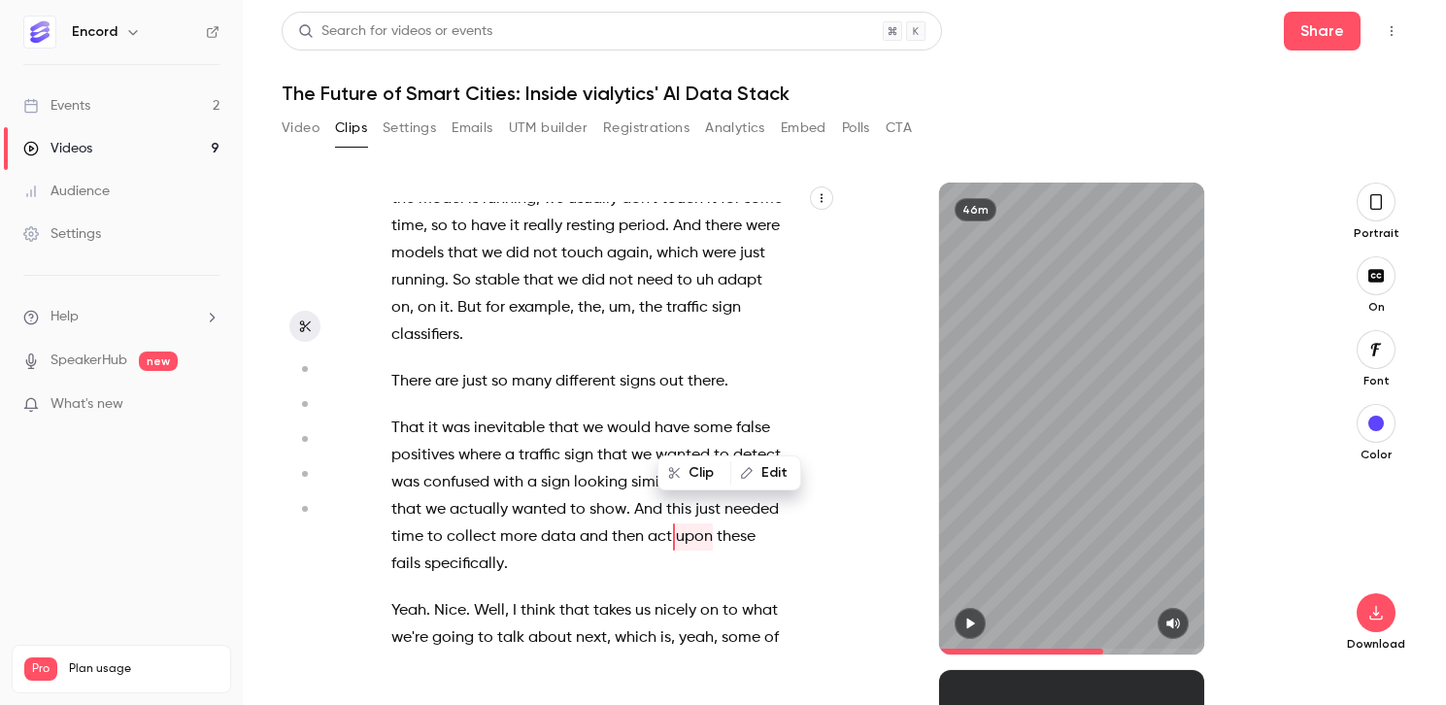
click at [567, 597] on span "that" at bounding box center [574, 610] width 30 height 27
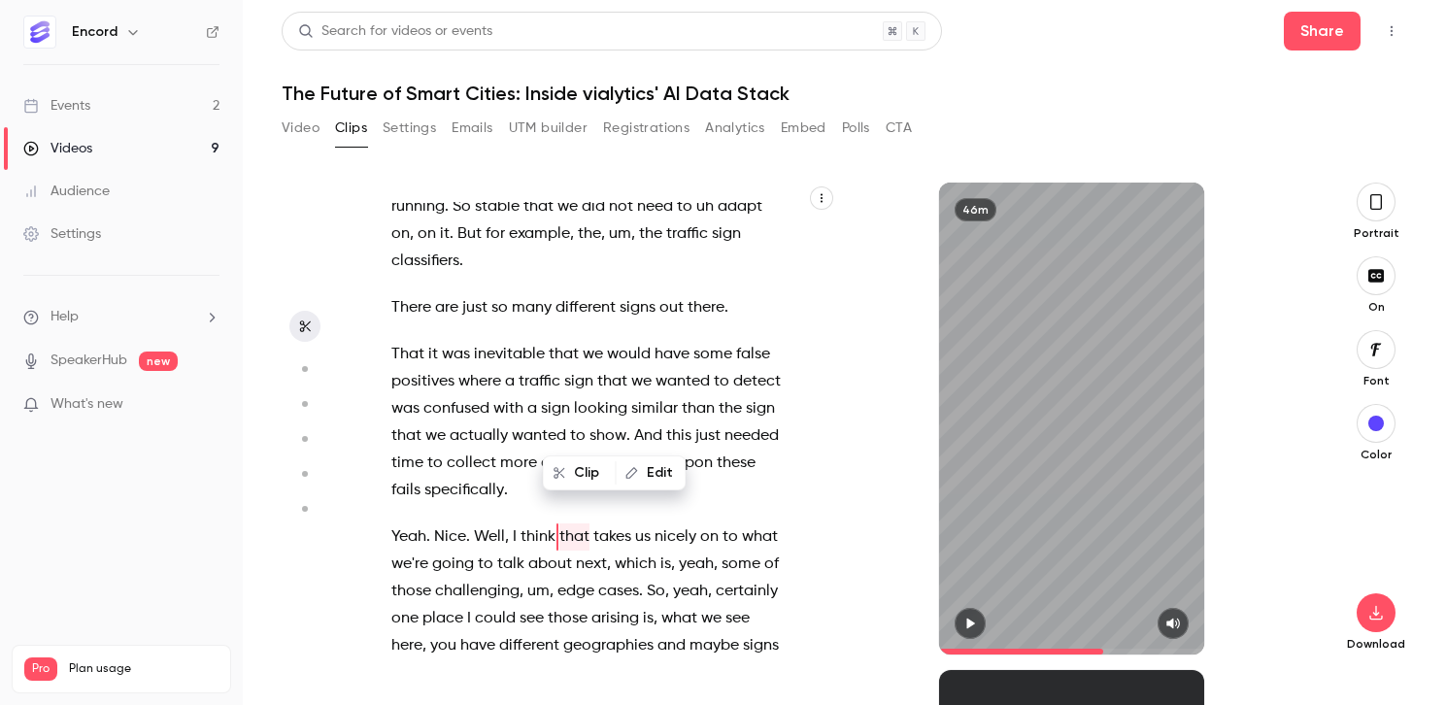
click at [512, 687] on span "thing" at bounding box center [524, 700] width 37 height 27
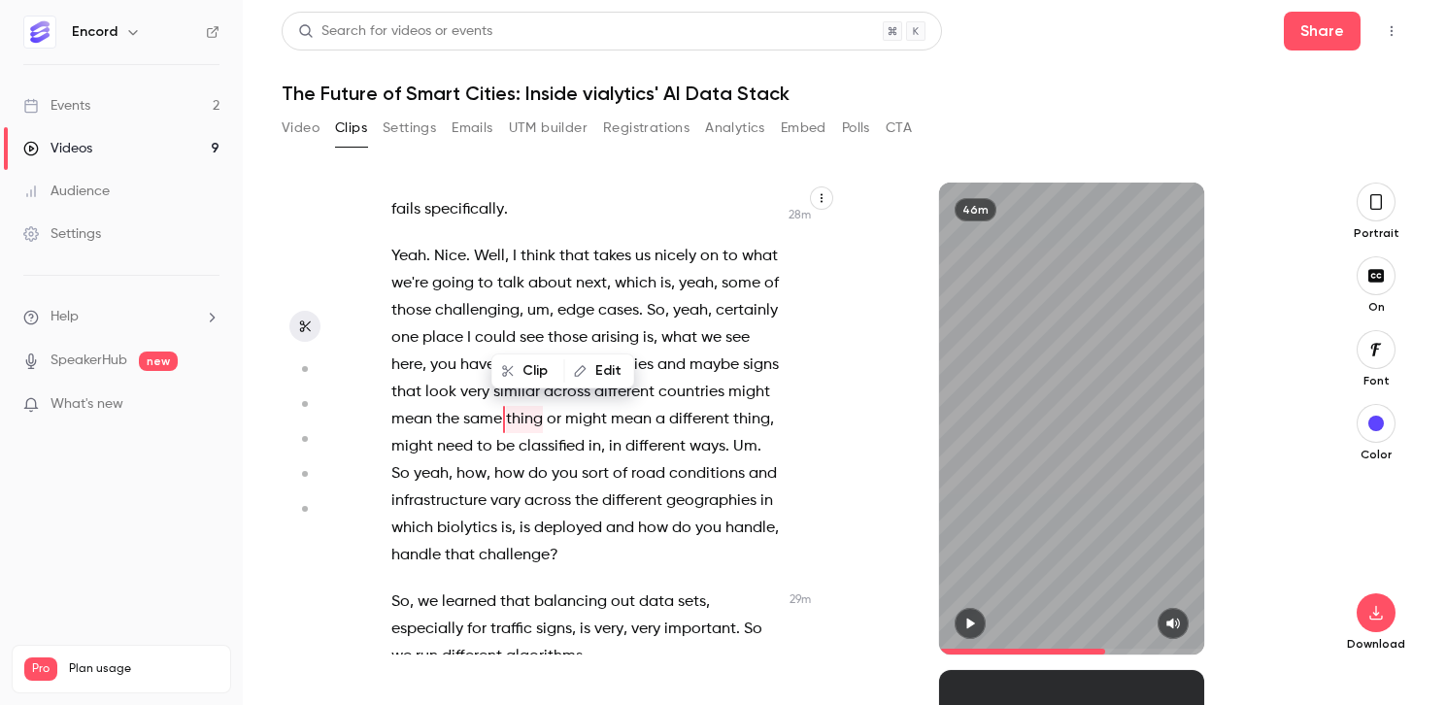
scroll to position [14991, 0]
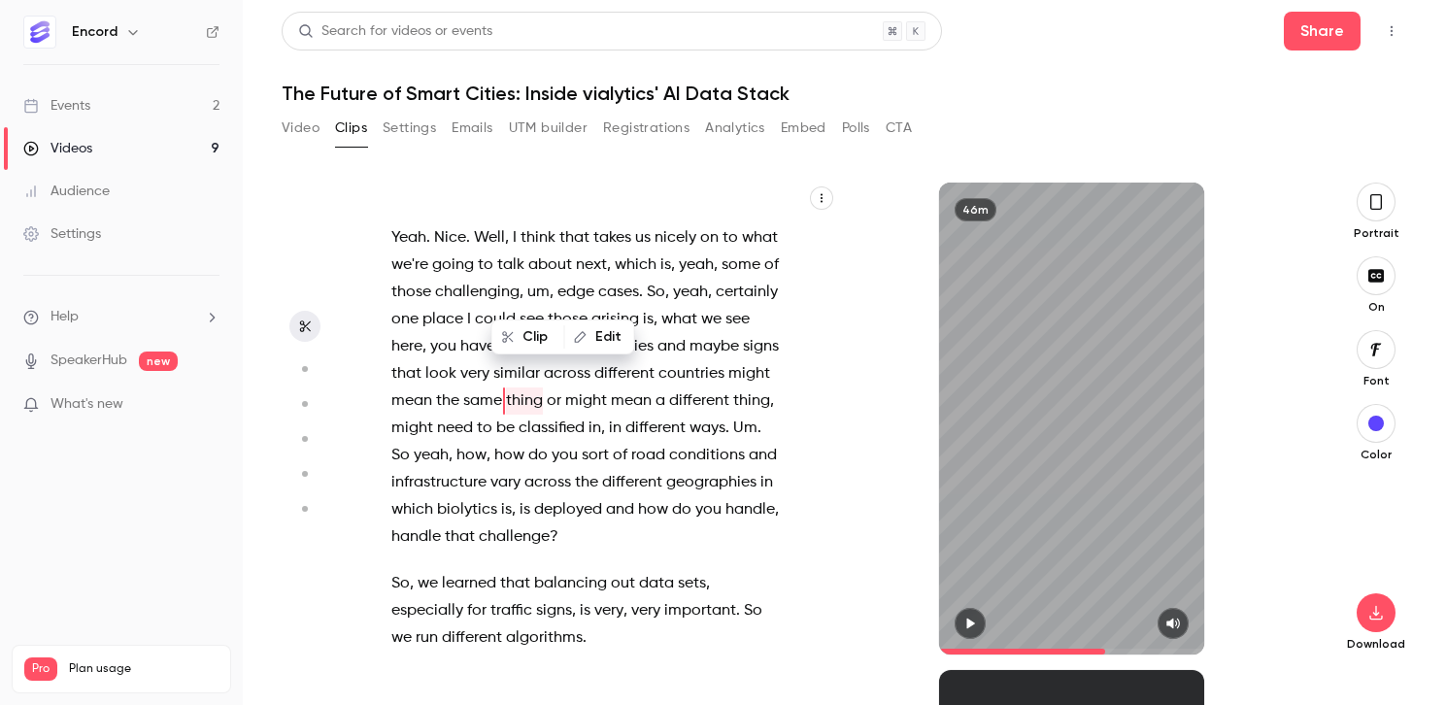
click at [410, 442] on span "So" at bounding box center [400, 455] width 18 height 27
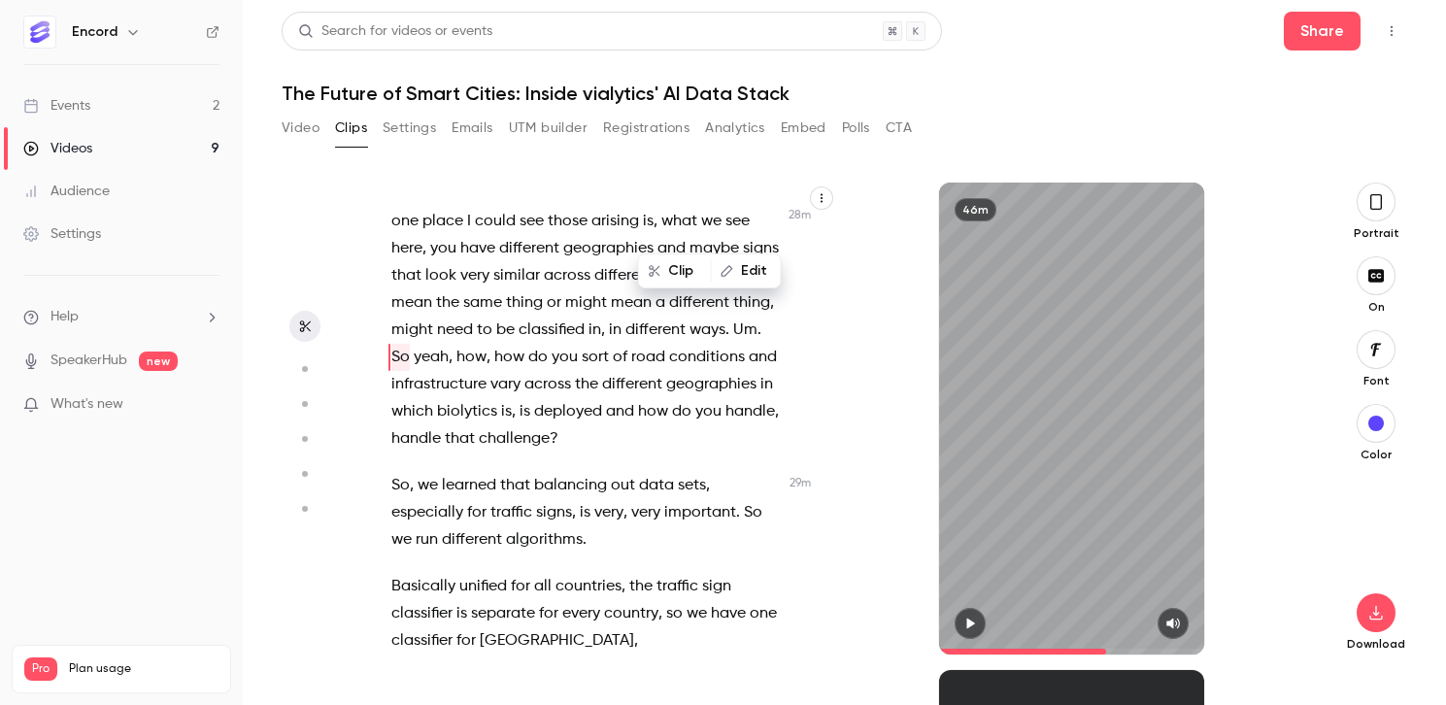
scroll to position [15091, 0]
click at [585, 317] on p "Yeah . [GEOGRAPHIC_DATA] . Well , I think that takes us nicely on to what we're…" at bounding box center [587, 287] width 392 height 326
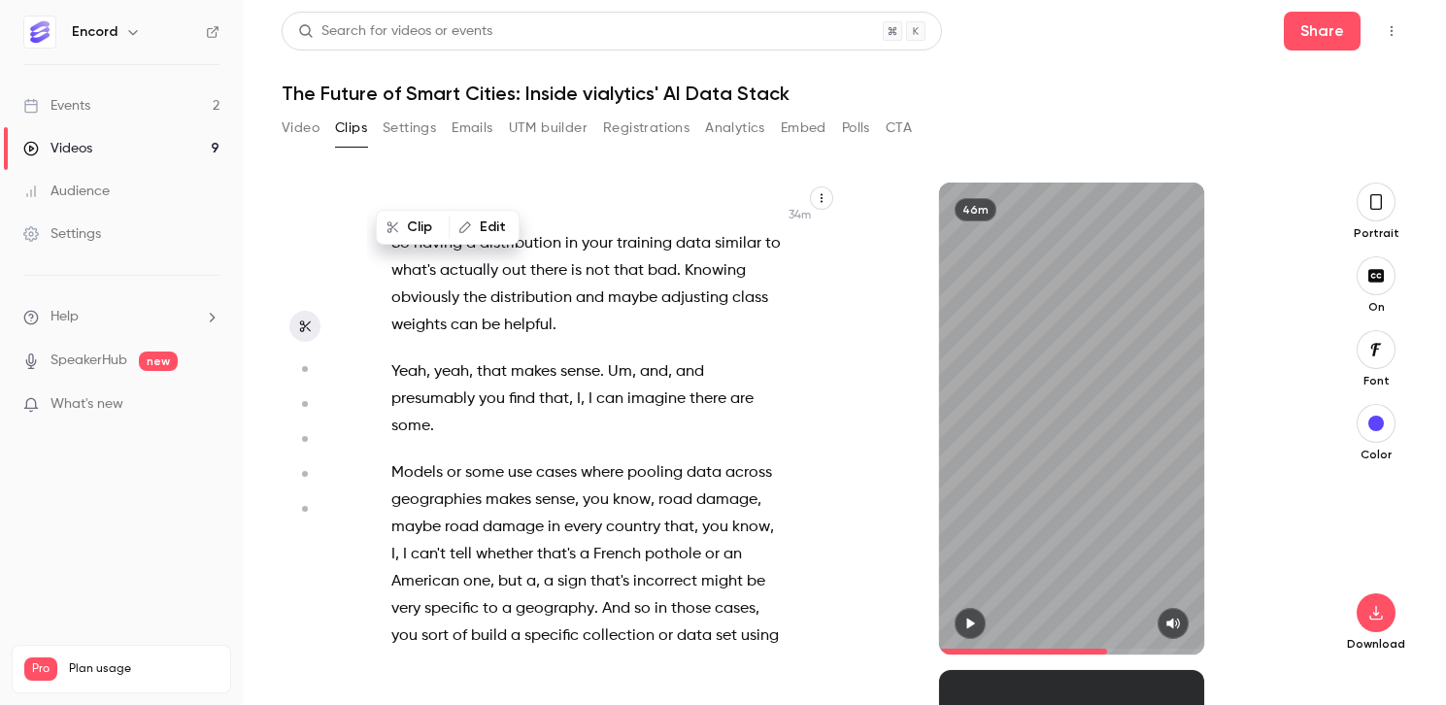
scroll to position [18079, 0]
click at [537, 513] on span "damage" at bounding box center [513, 526] width 61 height 27
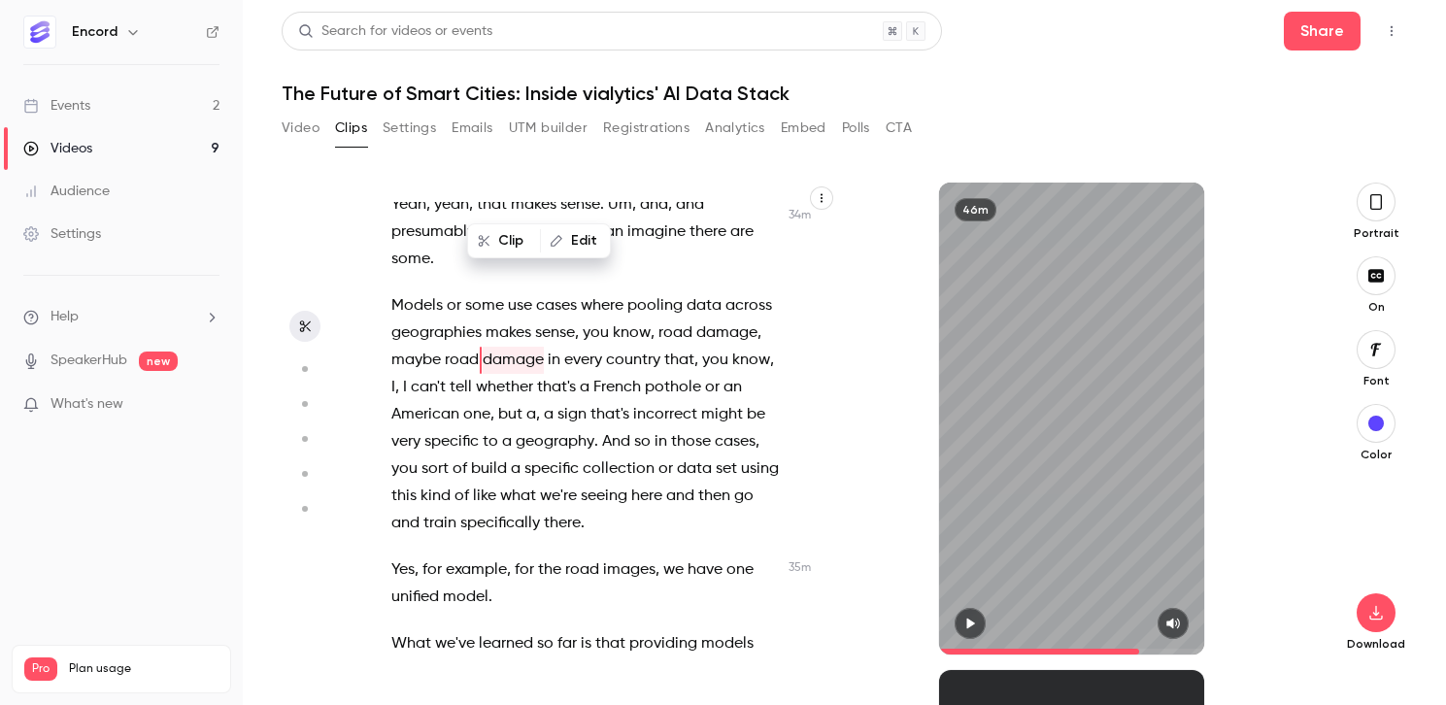
scroll to position [18245, 0]
click at [525, 557] on span "for" at bounding box center [524, 570] width 19 height 27
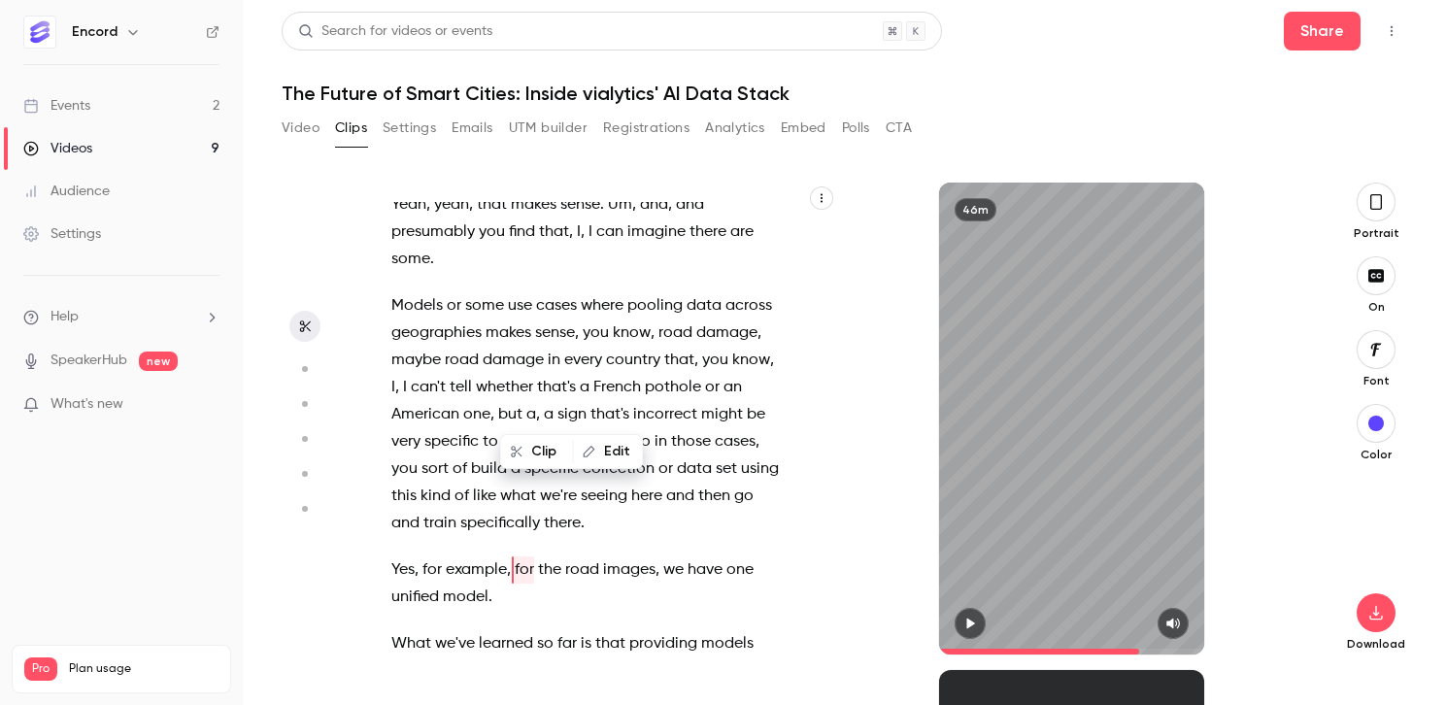
scroll to position [18224, 0]
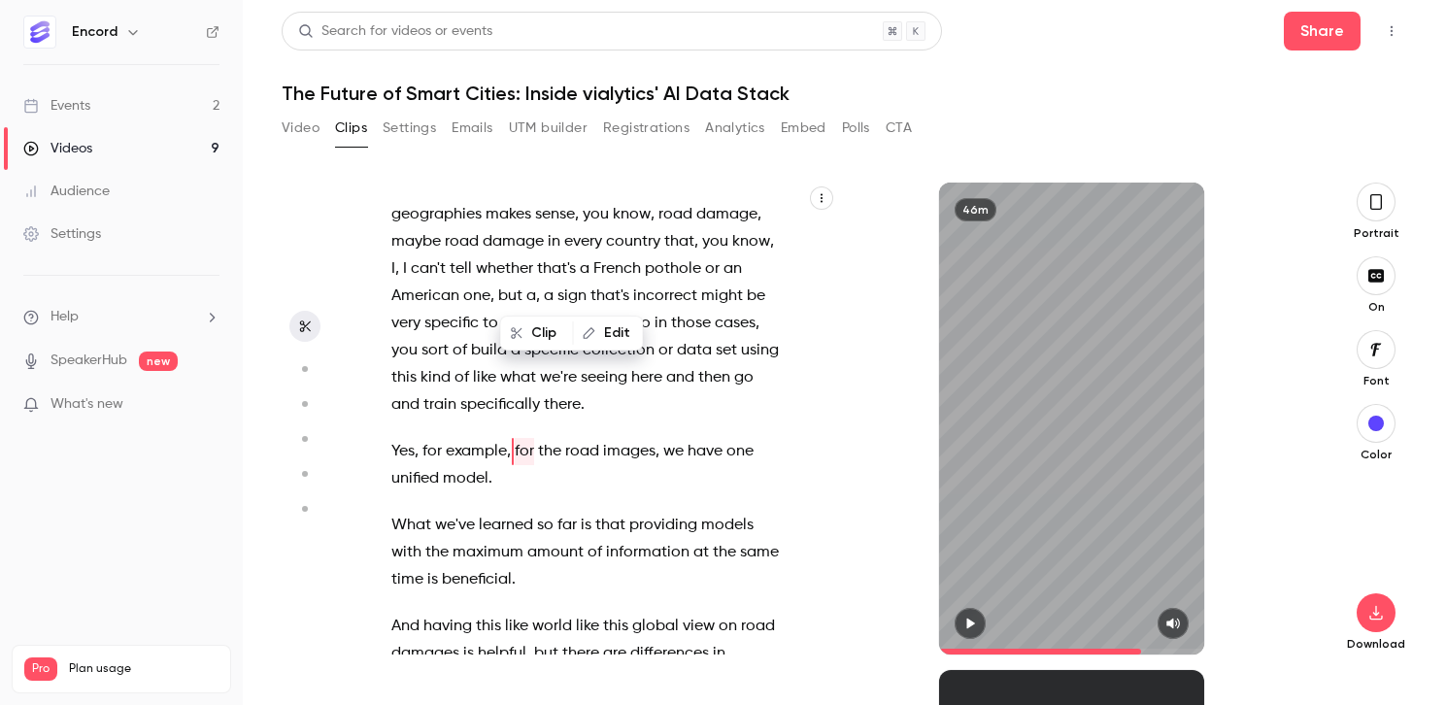
click at [552, 512] on p "What we've learned so far is that providing models with the maximum amount of i…" at bounding box center [587, 553] width 392 height 82
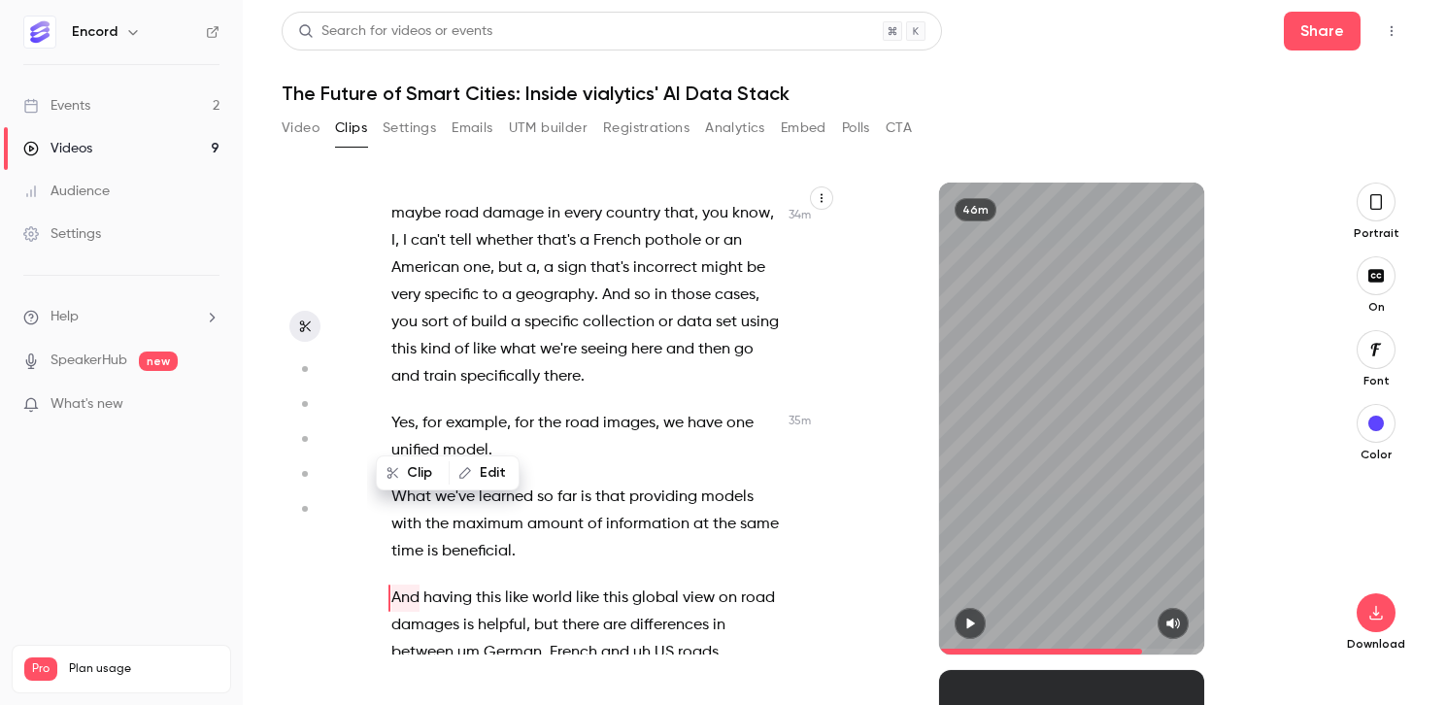
scroll to position [18399, 0]
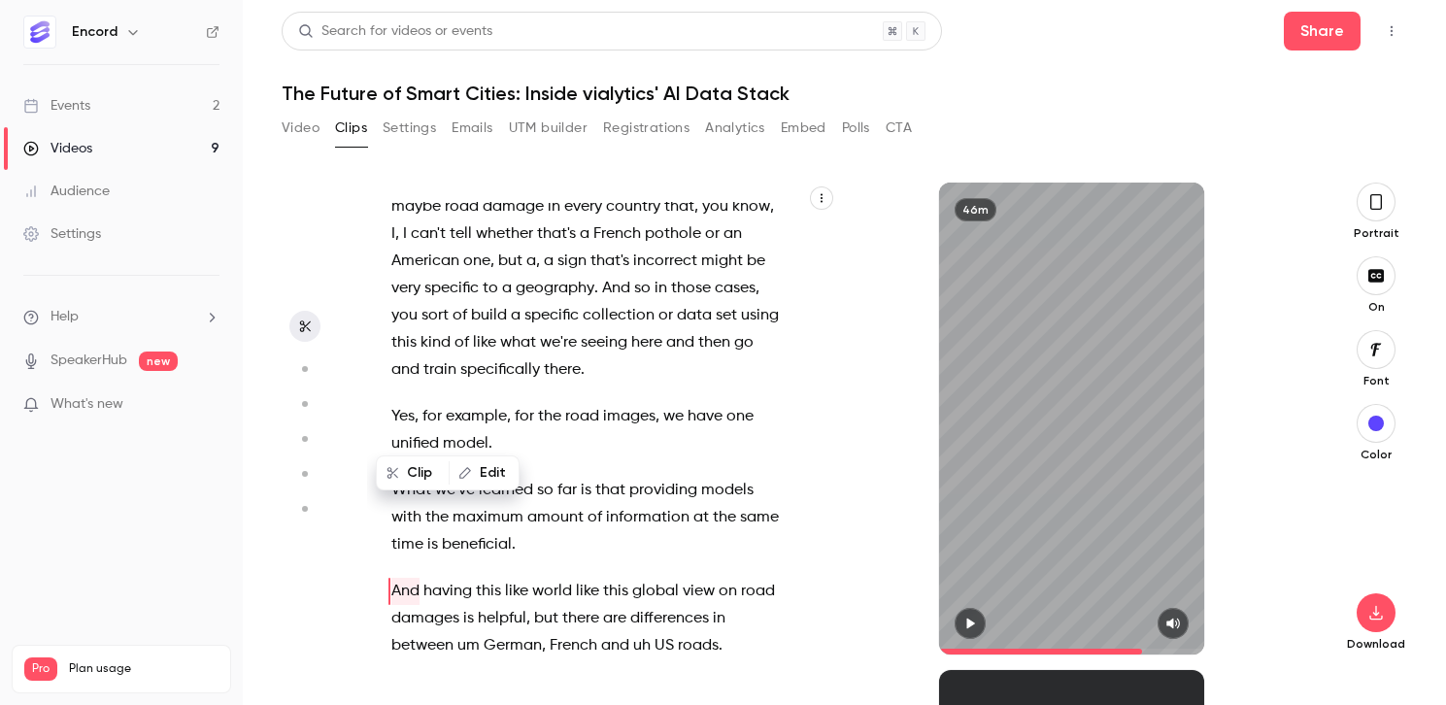
click at [547, 477] on p "What we've learned so far is that providing models with the maximum amount of i…" at bounding box center [587, 518] width 392 height 82
click at [745, 578] on p "And having this like world like this global view on road damages is helpful , b…" at bounding box center [587, 619] width 392 height 82
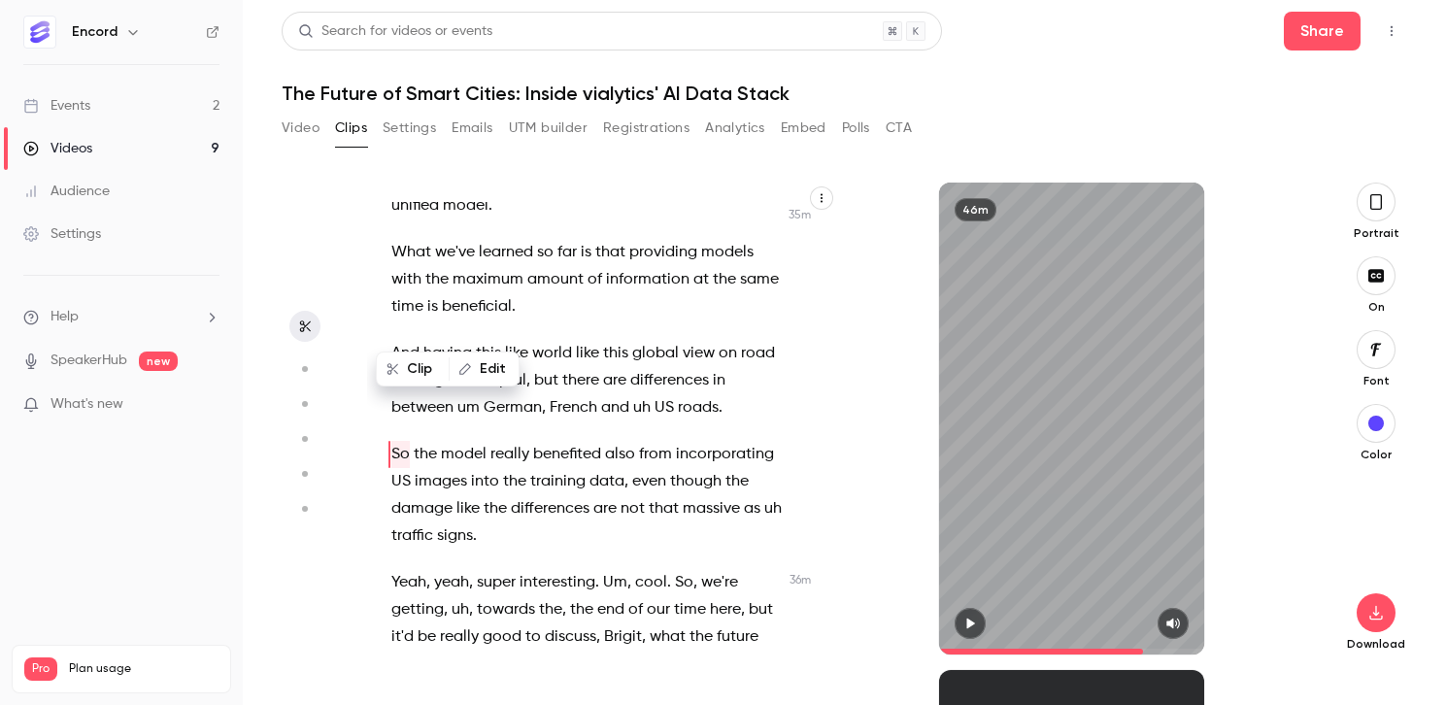
scroll to position [18649, 0]
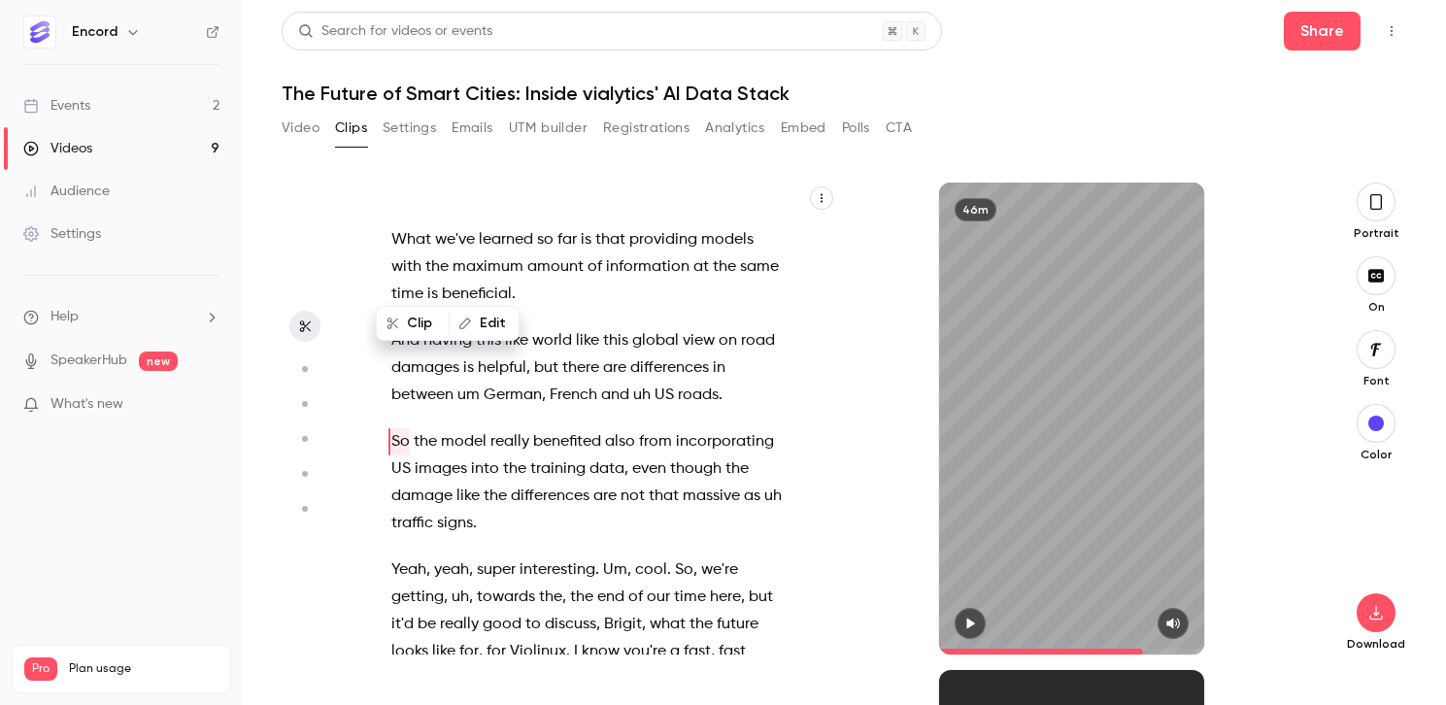
click at [756, 250] on div "OK , welcome everybody to um the webinar [DATE] . We're just gonna get started …" at bounding box center [597, 428] width 460 height 453
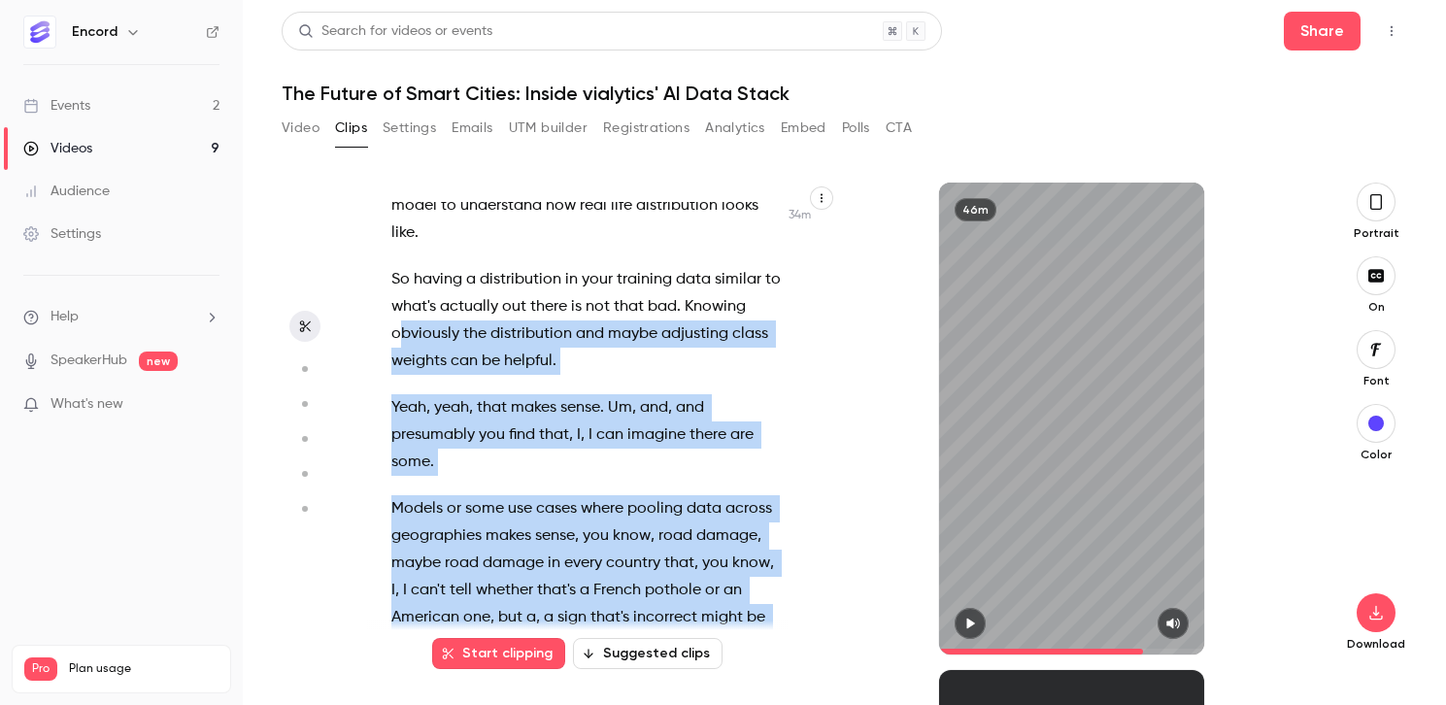
scroll to position [17959, 0]
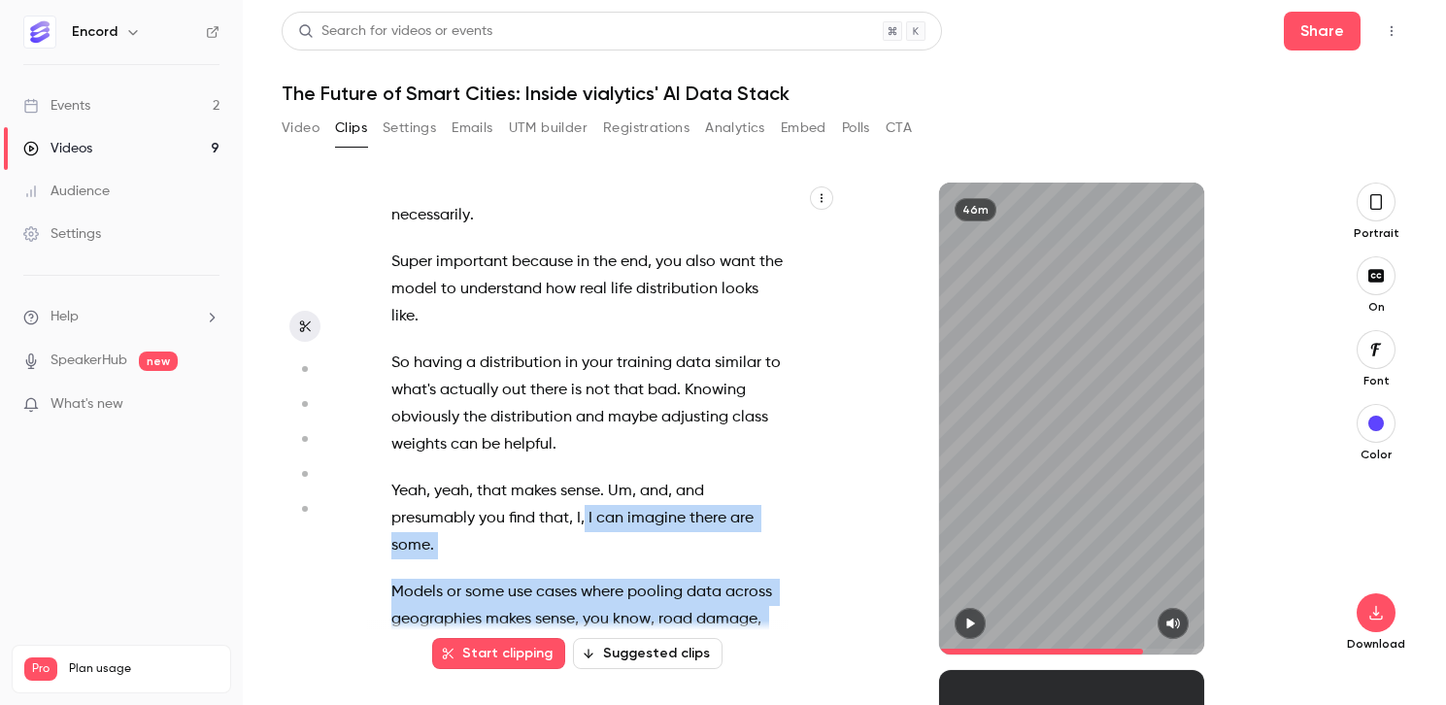
drag, startPoint x: 488, startPoint y: 606, endPoint x: 585, endPoint y: 356, distance: 267.8
click at [585, 356] on div "OK , welcome everybody to um the webinar [DATE] . We're just gonna get started …" at bounding box center [597, 428] width 460 height 453
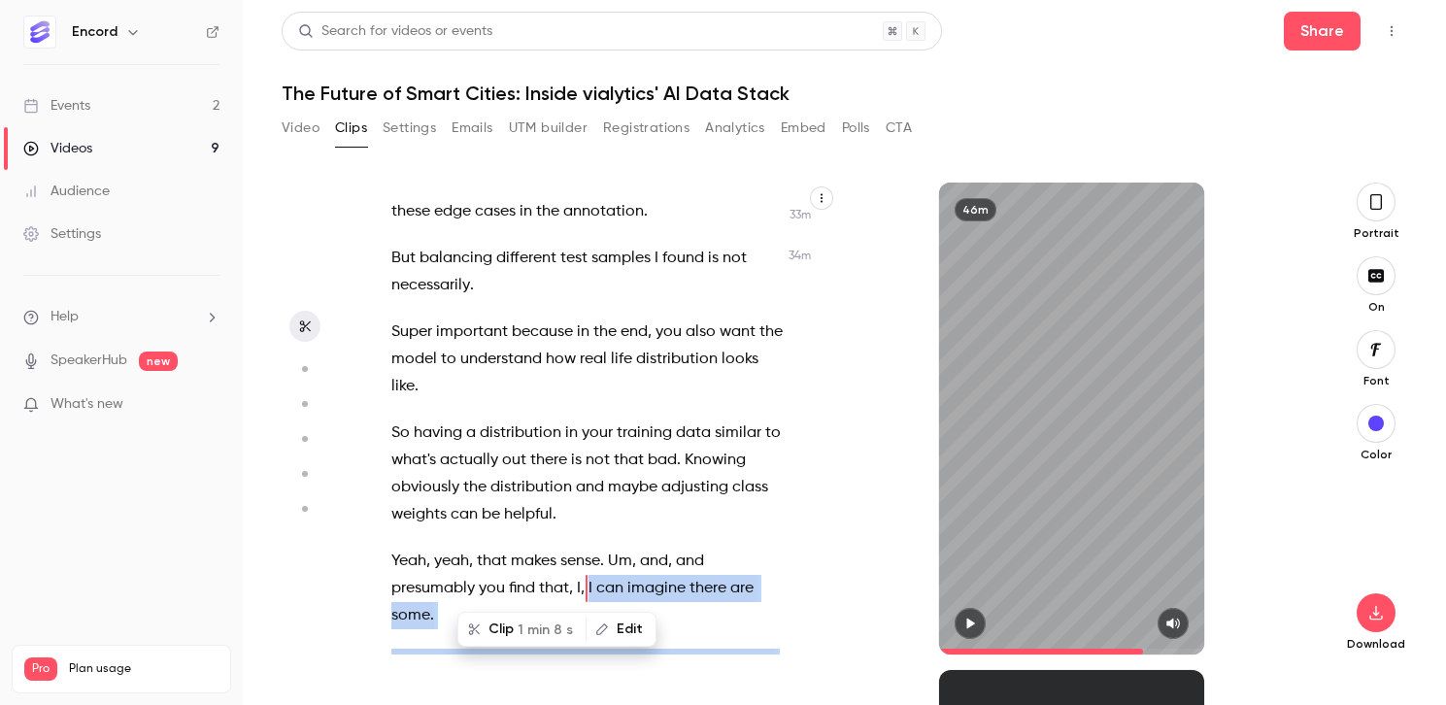
scroll to position [17886, 0]
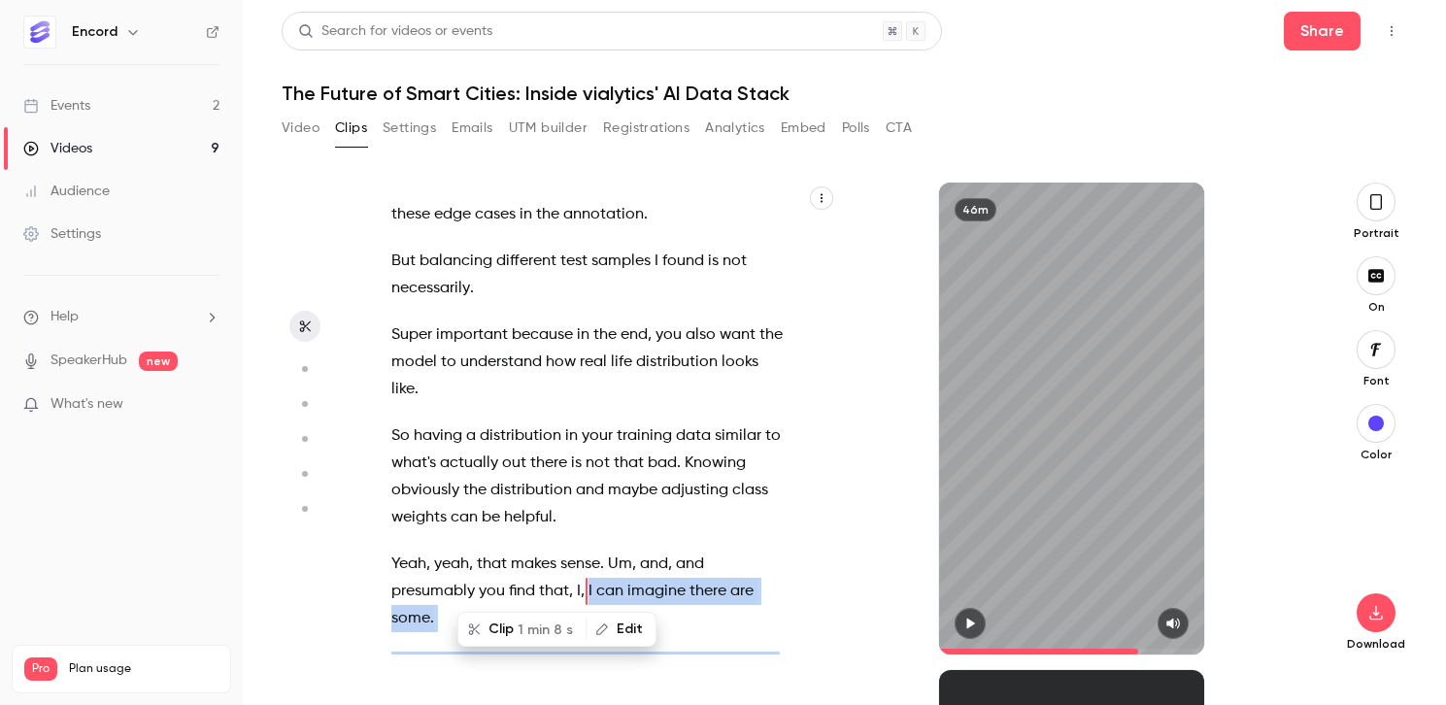
click at [967, 622] on icon "button" at bounding box center [970, 624] width 8 height 11
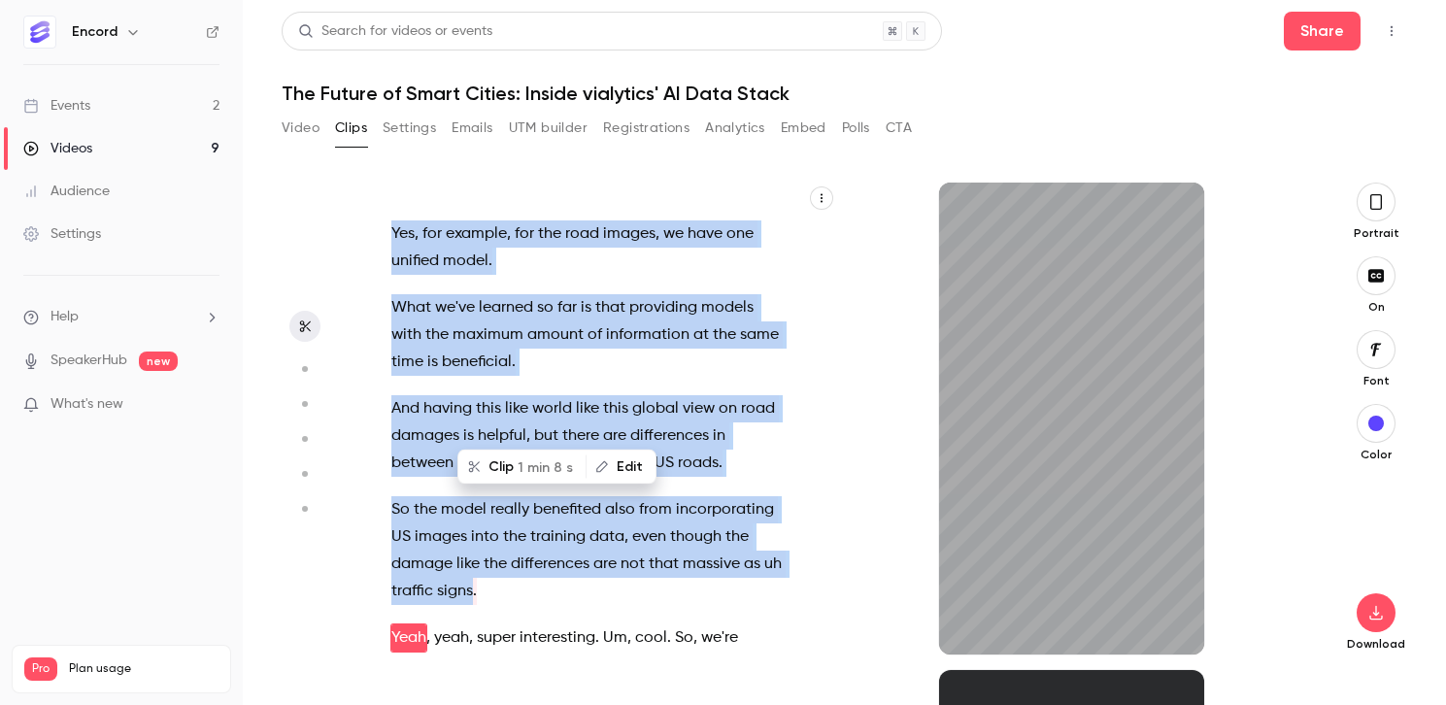
scroll to position [18628, 0]
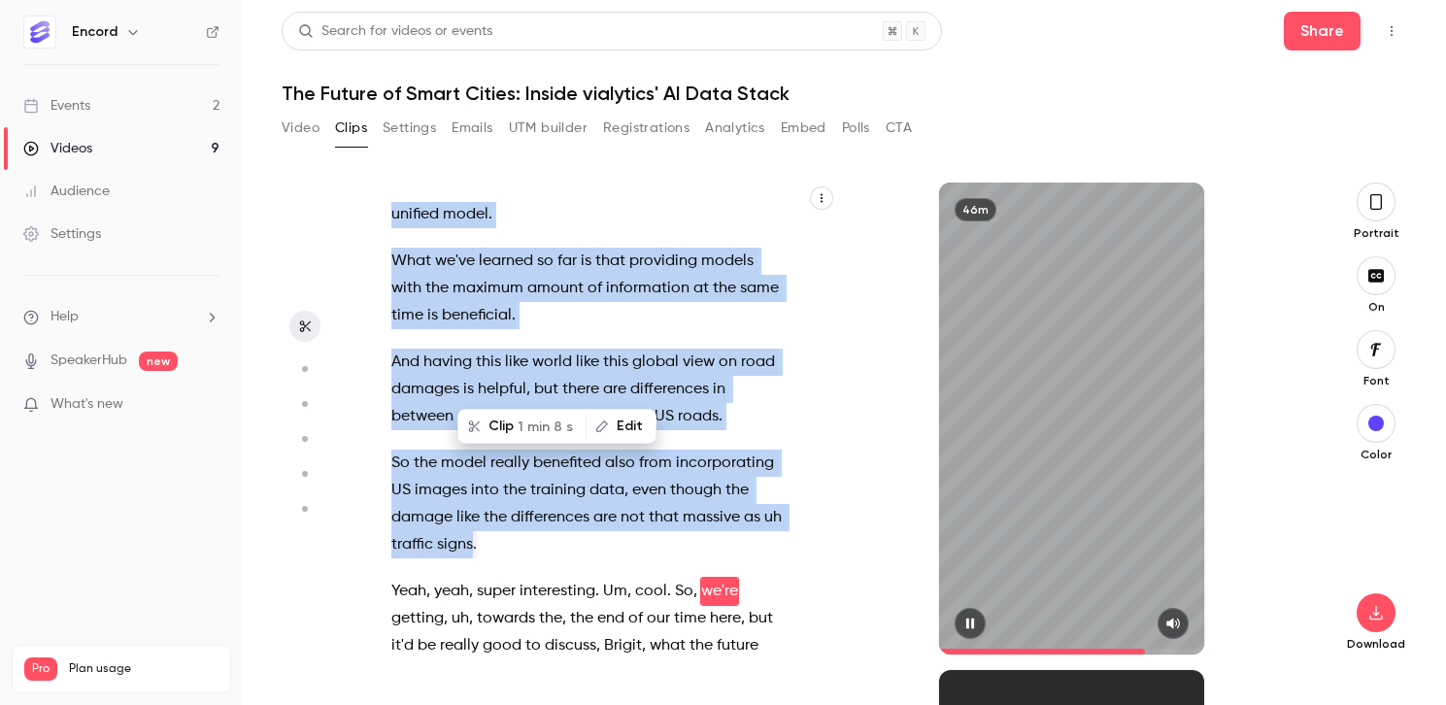
click at [966, 625] on icon "button" at bounding box center [969, 624] width 8 height 11
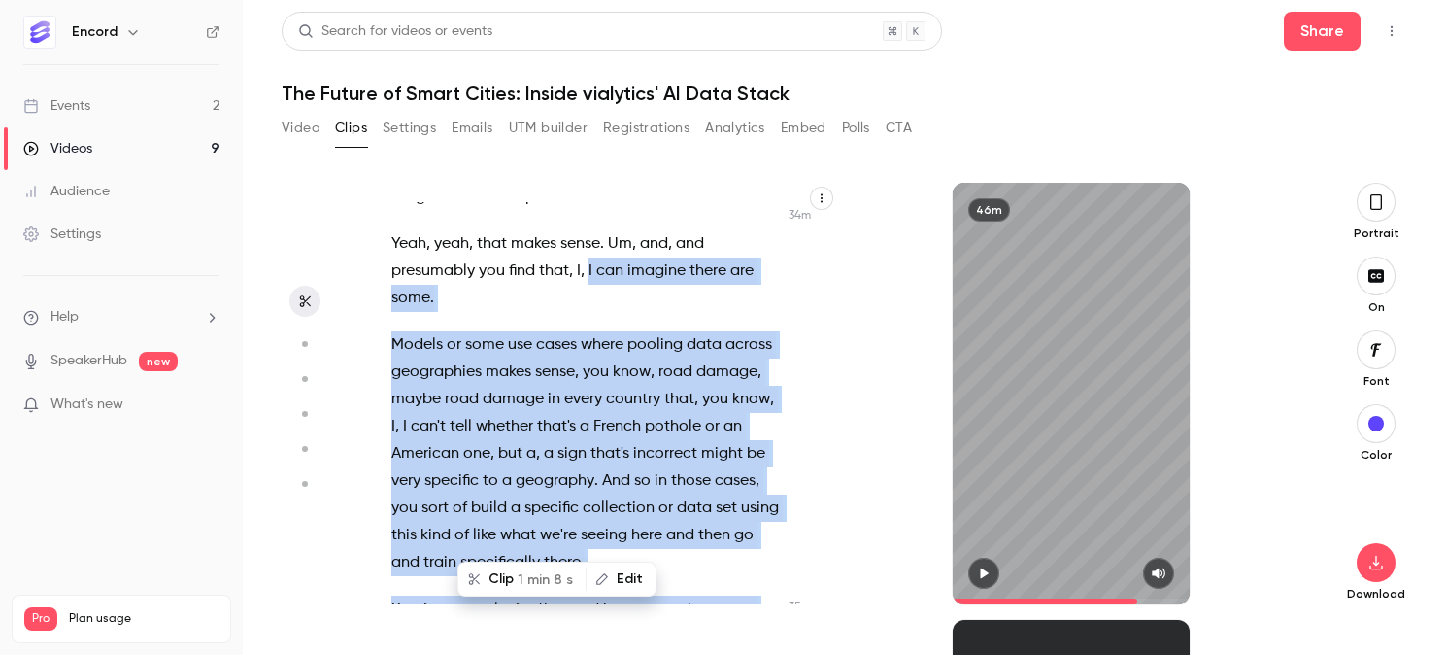
scroll to position [18204, 0]
click at [1381, 206] on icon "button" at bounding box center [1376, 202] width 12 height 16
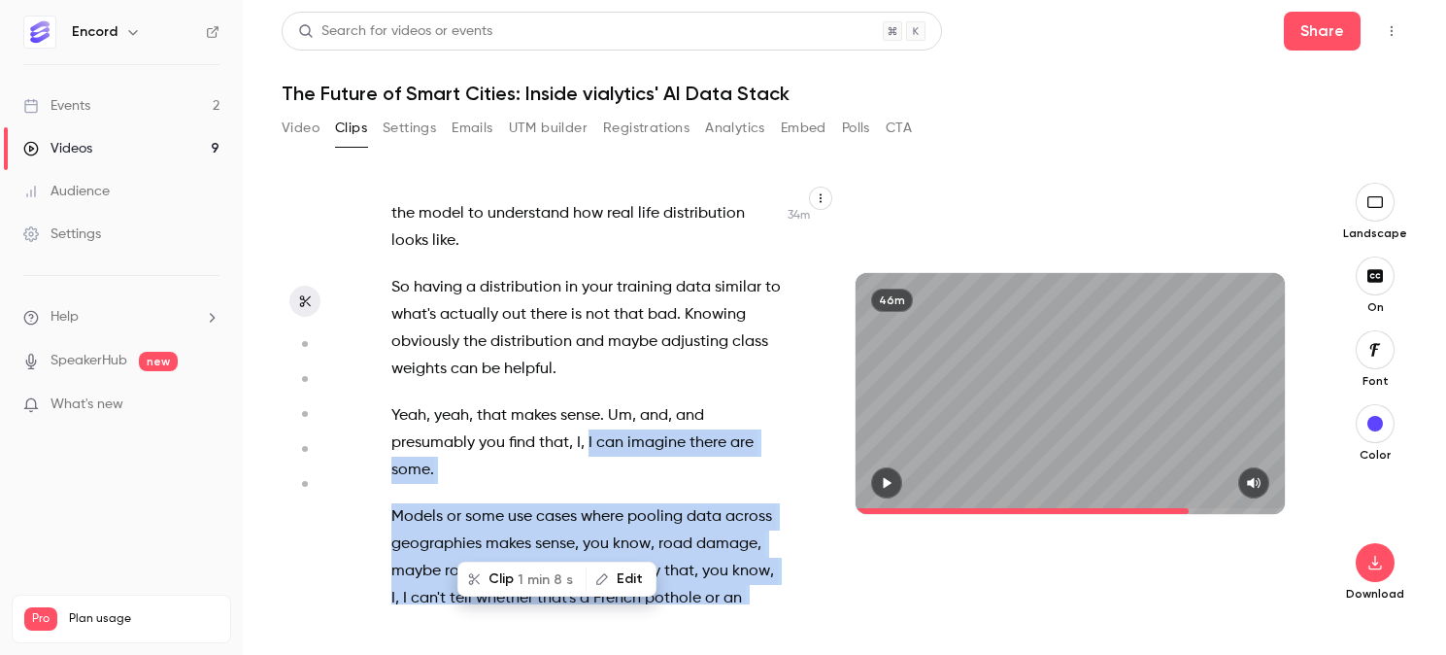
scroll to position [18094, 0]
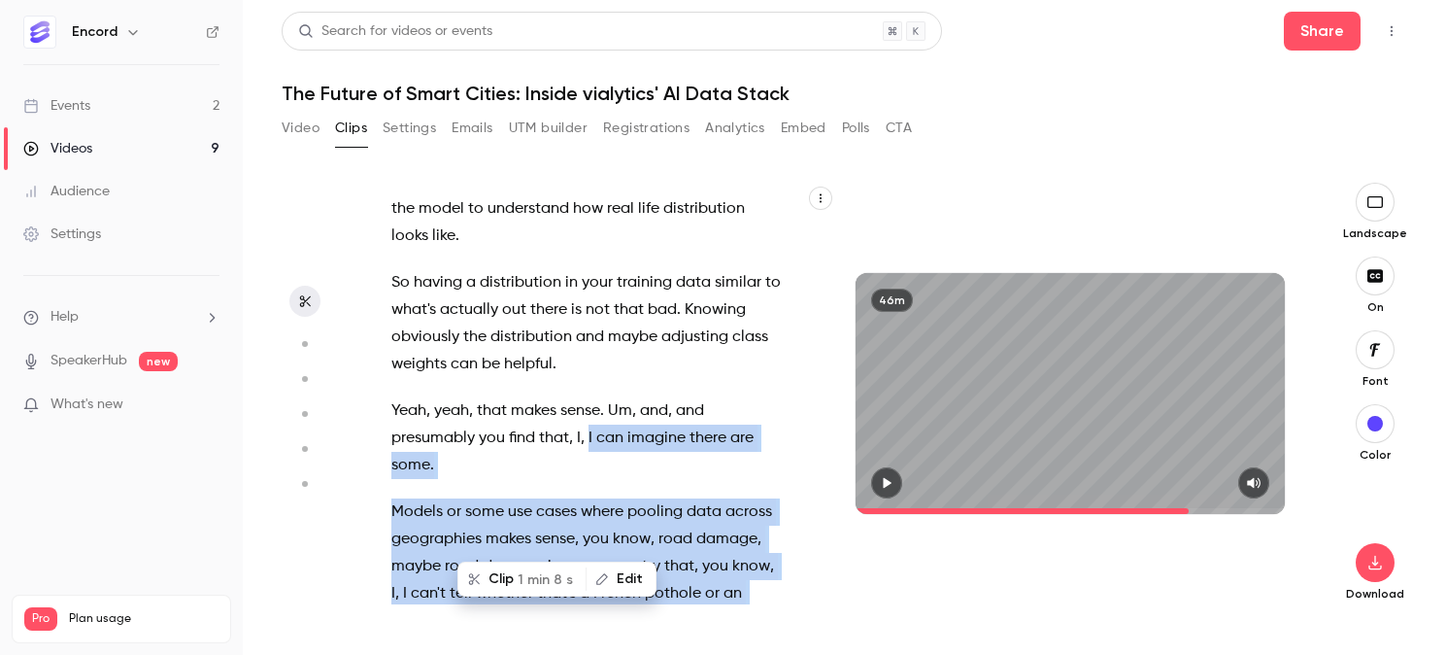
click at [885, 477] on icon "button" at bounding box center [887, 483] width 16 height 14
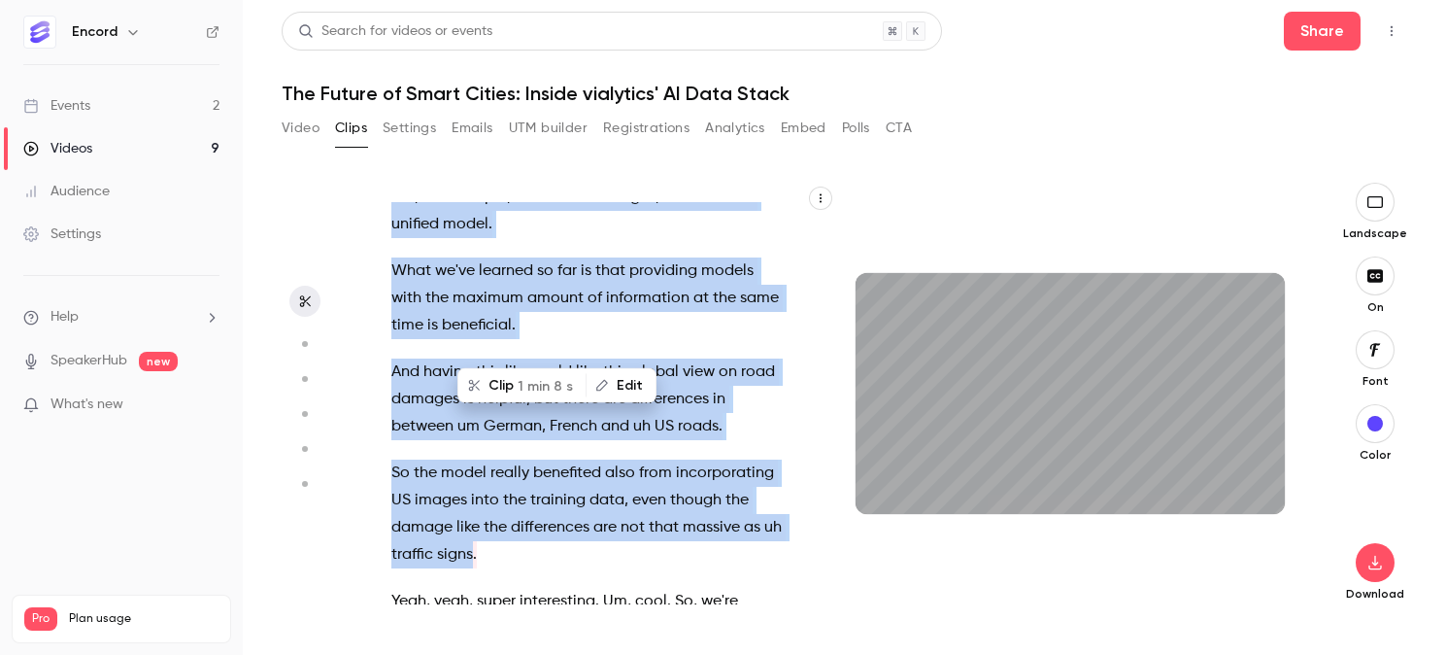
scroll to position [18707, 0]
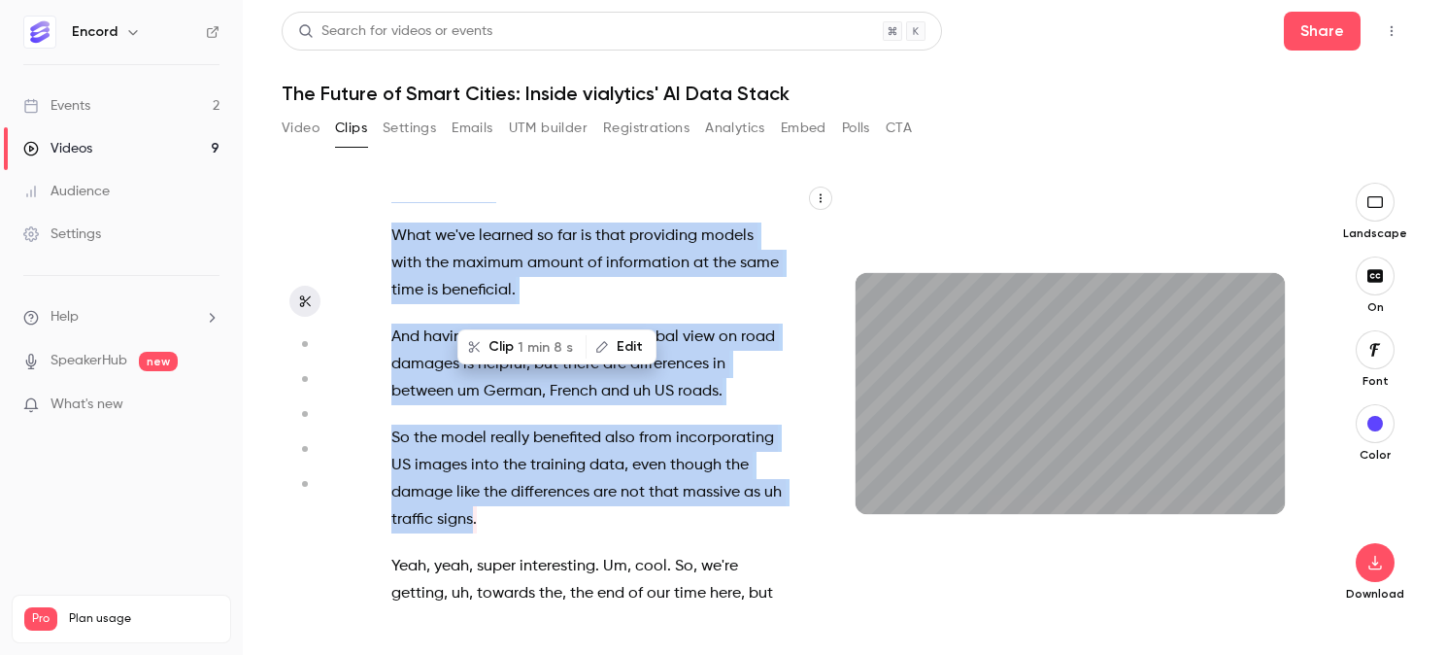
click at [504, 452] on span "the" at bounding box center [514, 465] width 23 height 27
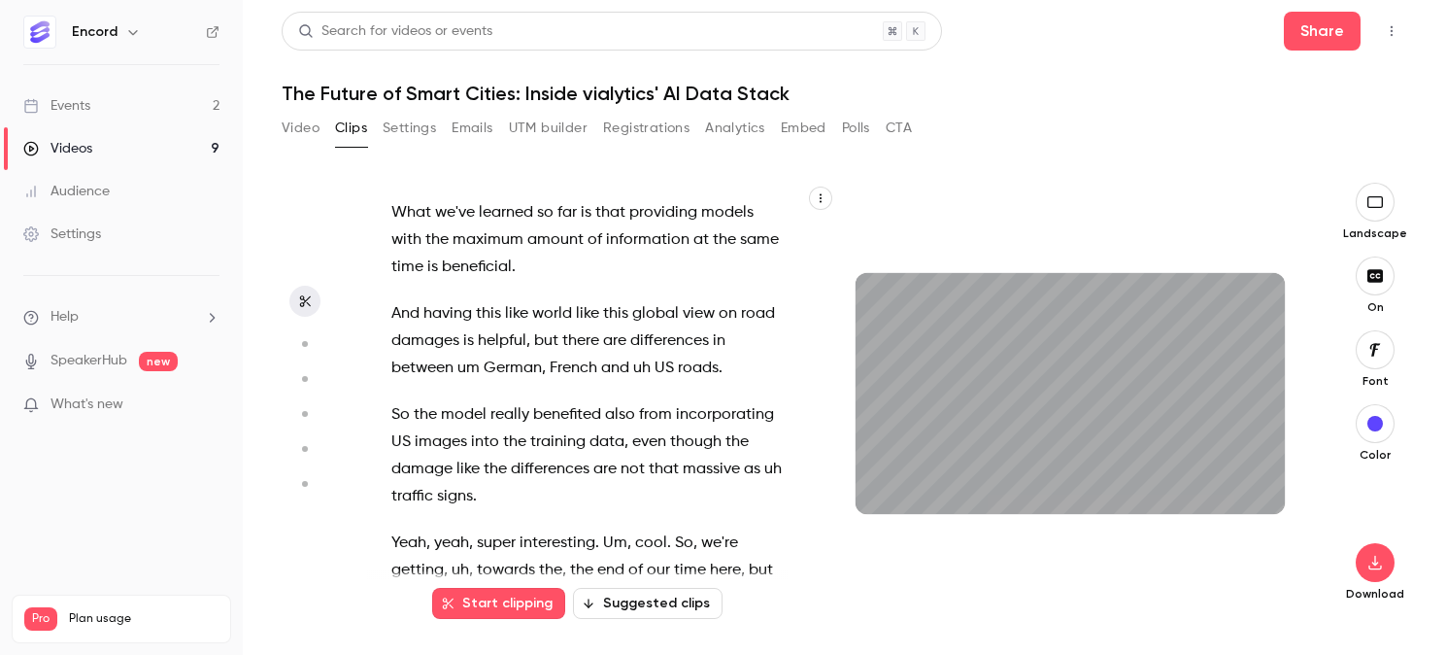
scroll to position [18735, 0]
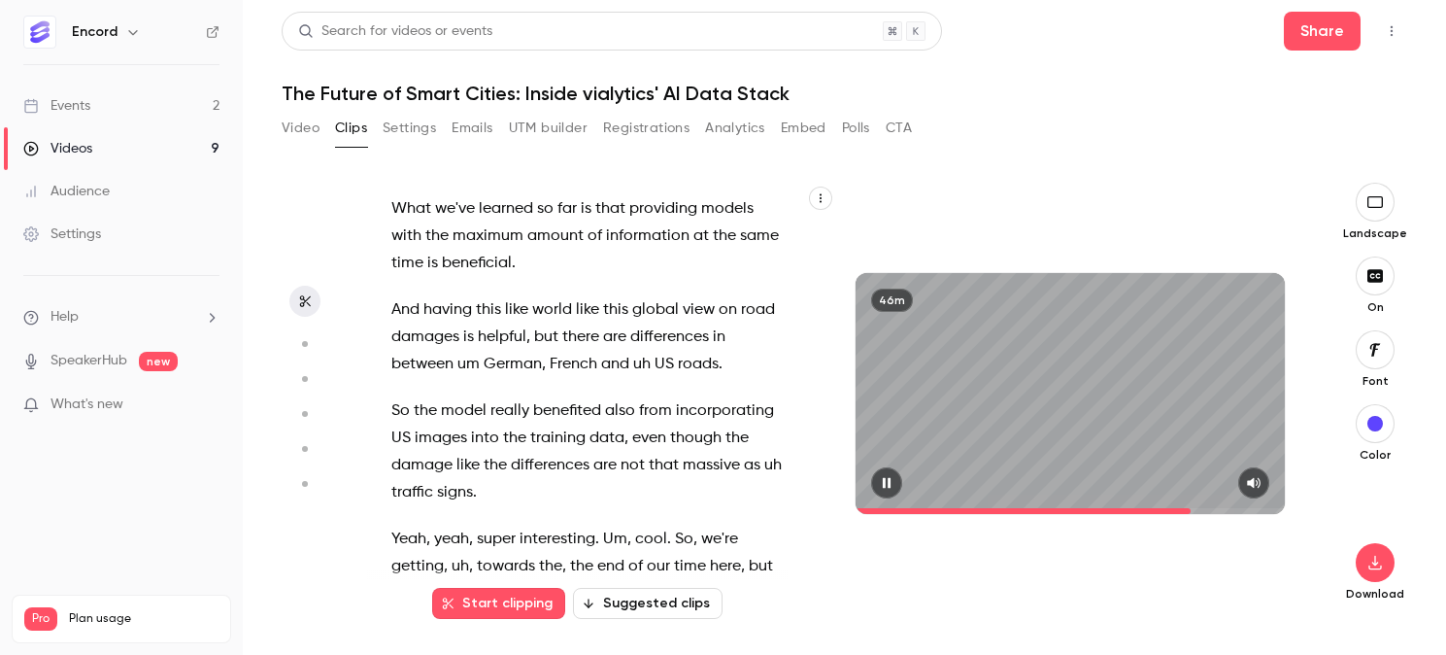
click at [886, 480] on icon "button" at bounding box center [886, 483] width 8 height 11
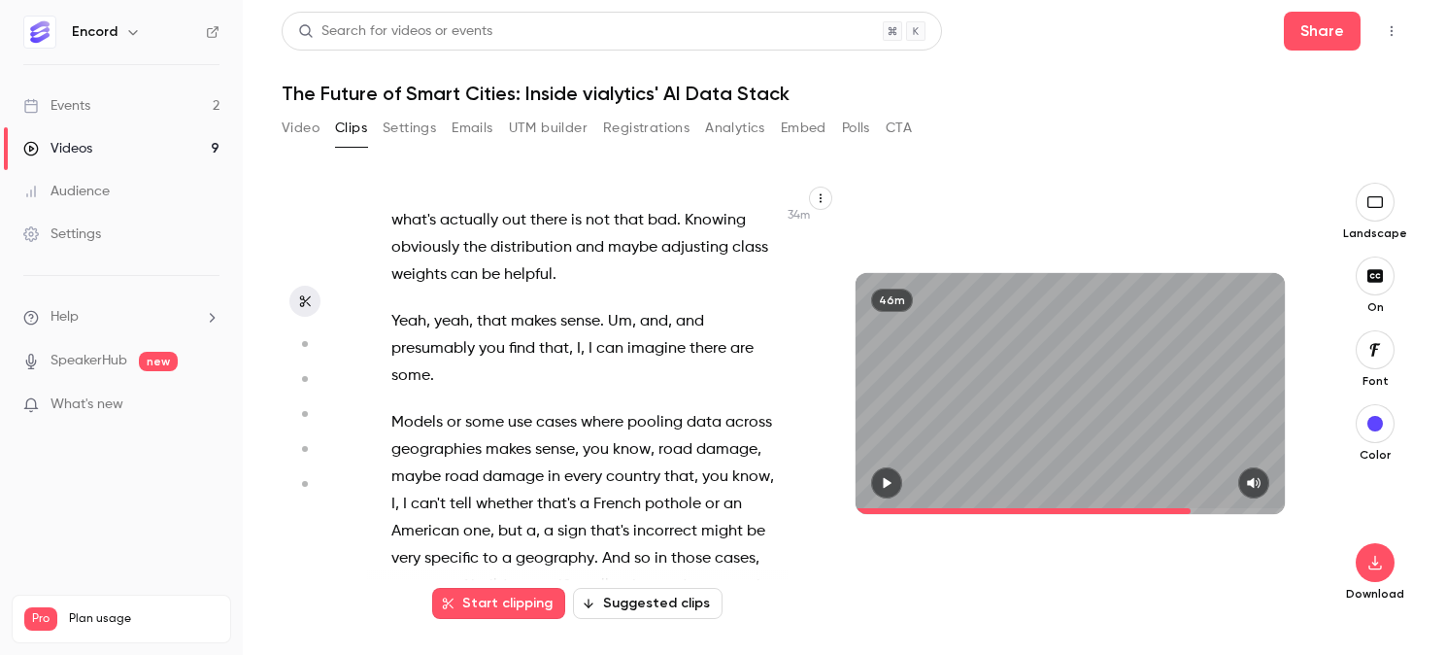
scroll to position [18175, 0]
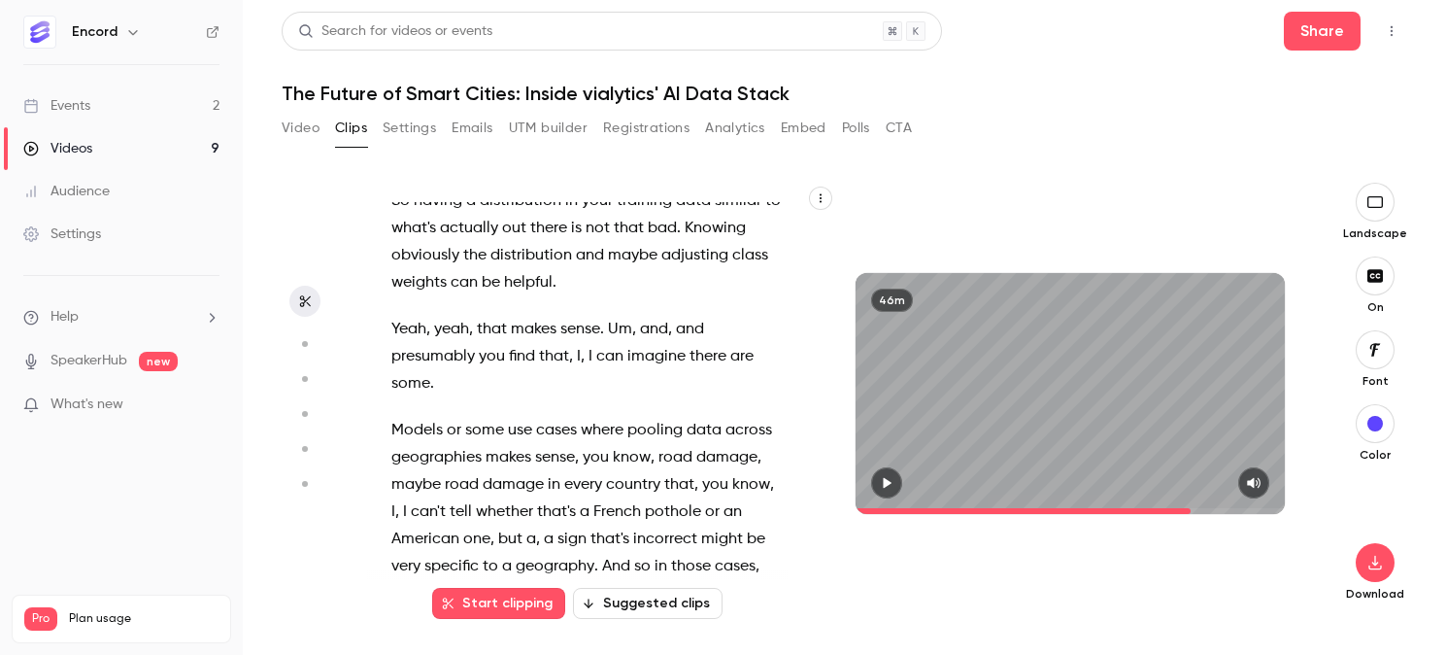
type input "******"
